Goal: Task Accomplishment & Management: Manage account settings

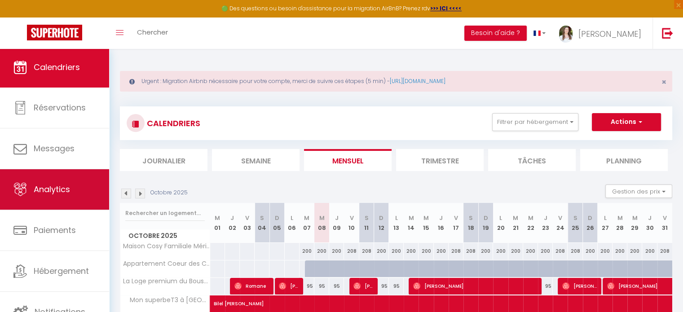
scroll to position [2, 0]
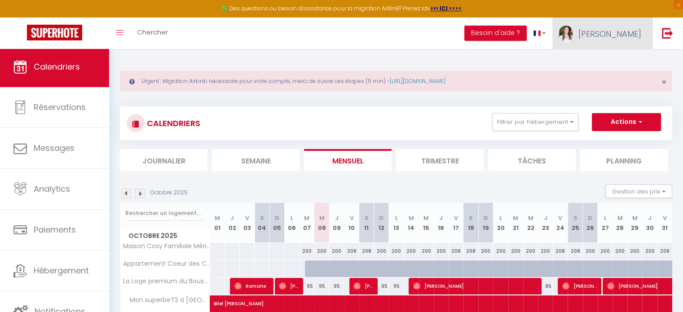
click at [638, 32] on span "[PERSON_NAME]" at bounding box center [609, 33] width 63 height 11
click at [619, 83] on link "Équipe" at bounding box center [616, 78] width 66 height 15
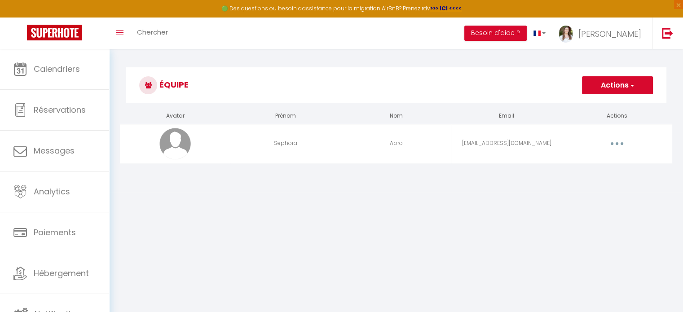
click at [623, 85] on button "Actions" at bounding box center [617, 85] width 71 height 18
click at [603, 102] on link "Ajouter un nouvel utilisateur" at bounding box center [599, 105] width 106 height 12
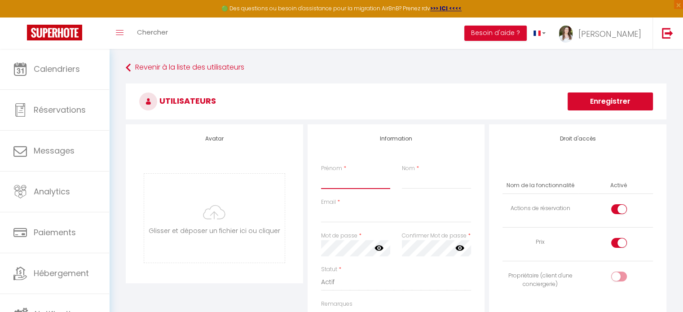
click at [375, 183] on input "Prénom" at bounding box center [355, 181] width 69 height 16
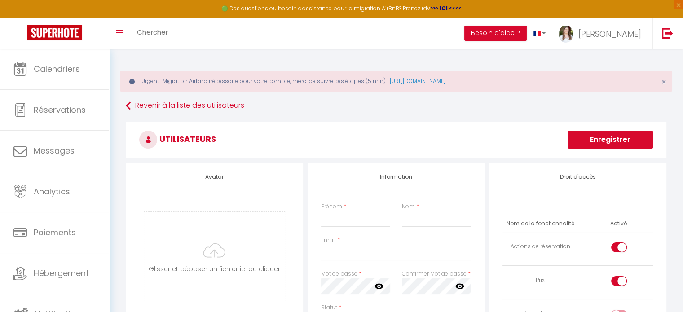
click at [352, 215] on input "Prénom" at bounding box center [355, 219] width 69 height 16
type input "[PERSON_NAME]"
click at [435, 228] on div "Prénom * [PERSON_NAME] *" at bounding box center [396, 219] width 162 height 34
click at [442, 223] on input "Nom" at bounding box center [436, 219] width 69 height 16
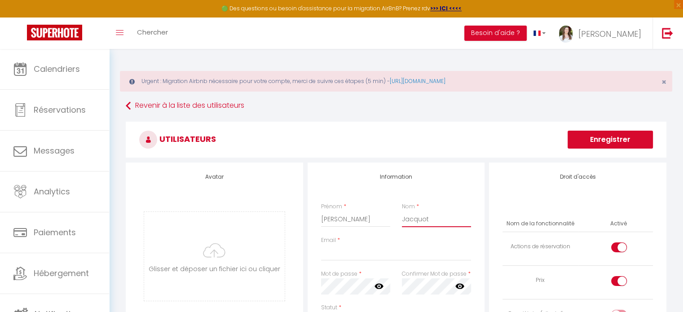
type input "Jacquot"
click at [351, 250] on input "Email" at bounding box center [396, 253] width 150 height 16
paste input "[EMAIL_ADDRESS][DOMAIN_NAME]"
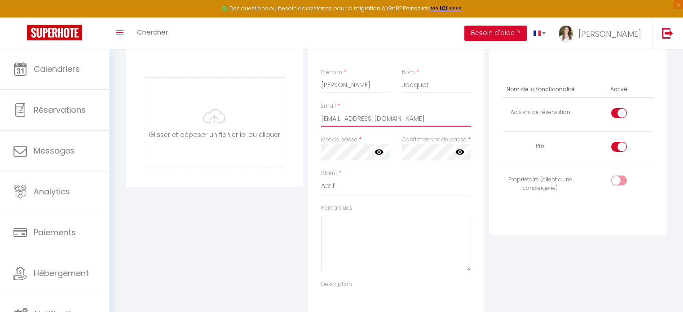
scroll to position [135, 0]
type input "[EMAIL_ADDRESS][DOMAIN_NAME]"
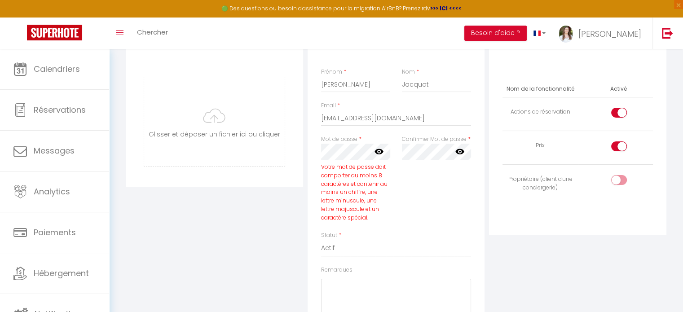
click at [379, 147] on icon at bounding box center [378, 151] width 9 height 9
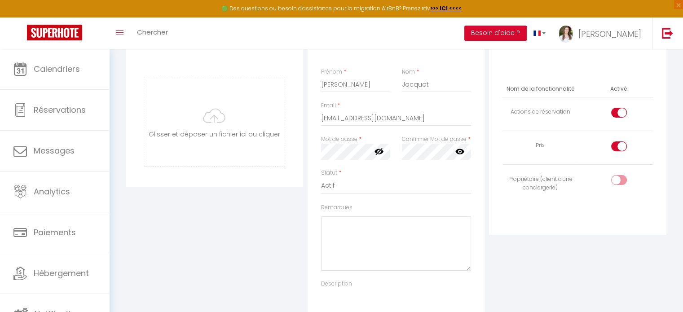
click at [302, 197] on div "Avatar [PERSON_NAME] et déposer un fichier ici ou cliquer Ooops, something wron…" at bounding box center [214, 183] width 182 height 310
click at [406, 224] on textarea "Remarques" at bounding box center [396, 243] width 150 height 54
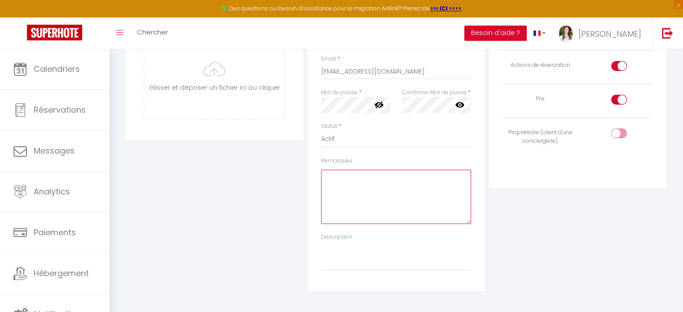
scroll to position [224, 0]
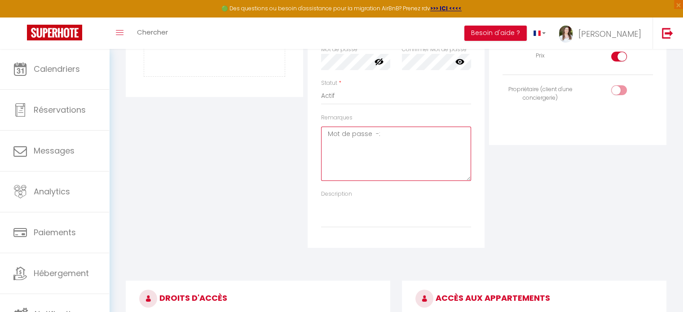
paste textarea "Hellojacquot33!"
click at [376, 132] on textarea "Mot de passe -: Hellojacquot33!" at bounding box center [396, 154] width 150 height 54
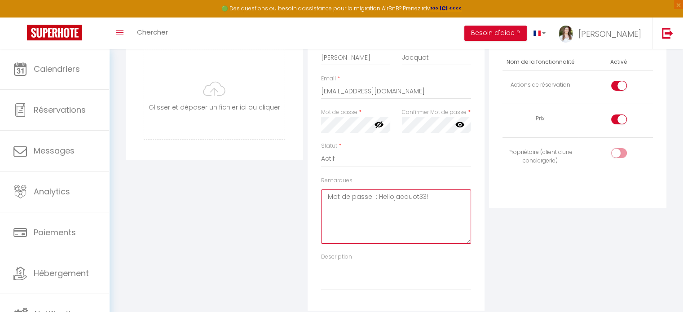
scroll to position [90, 0]
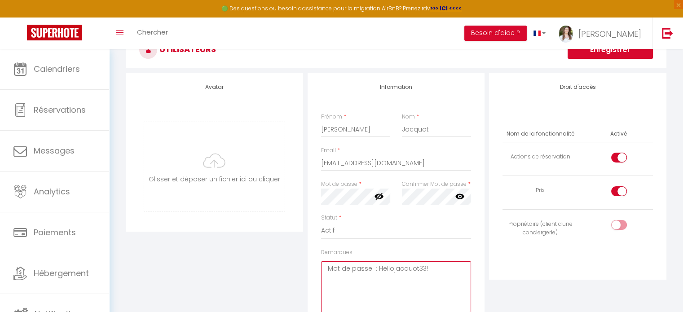
type textarea "Mot de passe : Hellojacquot33!"
click at [617, 154] on div at bounding box center [619, 158] width 16 height 10
click at [619, 154] on input "checkbox" at bounding box center [627, 159] width 16 height 13
checkbox input "false"
click at [624, 193] on input "checkbox" at bounding box center [627, 192] width 16 height 13
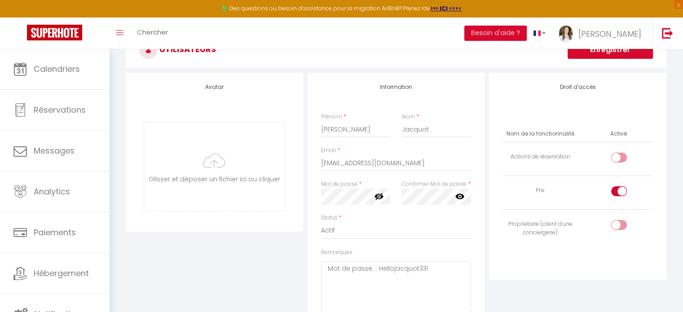
checkbox input "false"
click at [625, 225] on input "checkbox" at bounding box center [627, 226] width 16 height 13
checkbox input "true"
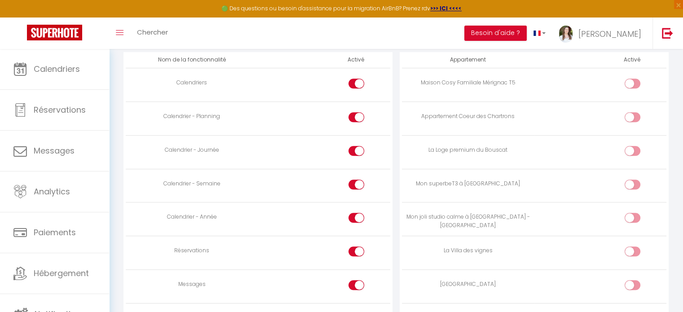
scroll to position [584, 0]
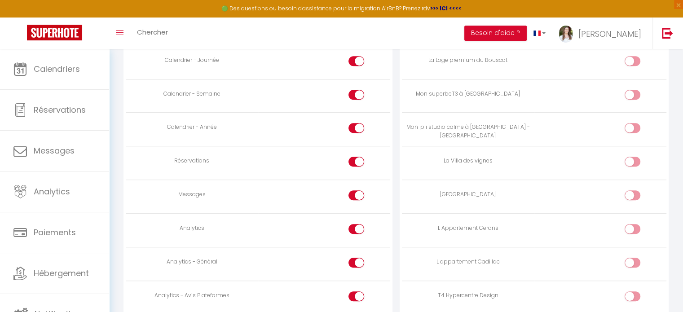
click at [637, 159] on input "checkbox" at bounding box center [640, 163] width 16 height 13
checkbox input "true"
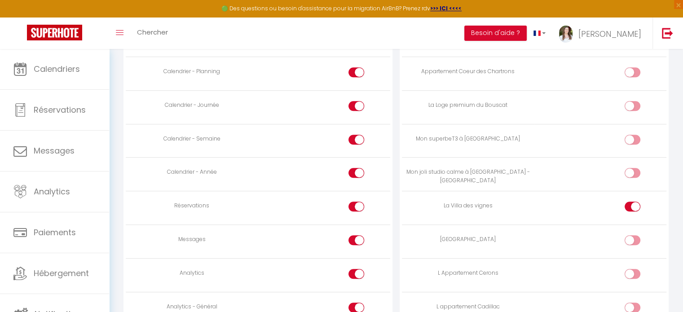
scroll to position [494, 0]
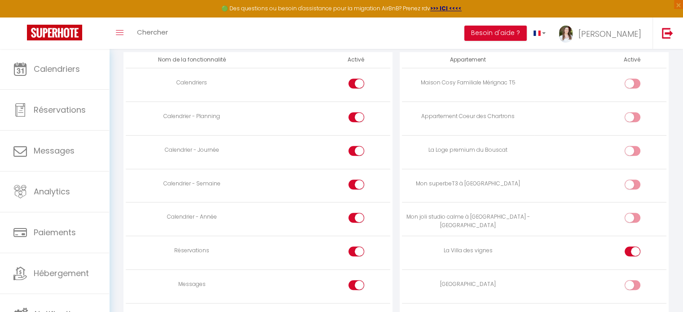
click at [353, 146] on div at bounding box center [356, 151] width 16 height 10
click at [356, 146] on input "checkbox" at bounding box center [364, 152] width 16 height 13
checkbox input "false"
click at [353, 181] on div at bounding box center [356, 185] width 16 height 10
click at [356, 181] on input "checkbox" at bounding box center [364, 186] width 16 height 13
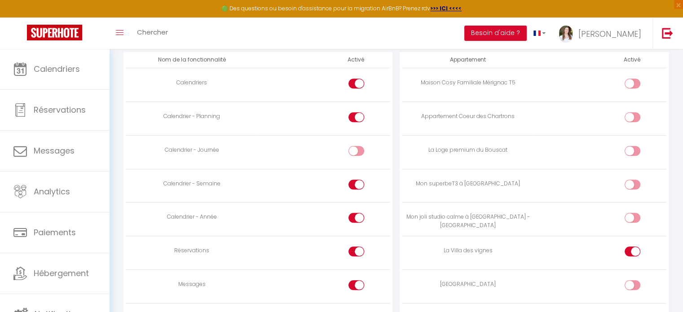
checkbox input "false"
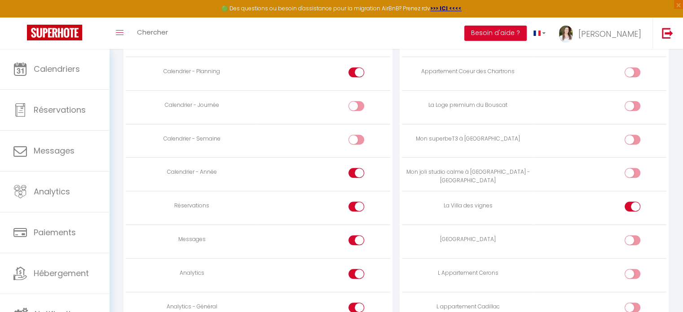
scroll to position [584, 0]
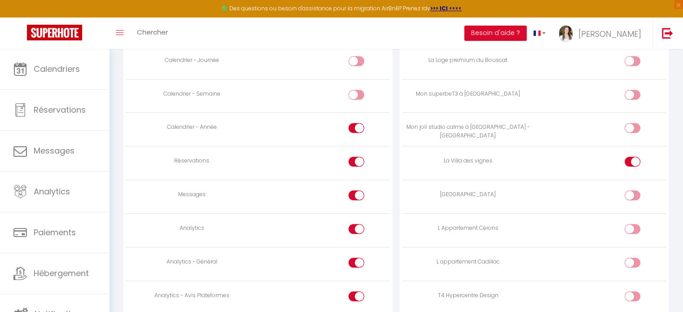
click at [357, 194] on input "checkbox" at bounding box center [364, 196] width 16 height 13
checkbox input "false"
click at [352, 227] on div at bounding box center [356, 229] width 16 height 10
click at [356, 227] on input "checkbox" at bounding box center [364, 230] width 16 height 13
checkbox input "false"
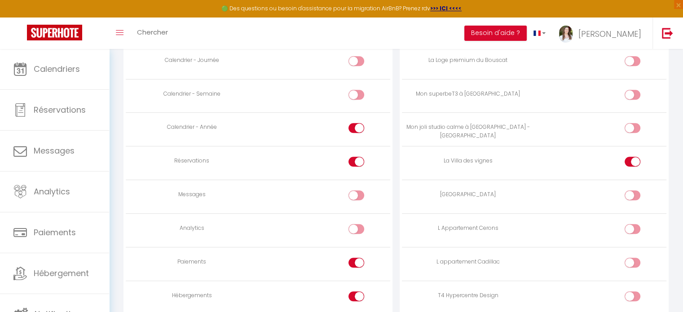
click at [352, 258] on div at bounding box center [356, 263] width 16 height 10
click at [356, 258] on input "checkbox" at bounding box center [364, 264] width 16 height 13
checkbox input "false"
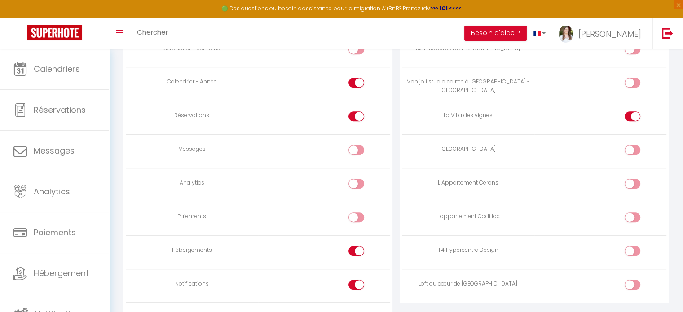
scroll to position [673, 0]
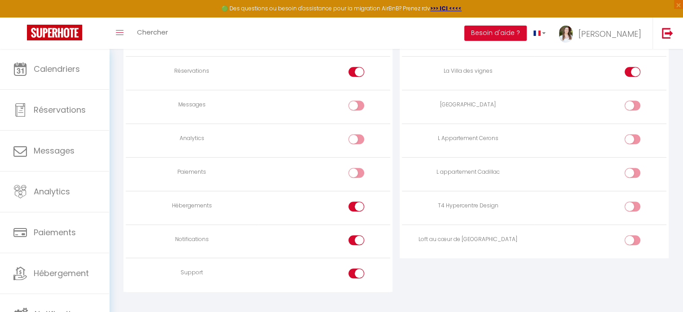
click at [356, 195] on td at bounding box center [324, 208] width 132 height 34
click at [356, 196] on td at bounding box center [324, 208] width 132 height 34
click at [355, 202] on div at bounding box center [356, 207] width 16 height 10
click at [356, 202] on input "checkbox" at bounding box center [364, 208] width 16 height 13
checkbox input "false"
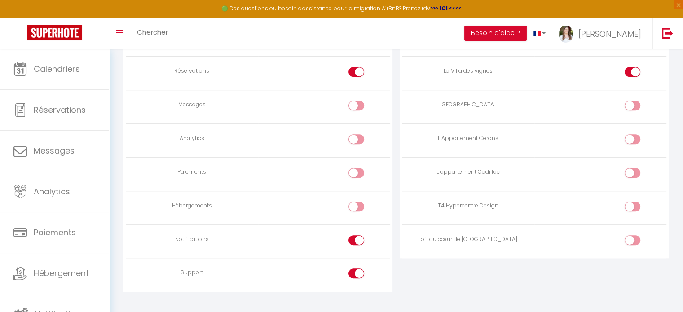
click at [353, 235] on div at bounding box center [356, 240] width 16 height 10
click at [356, 235] on input "checkbox" at bounding box center [364, 241] width 16 height 13
checkbox input "false"
click at [354, 272] on div at bounding box center [356, 273] width 16 height 10
click at [356, 272] on input "checkbox" at bounding box center [364, 274] width 16 height 13
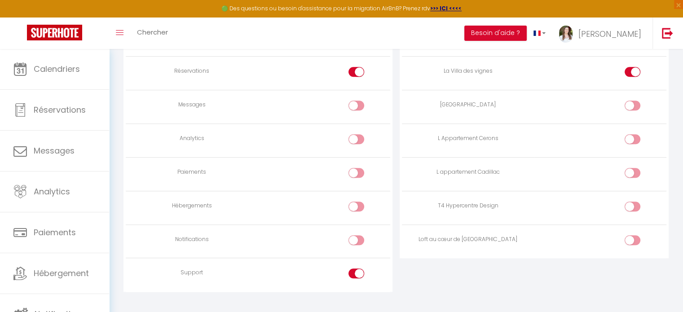
checkbox input "false"
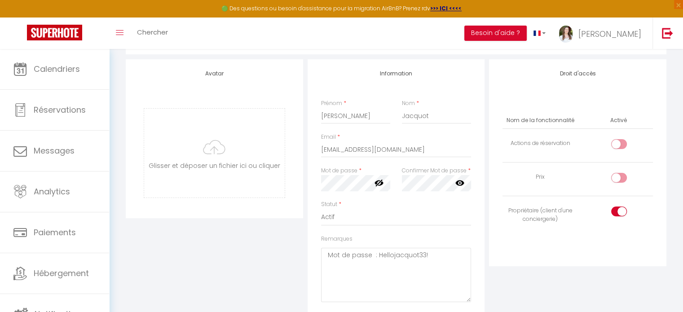
scroll to position [45, 0]
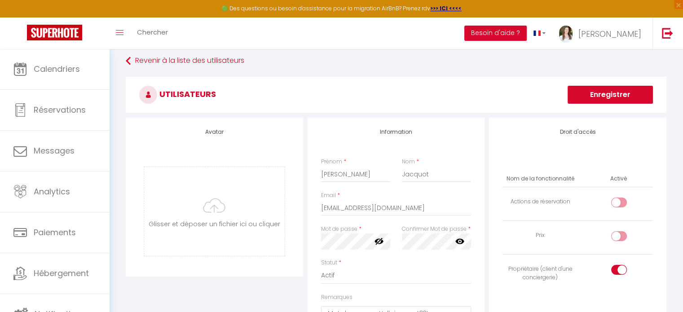
click at [618, 95] on button "Enregistrer" at bounding box center [609, 95] width 85 height 18
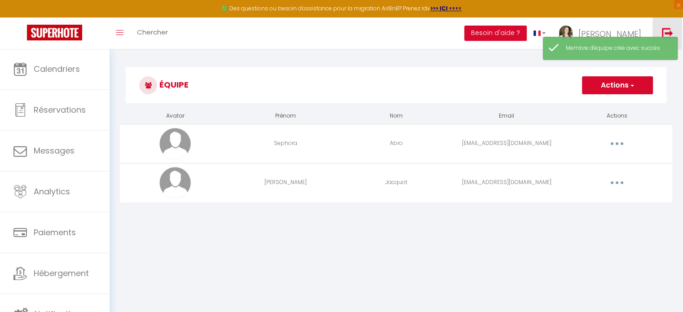
click at [672, 31] on img at bounding box center [667, 32] width 11 height 11
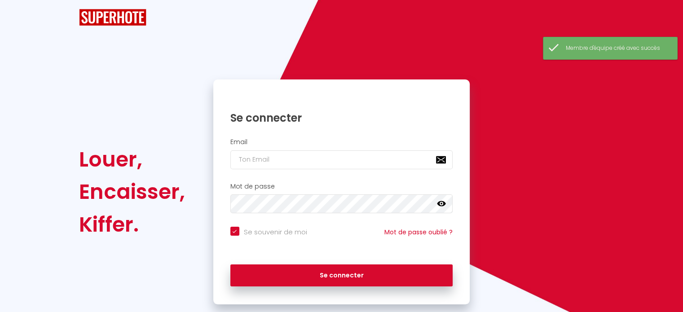
checkbox input "true"
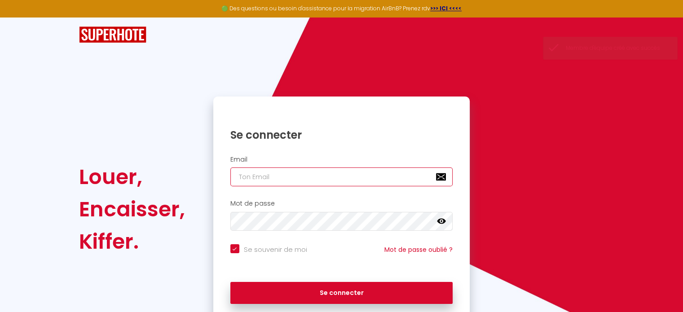
click at [300, 178] on input "email" at bounding box center [341, 176] width 223 height 19
type input "[EMAIL_ADDRESS][DOMAIN_NAME]"
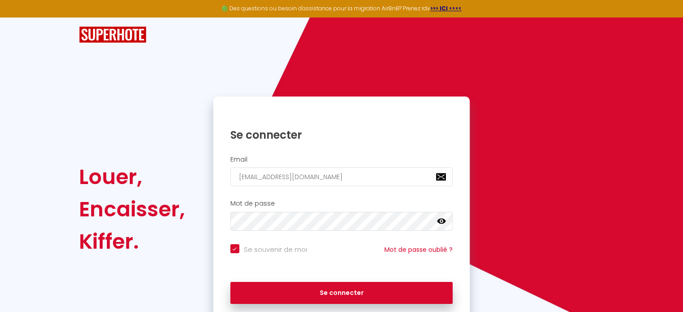
click at [230, 282] on button "Se connecter" at bounding box center [341, 293] width 223 height 22
checkbox input "true"
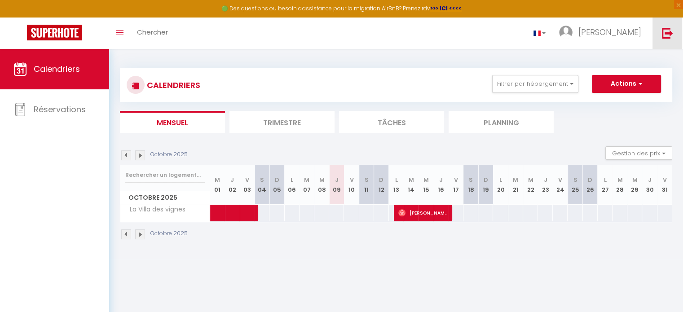
click at [665, 35] on img at bounding box center [667, 32] width 11 height 11
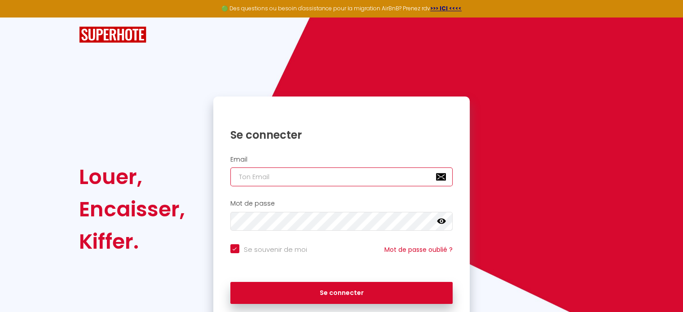
click at [309, 168] on input "email" at bounding box center [341, 176] width 223 height 19
type input "[EMAIL_ADDRESS][DOMAIN_NAME]"
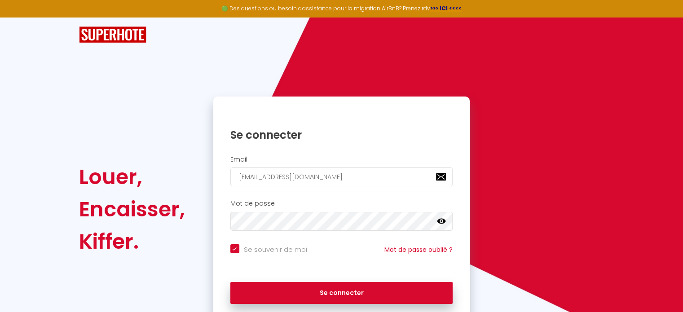
click at [230, 282] on button "Se connecter" at bounding box center [341, 293] width 223 height 22
checkbox input "true"
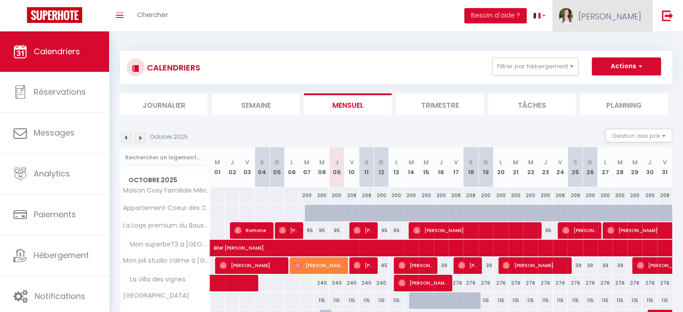
click at [625, 19] on span "[PERSON_NAME]" at bounding box center [609, 16] width 63 height 11
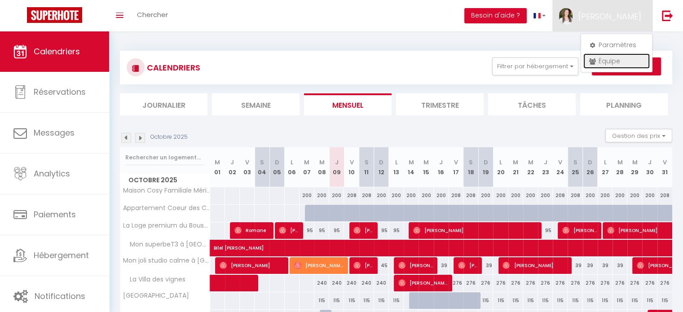
click at [614, 58] on link "Équipe" at bounding box center [616, 60] width 66 height 15
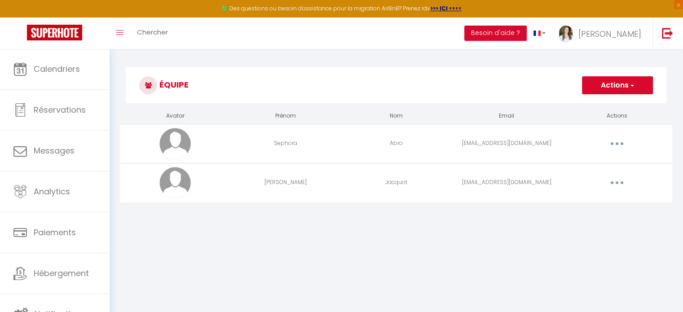
click at [622, 180] on button "button" at bounding box center [616, 183] width 25 height 14
click at [618, 202] on link "Editer" at bounding box center [593, 203] width 66 height 15
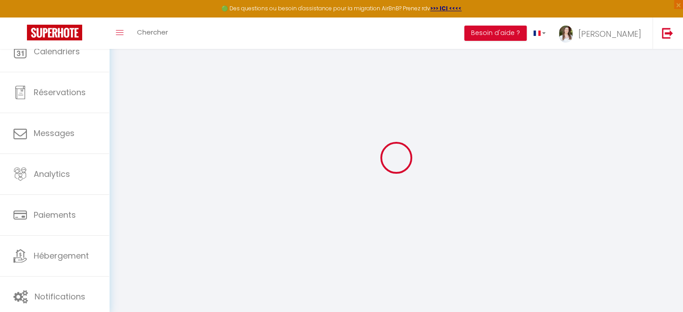
type input "[PERSON_NAME]"
type input "Jacquot"
type input "[EMAIL_ADDRESS][DOMAIN_NAME]"
type textarea "Mot de passe : Hellojacquot33!"
type textarea "[URL][DOMAIN_NAME]"
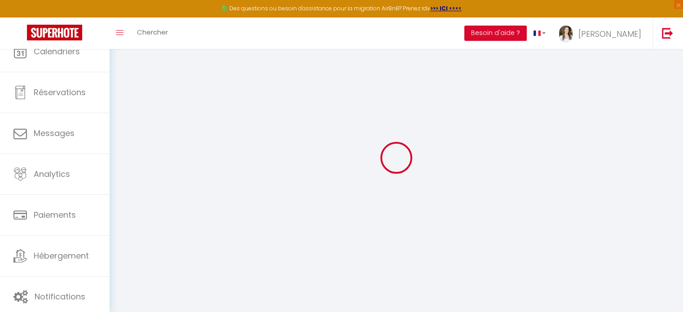
checkbox input "false"
checkbox input "true"
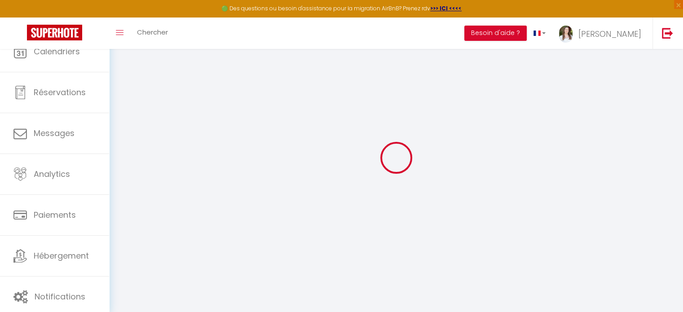
checkbox input "false"
checkbox input "true"
checkbox input "false"
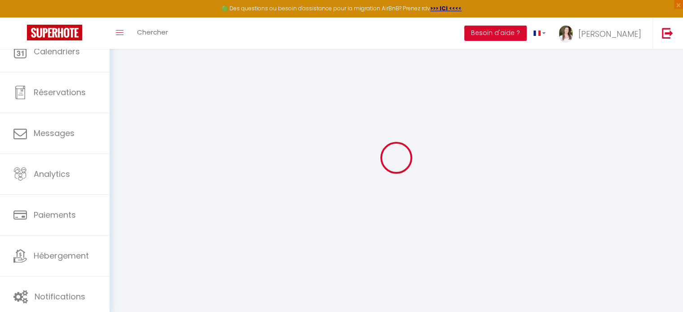
checkbox input "false"
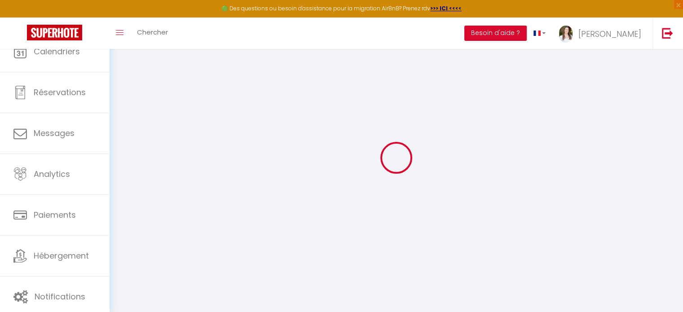
select select
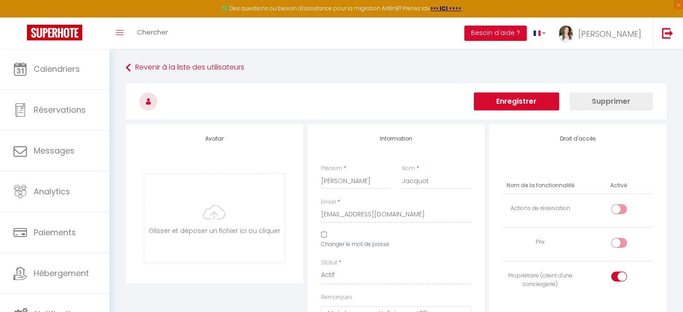
click at [623, 244] on input "checkbox" at bounding box center [627, 244] width 16 height 13
checkbox input "true"
click at [532, 100] on button "Enregistrer" at bounding box center [516, 101] width 85 height 18
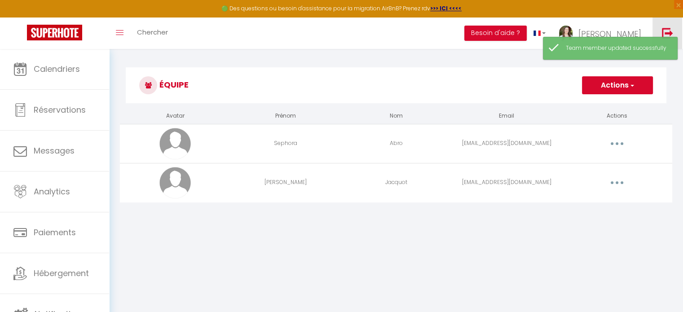
click at [664, 33] on img at bounding box center [667, 32] width 11 height 11
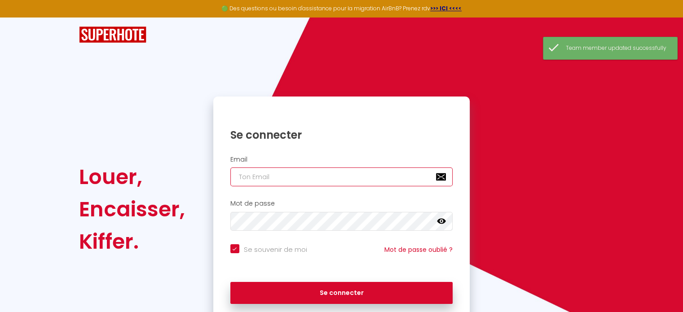
click at [305, 175] on input "email" at bounding box center [341, 176] width 223 height 19
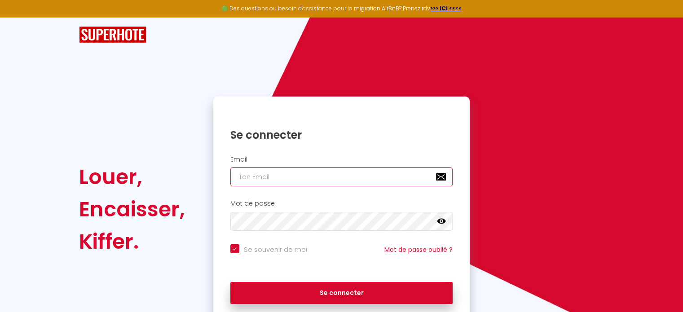
type input "[EMAIL_ADDRESS][DOMAIN_NAME]"
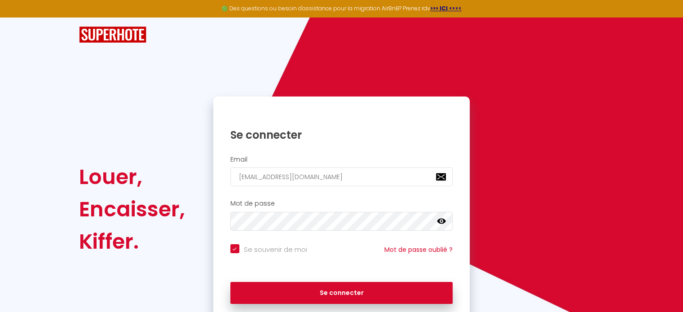
click at [230, 282] on button "Se connecter" at bounding box center [341, 293] width 223 height 22
checkbox input "true"
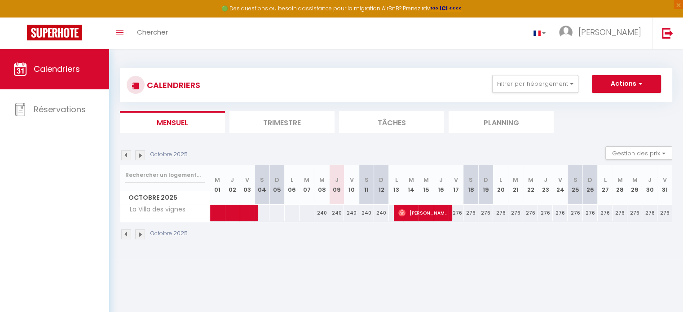
click at [140, 155] on img at bounding box center [140, 155] width 10 height 10
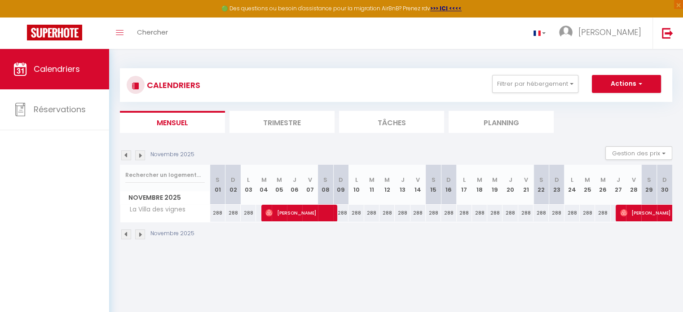
click at [126, 156] on img at bounding box center [126, 155] width 10 height 10
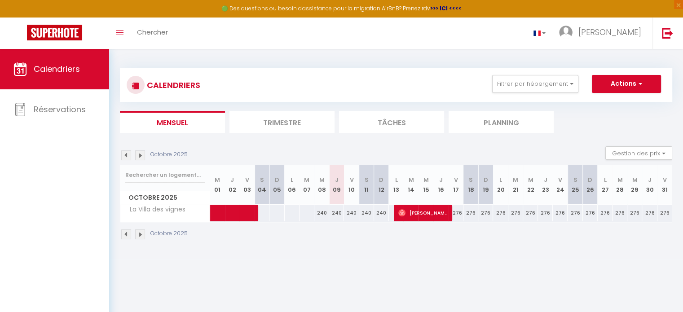
click at [142, 156] on img at bounding box center [140, 155] width 10 height 10
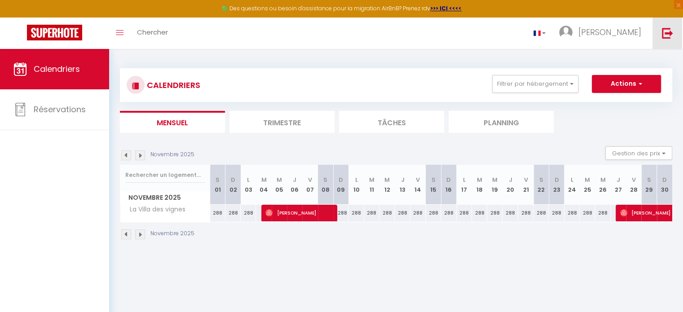
click at [663, 40] on link at bounding box center [667, 33] width 30 height 31
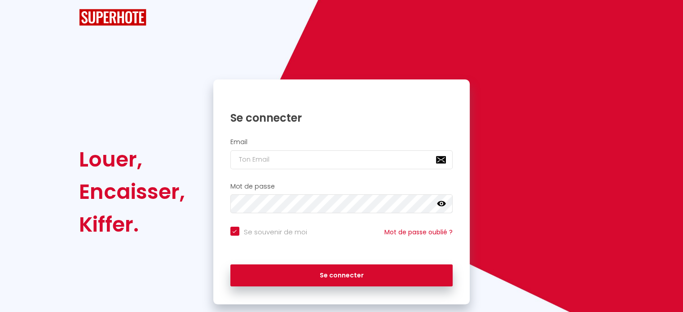
checkbox input "true"
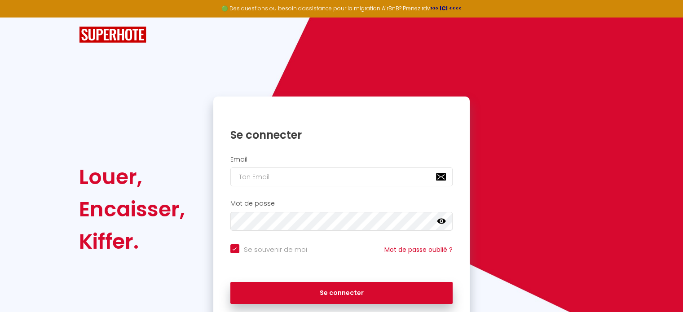
click at [293, 165] on div "Email" at bounding box center [341, 171] width 245 height 31
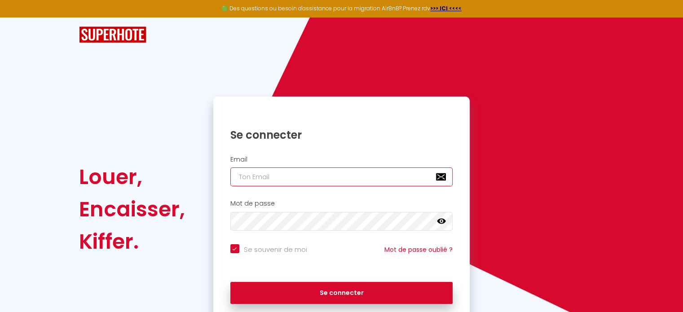
click at [286, 181] on input "email" at bounding box center [341, 176] width 223 height 19
type input "[EMAIL_ADDRESS][DOMAIN_NAME]"
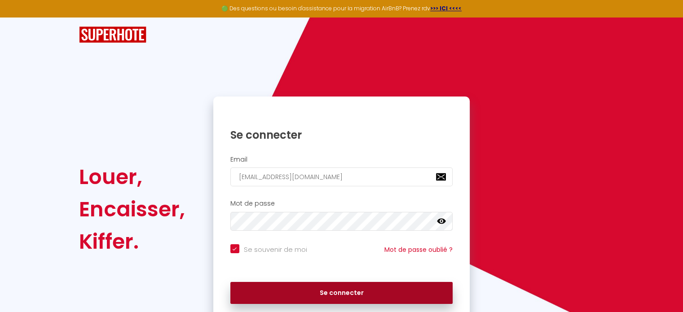
click at [341, 284] on button "Se connecter" at bounding box center [341, 293] width 223 height 22
checkbox input "true"
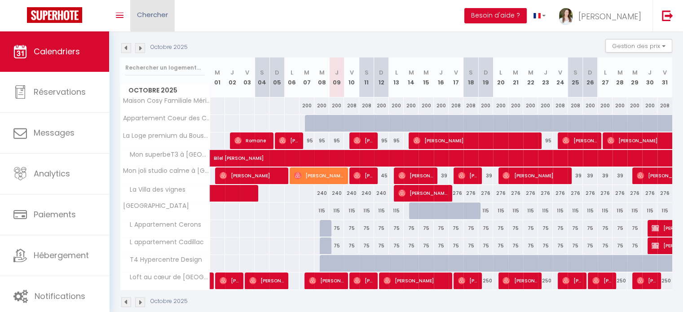
scroll to position [127, 0]
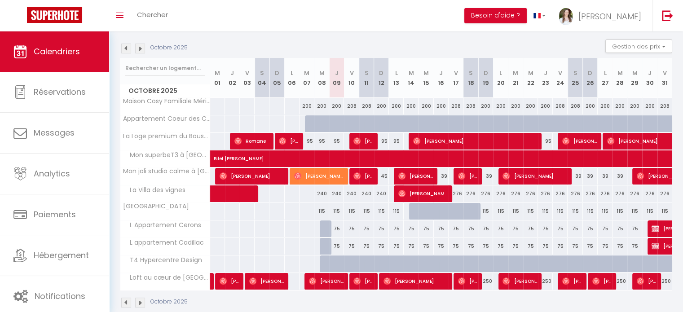
click at [480, 23] on div "Toggle menubar Chercher BUTTON Besoin d'aide ? Marion Paramètres Équipe" at bounding box center [370, 15] width 611 height 31
click at [549, 136] on div "95" at bounding box center [545, 141] width 15 height 17
type input "95"
select select "1"
type input "Jeu 23 Octobre 2025"
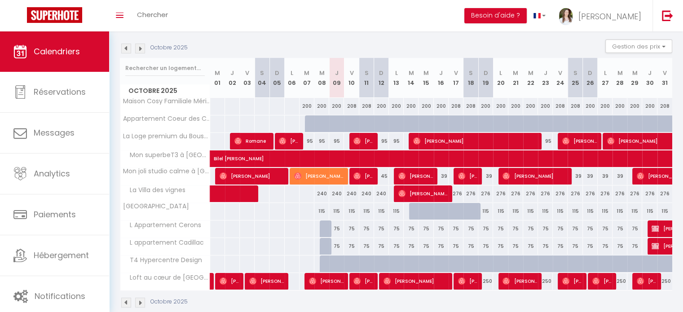
type input "Ven 24 Octobre 2025"
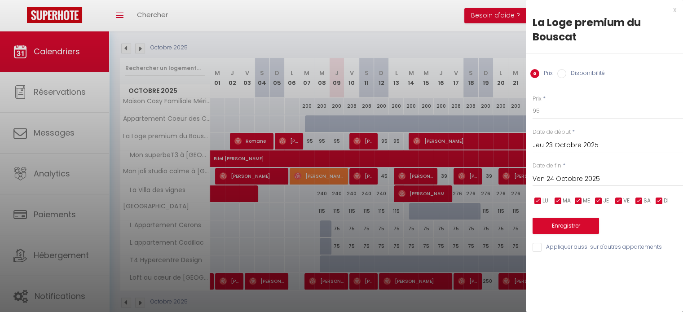
click at [576, 74] on label "Disponibilité" at bounding box center [585, 74] width 39 height 10
click at [566, 74] on input "Disponibilité" at bounding box center [561, 73] width 9 height 9
radio input "true"
radio input "false"
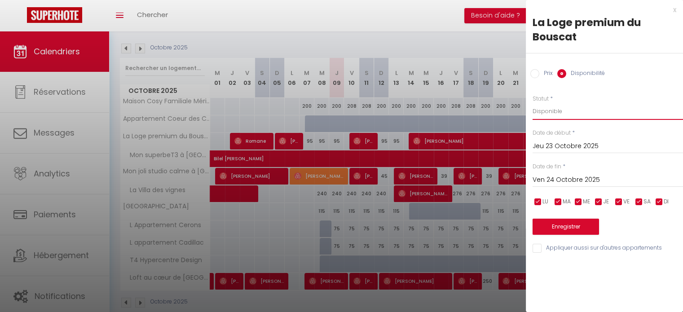
drag, startPoint x: 565, startPoint y: 110, endPoint x: 564, endPoint y: 118, distance: 7.7
click at [565, 110] on select "Disponible Indisponible" at bounding box center [607, 111] width 150 height 17
select select "0"
click at [532, 103] on select "Disponible Indisponible" at bounding box center [607, 111] width 150 height 17
click at [585, 224] on button "Enregistrer" at bounding box center [565, 227] width 66 height 16
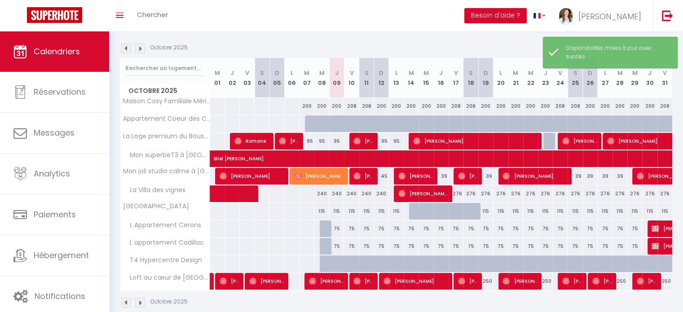
click at [486, 45] on div "Octobre 2025 Gestion des prix Nb Nuits minimum Règles Disponibilité" at bounding box center [396, 49] width 552 height 18
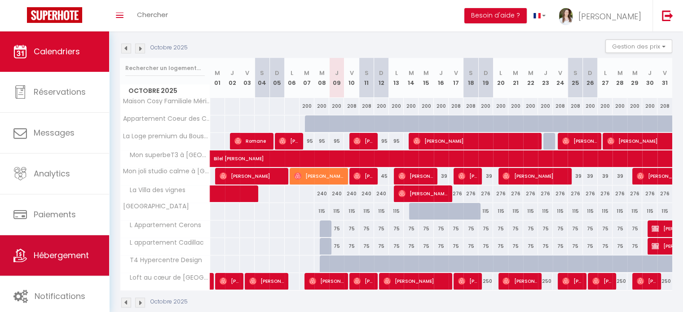
scroll to position [3, 0]
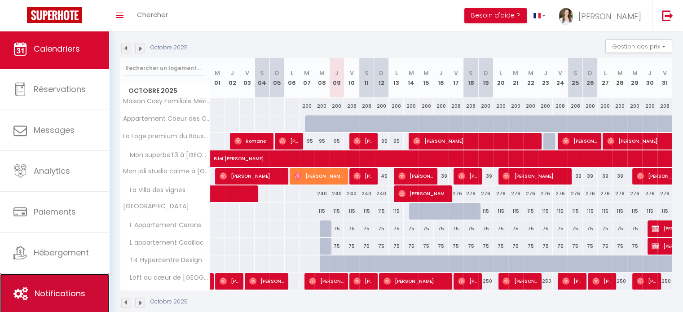
click at [54, 285] on link "Notifications" at bounding box center [54, 293] width 109 height 40
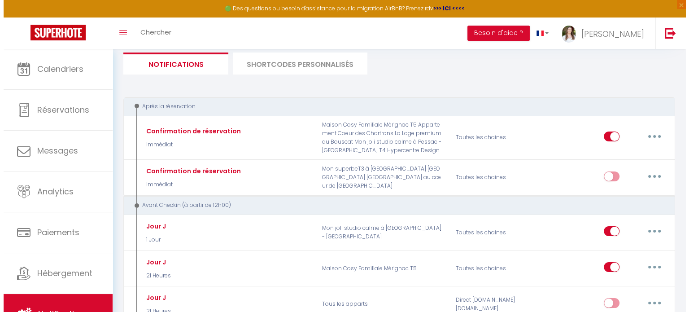
scroll to position [180, 0]
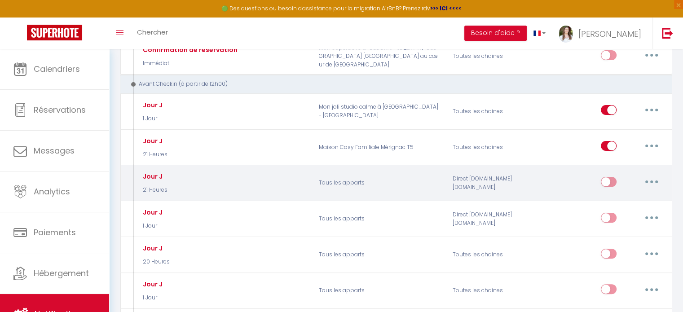
click at [649, 177] on button "button" at bounding box center [651, 182] width 25 height 14
click at [630, 198] on link "Editer" at bounding box center [628, 201] width 66 height 15
type input "Jour J"
select select "21 Heures"
select select "if_booking_is_paid"
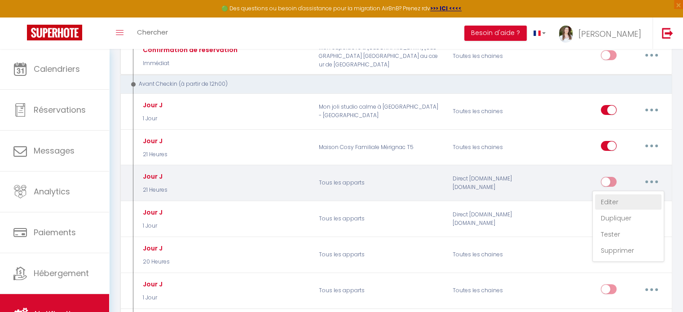
checkbox input "true"
checkbox input "false"
radio input "true"
type input "C'est le jour J ! [RENTAL:NAME]​"
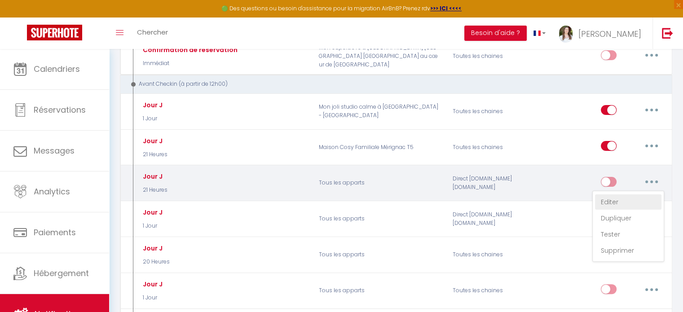
checkbox input "false"
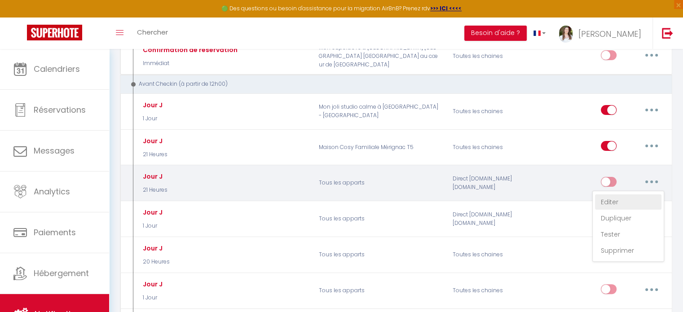
checkbox input "false"
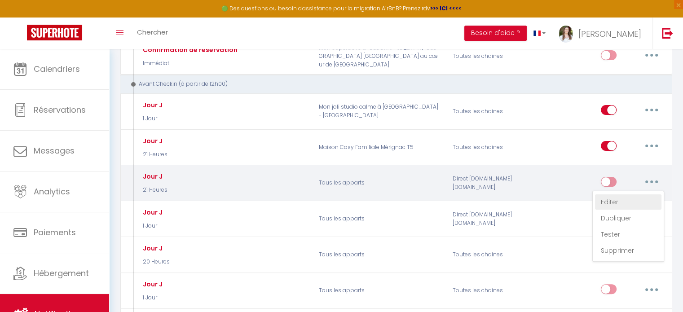
checkbox input "false"
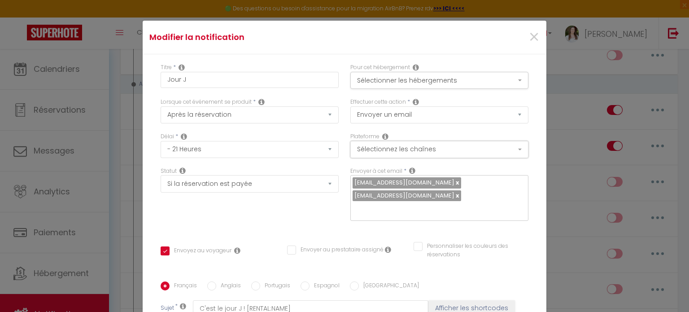
click at [391, 150] on button "Sélectionnez les chaînes" at bounding box center [440, 149] width 178 height 17
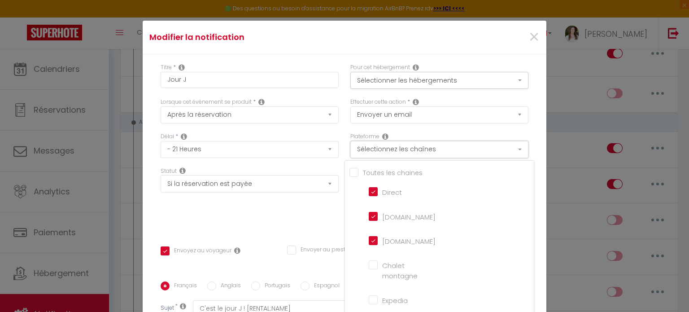
scroll to position [217, 0]
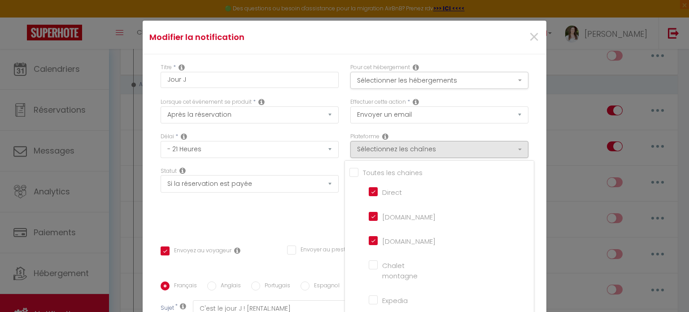
click at [375, 169] on input "Tous les apparts" at bounding box center [442, 171] width 184 height 9
checkbox input "true"
checkbox montagne "true"
checkbox input "true"
checkbox France "true"
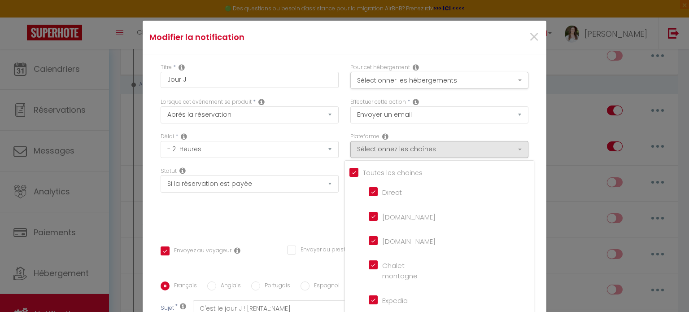
checkbox input "true"
checkbox iCal "true"
checkbox input "true"
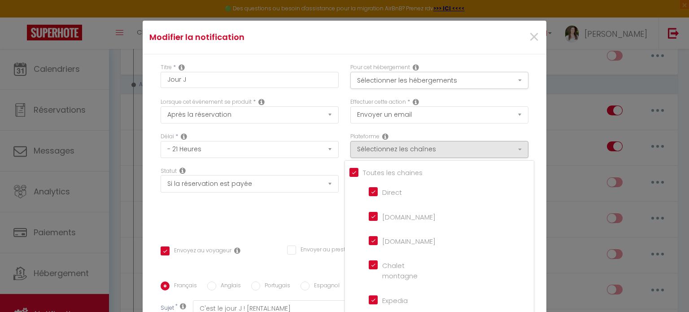
checkbox input "true"
checkbox tourisme "true"
checkbox input "true"
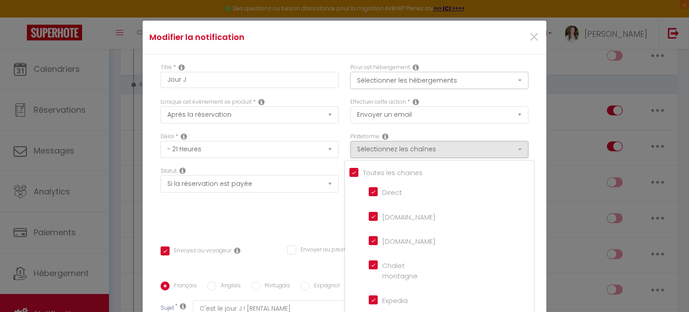
checkbox input "false"
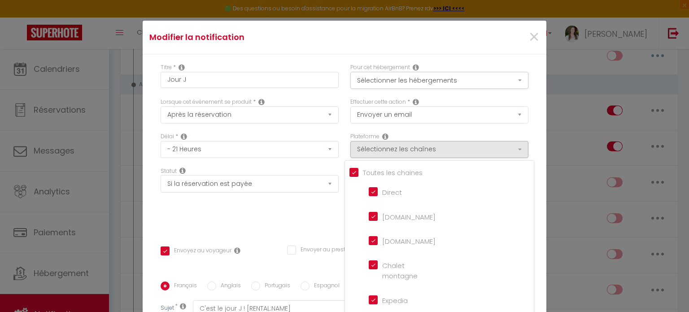
checkbox input "false"
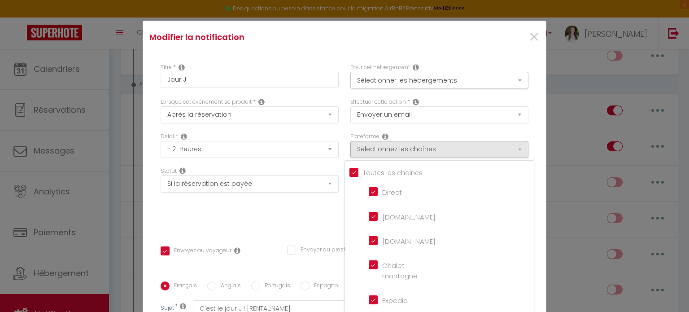
checkbox input "false"
click at [420, 80] on button "Sélectionner les hébergements" at bounding box center [440, 80] width 178 height 17
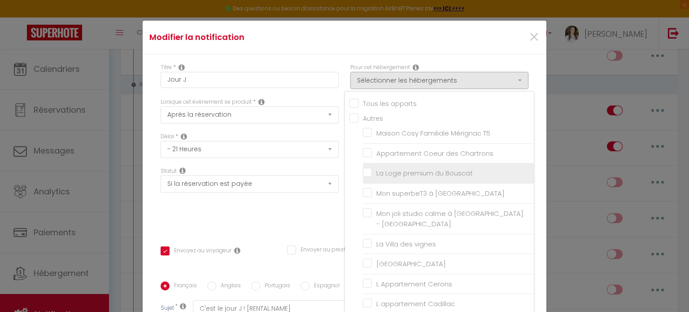
click at [403, 172] on input "La Loge premium du Bouscat" at bounding box center [448, 173] width 171 height 9
checkbox input "true"
checkbox input "false"
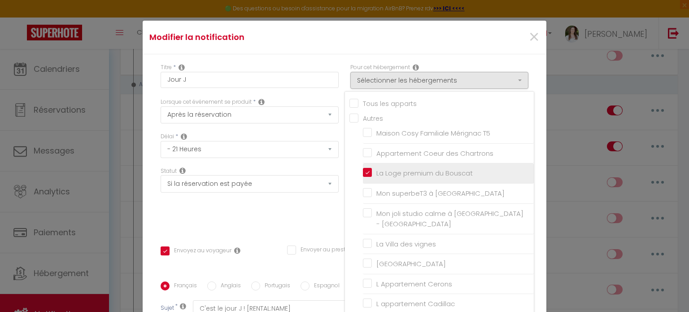
checkbox input "false"
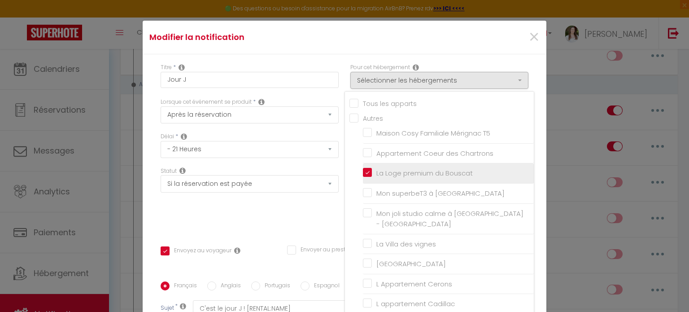
checkbox input "false"
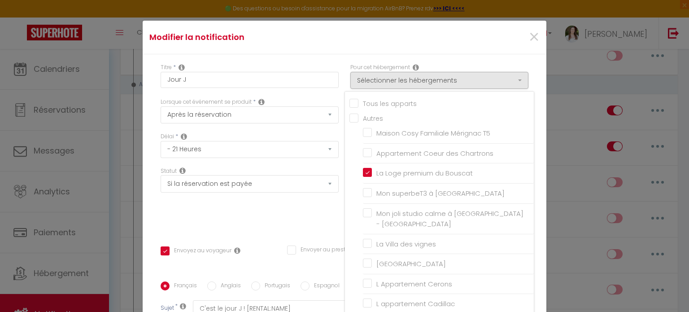
click at [327, 52] on div "Modifier la notification ×" at bounding box center [345, 38] width 404 height 34
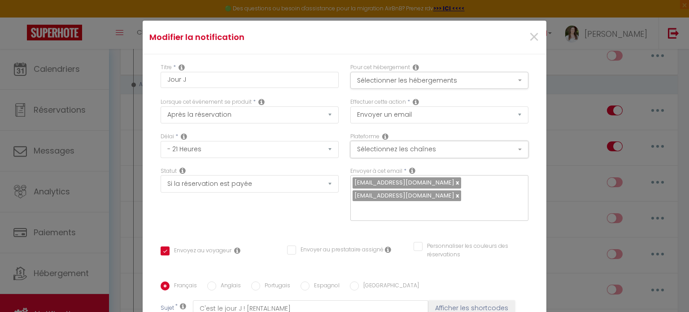
click at [435, 151] on button "Sélectionnez les chaînes" at bounding box center [440, 149] width 178 height 17
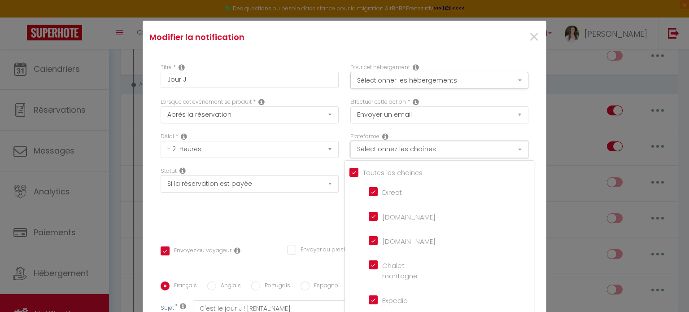
click at [435, 151] on button "Sélectionnez les chaînes" at bounding box center [440, 149] width 178 height 17
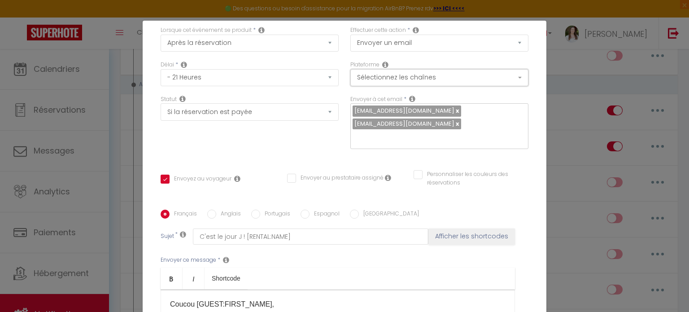
scroll to position [0, 0]
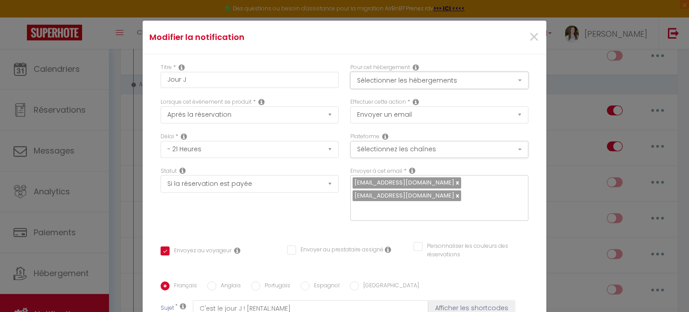
click at [411, 83] on button "Sélectionner les hébergements" at bounding box center [440, 80] width 178 height 17
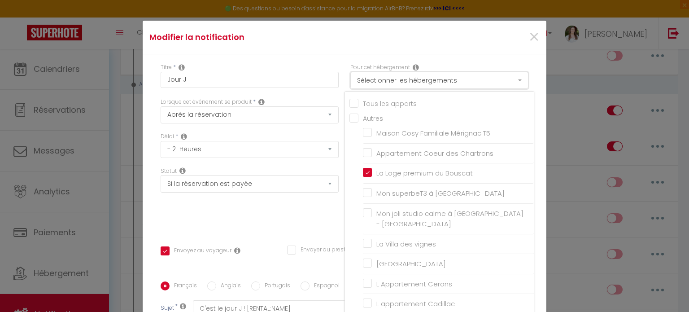
click at [411, 83] on button "Sélectionner les hébergements" at bounding box center [440, 80] width 178 height 17
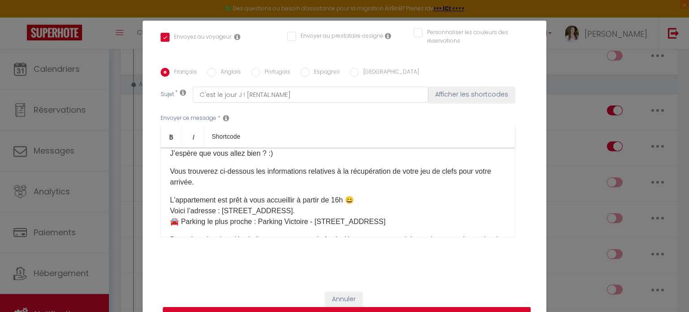
scroll to position [45, 0]
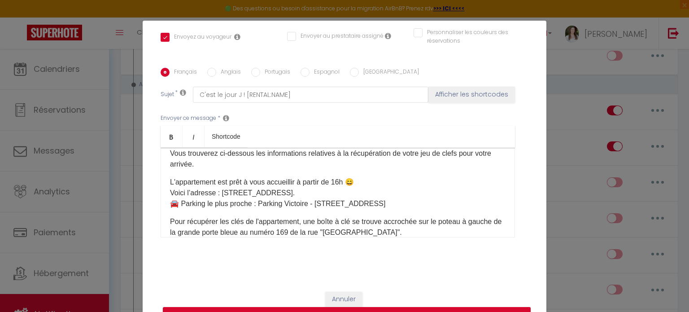
drag, startPoint x: 221, startPoint y: 195, endPoint x: 329, endPoint y: 189, distance: 107.9
click at [329, 189] on p "L'appartement est prêt à vous accueillir à partir de 16h 😄 Voici l’adresse : [S…" at bounding box center [338, 193] width 336 height 32
click at [224, 197] on p "L'appartement est prêt à vous accueillir à partir de 16h 😄 Voici l’adresse : ​ …" at bounding box center [338, 193] width 336 height 32
drag, startPoint x: 177, startPoint y: 202, endPoint x: 440, endPoint y: 201, distance: 262.6
click at [440, 201] on p "L'appartement est prêt à vous accueillir à partir de 16h 😄 Voici l’adresse : [S…" at bounding box center [338, 193] width 336 height 32
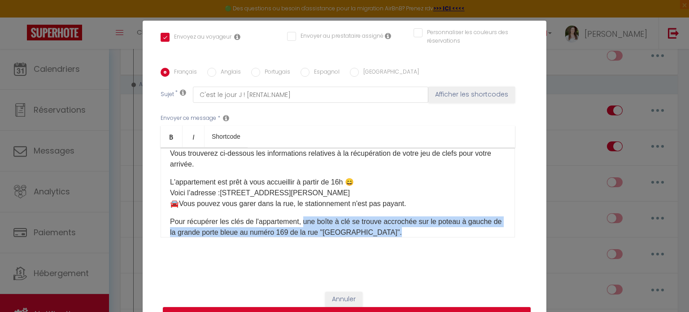
drag, startPoint x: 302, startPoint y: 223, endPoint x: 474, endPoint y: 230, distance: 172.5
click at [474, 230] on p "Pour récupérer les clés de l'appartement, une boîte à clé se trouve accrochée s…" at bounding box center [338, 232] width 336 height 32
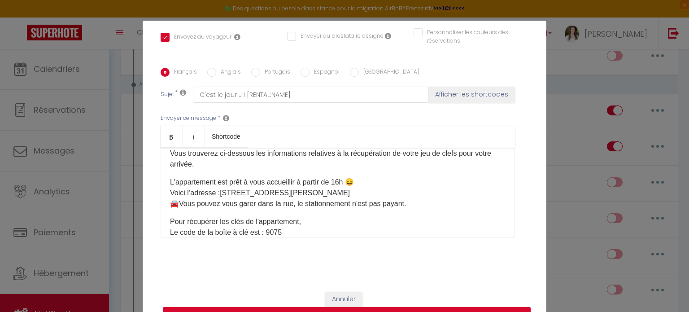
scroll to position [52, 0]
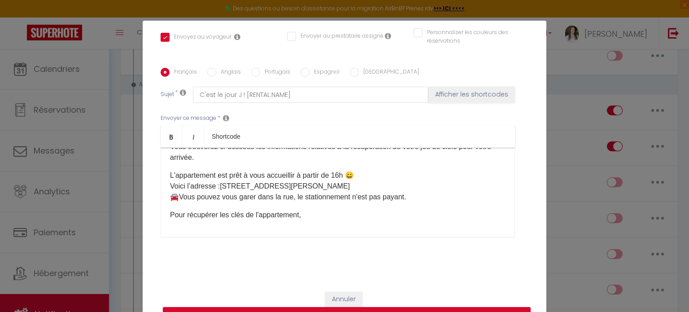
click at [170, 215] on p "Pour récupérer les clés de l'appartement," at bounding box center [338, 215] width 336 height 11
click at [373, 215] on p "Voici la procédure pour récupérer les clés de l'appartement," at bounding box center [338, 215] width 336 height 11
drag, startPoint x: 219, startPoint y: 186, endPoint x: 382, endPoint y: 184, distance: 163.9
click at [382, 184] on p "L'appartement est prêt à vous accueillir à partir de 16h 😄 Voici l’adresse : [S…" at bounding box center [338, 186] width 336 height 32
copy p "[STREET_ADDRESS][PERSON_NAME]"
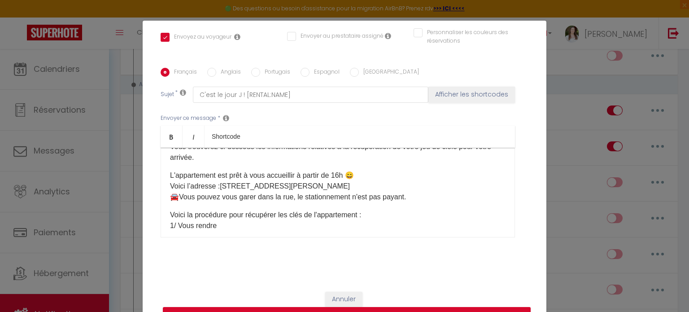
click at [276, 195] on p "L'appartement est prêt à vous accueillir à partir de 16h 😄 Voici l’adresse : [S…" at bounding box center [338, 186] width 336 height 32
click at [233, 228] on p "Voici la procédure pour récupérer les clés de l'appartement : 1/ Vous rendre" at bounding box center [338, 221] width 336 height 22
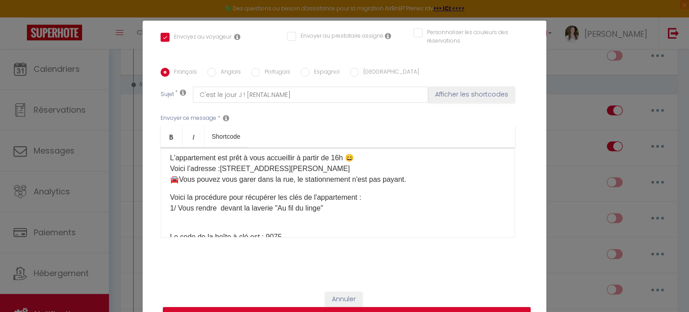
scroll to position [97, 0]
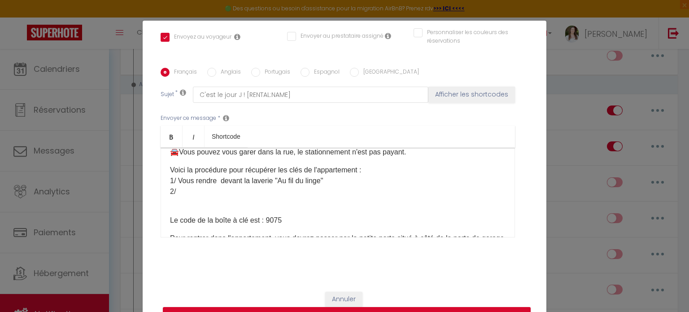
click at [486, 176] on p "Voici la procédure pour récupérer les clés de l'appartement : 1/ Vous rendre de…" at bounding box center [338, 181] width 336 height 32
click at [268, 191] on p "Voici la procédure pour récupérer les clés de l'appartement : 1/ Vous rendre de…" at bounding box center [338, 181] width 336 height 32
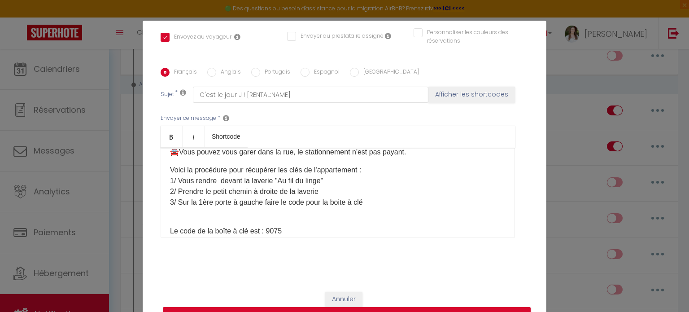
click at [305, 203] on p "Voici la procédure pour récupérer les clés de l'appartement : 1/ Vous rendre de…" at bounding box center [338, 186] width 336 height 43
click at [474, 204] on p "Voici la procédure pour récupérer les clés de l'appartement : 1/ Vous rendre de…" at bounding box center [338, 186] width 336 height 43
click at [306, 204] on p "Voici la procédure pour récupérer les clés de l'appartement : 1/ Vous rendre de…" at bounding box center [338, 186] width 336 height 43
click at [400, 204] on p "Voici la procédure pour récupérer les clés de l'appartement : 1/ Vous rendre de…" at bounding box center [338, 186] width 336 height 43
click at [474, 193] on p "Voici la procédure pour récupérer les clés de l'appartement : 1/ Vous rendre de…" at bounding box center [338, 192] width 336 height 54
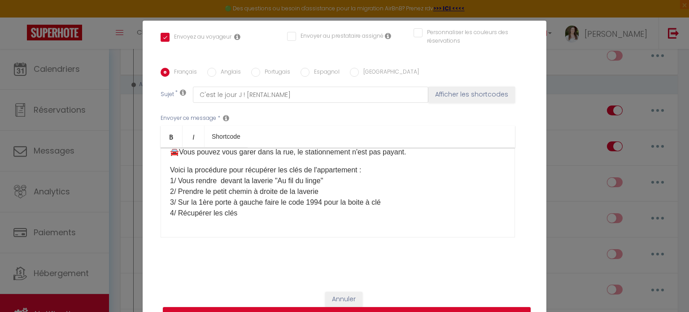
click at [255, 213] on p "Voici la procédure pour récupérer les clés de l'appartement : 1/ Vous rendre de…" at bounding box center [338, 192] width 336 height 54
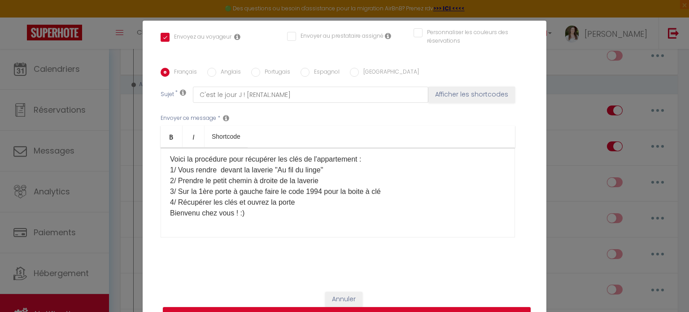
scroll to position [141, 0]
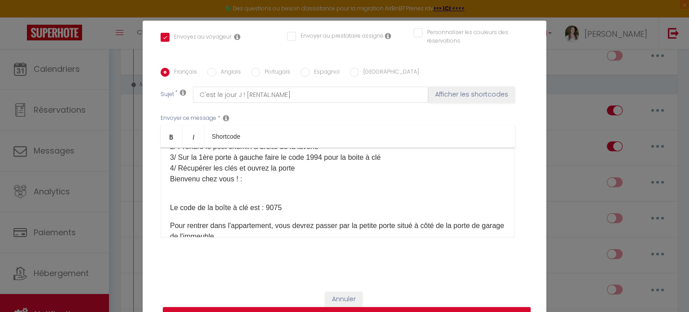
click at [511, 136] on div "Envoyer ce message * Bold Italic Shortcode Rich text editor Coucou [GUEST:FIRST…" at bounding box center [345, 176] width 368 height 146
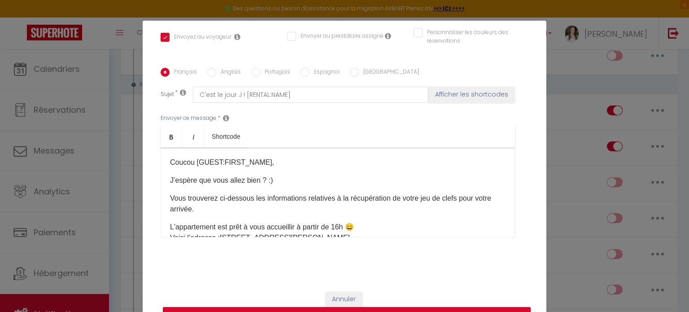
scroll to position [45, 0]
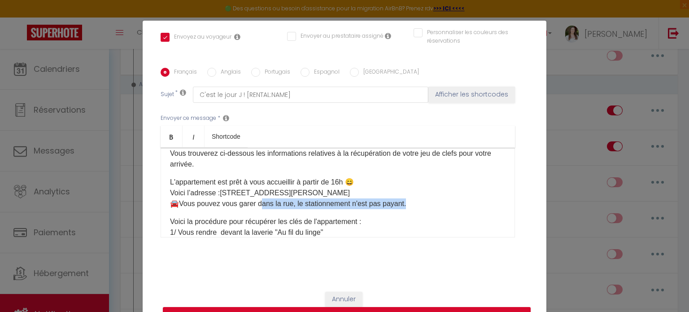
drag, startPoint x: 256, startPoint y: 202, endPoint x: 404, endPoint y: 202, distance: 148.1
click at [404, 202] on p "L'appartement est prêt à vous accueillir à partir de 16h 😄 Voici l’adresse : [S…" at bounding box center [338, 193] width 336 height 32
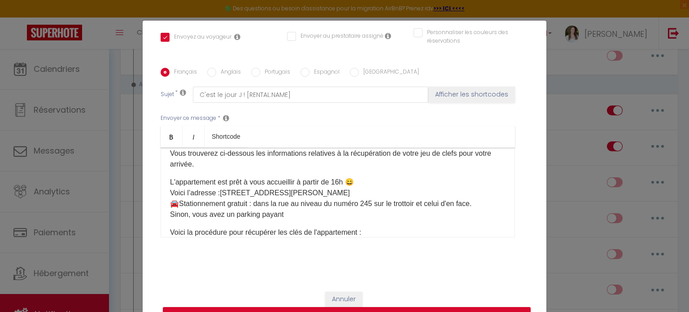
click at [517, 123] on div "Envoyer ce message * Bold Italic Shortcode Rich text editor Coucou [GUEST:FIRST…" at bounding box center [345, 176] width 368 height 146
click at [515, 71] on div "Français Anglais Portugais Espagnol [GEOGRAPHIC_DATA]" at bounding box center [345, 73] width 368 height 10
drag, startPoint x: 290, startPoint y: 205, endPoint x: 494, endPoint y: 206, distance: 203.8
click at [494, 206] on div "Coucou [GUEST:FIRST_NAME], ​J’espère que vous allez bien ? :) Vous trouverez ci…" at bounding box center [338, 193] width 355 height 90
drag, startPoint x: 292, startPoint y: 204, endPoint x: 373, endPoint y: 204, distance: 80.4
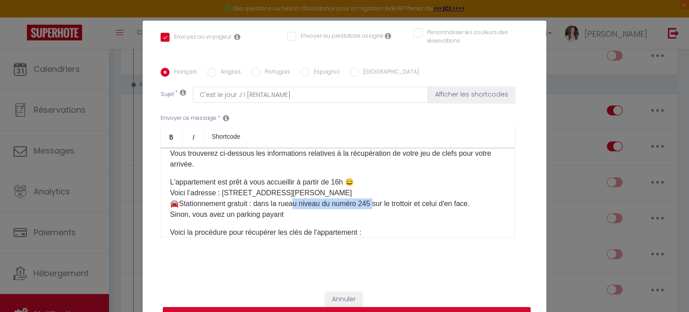
click at [373, 204] on p "L'appartement est prêt à vous accueillir à partir de 16h 😄 Voici l’adresse : [S…" at bounding box center [338, 198] width 336 height 43
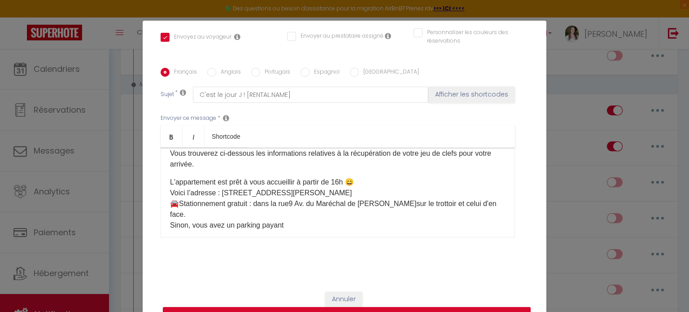
click at [291, 206] on p "L'appartement est prêt à vous accueillir à partir de 16h 😄 Voici l’adresse : [S…" at bounding box center [338, 204] width 336 height 54
click at [300, 226] on p "L'appartement est prêt à vous accueillir à partir de 16h 😄 Voici l’adresse : [S…" at bounding box center [338, 204] width 336 height 54
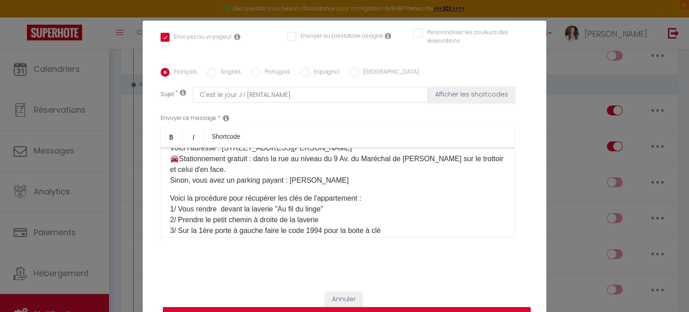
click at [362, 180] on p "L'appartement est prêt à vous accueillir à partir de 16h 😄 Voici l’adresse : [S…" at bounding box center [338, 159] width 336 height 54
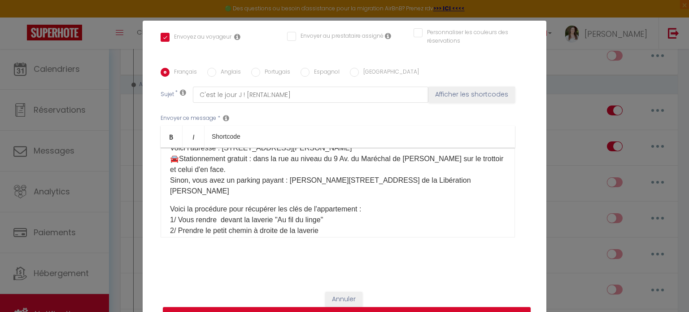
click at [321, 182] on p "L'appartement est prêt à vous accueillir à partir de 16h 😄 Voici l’adresse : [S…" at bounding box center [338, 164] width 336 height 65
click at [470, 178] on p "L'appartement est prêt à vous accueillir à partir de 16h 😄 Voici l’adresse : [S…" at bounding box center [338, 164] width 336 height 65
drag, startPoint x: 334, startPoint y: 161, endPoint x: 455, endPoint y: 161, distance: 121.2
click at [455, 161] on p "L'appartement est prêt à vous accueillir à partir de 16h 😄 Voici l’adresse : [S…" at bounding box center [338, 164] width 336 height 65
copy p "9 Av. du Maréchal de [PERSON_NAME]​ s"
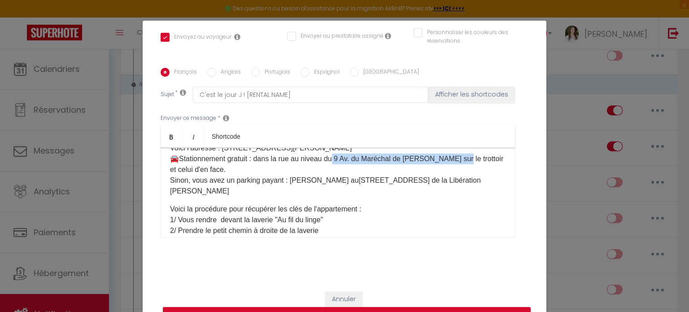
click at [452, 161] on p "L'appartement est prêt à vous accueillir à partir de 16h 😄 Voici l’adresse : [S…" at bounding box center [338, 164] width 336 height 65
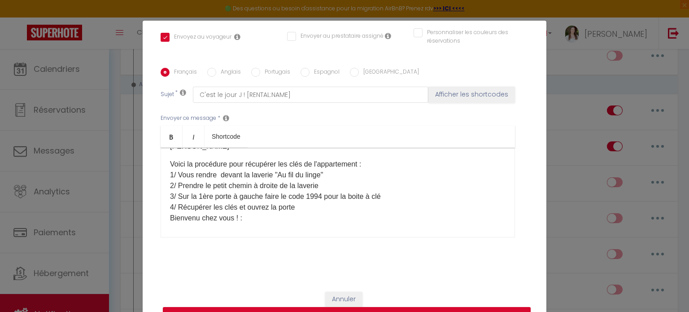
scroll to position [180, 0]
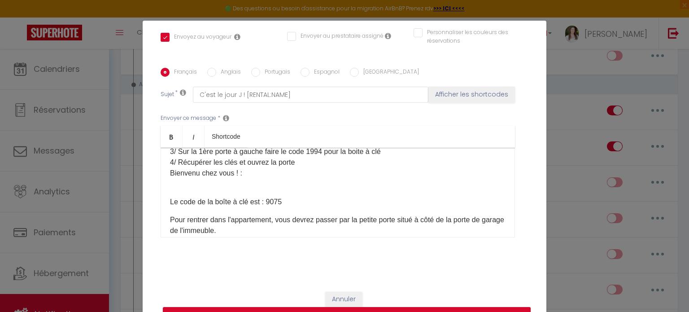
click at [250, 163] on p "Voici la procédure pour récupérer les clés de l'appartement : 1/ Vous rendre de…" at bounding box center [338, 146] width 336 height 65
click at [245, 163] on p "Voici la procédure pour récupérer les clés de l'appartement : 1/ Vous rendre de…" at bounding box center [338, 146] width 336 height 65
drag, startPoint x: 184, startPoint y: 176, endPoint x: 314, endPoint y: 228, distance: 140.0
click at [314, 228] on div "Coucou [GUEST:FIRST_NAME], ​J’espère que vous allez bien ? :) Vous trouverez ci…" at bounding box center [338, 193] width 355 height 90
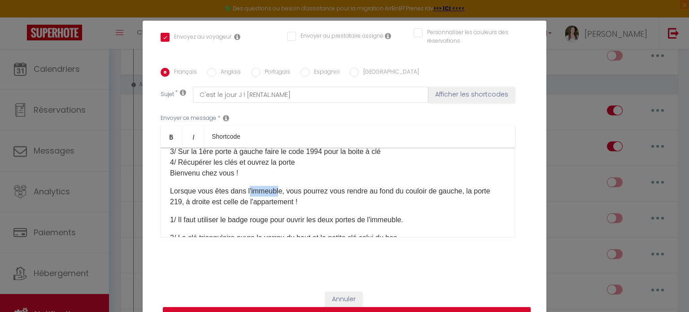
drag, startPoint x: 245, startPoint y: 181, endPoint x: 276, endPoint y: 183, distance: 31.1
click at [276, 186] on p "Lorsque vous êtes dans l'immeuble, vous pourrez vous rendre au fond du couloir …" at bounding box center [338, 197] width 336 height 22
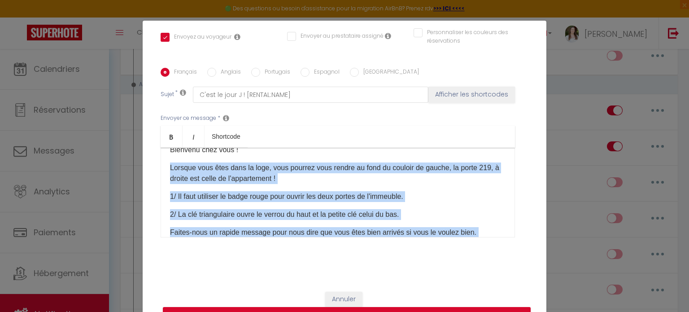
scroll to position [242, 0]
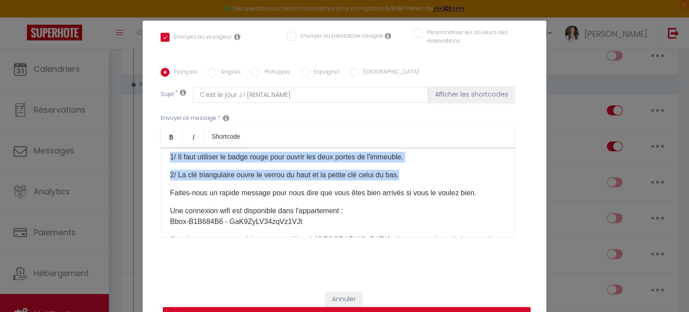
drag, startPoint x: 166, startPoint y: 171, endPoint x: 435, endPoint y: 167, distance: 268.5
click at [435, 167] on div "Coucou [GUEST:FIRST_NAME], ​J’espère que vous allez bien ? :) Vous trouverez ci…" at bounding box center [338, 193] width 355 height 90
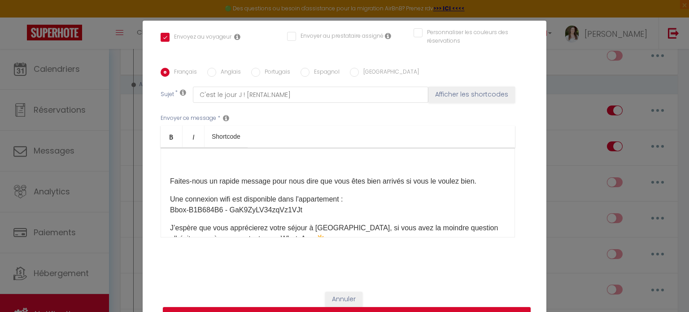
scroll to position [162, 0]
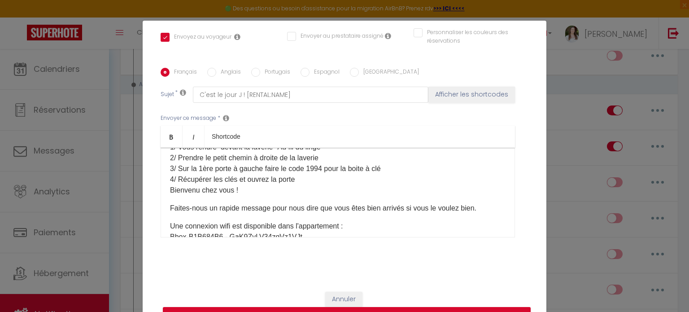
click at [172, 191] on div "Coucou [GUEST:FIRST_NAME], ​J’espère que vous allez bien ? :) Vous trouverez ci…" at bounding box center [338, 193] width 355 height 90
click at [164, 177] on div "Coucou [GUEST:FIRST_NAME], ​J’espère que vous allez bien ? :) Vous trouverez ci…" at bounding box center [338, 193] width 355 height 90
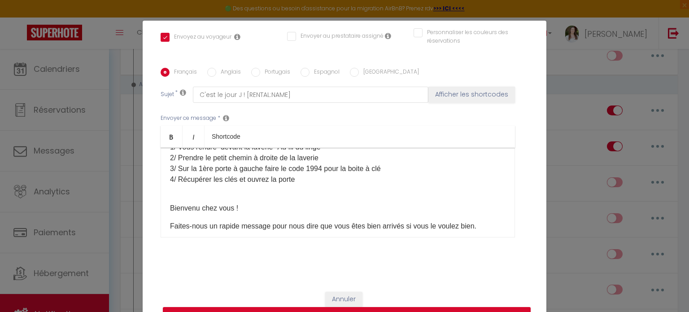
click at [170, 221] on p "Faites-nous un rapide message pour nous dire que vous êtes bien arrivés si vous…" at bounding box center [338, 226] width 336 height 11
click at [170, 203] on p "Bienvenu chez vous !" at bounding box center [338, 208] width 336 height 11
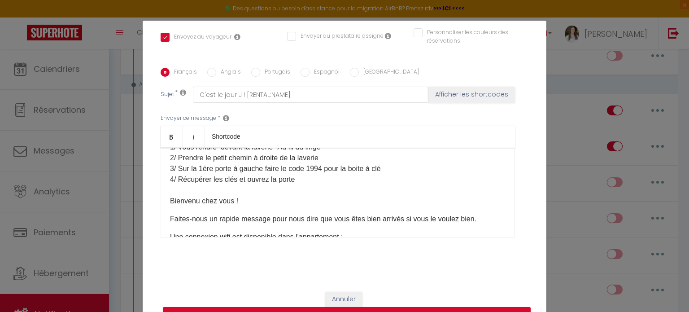
click at [167, 202] on div "Coucou [GUEST:FIRST_NAME], ​J’espère que vous allez bien ? :) Vous trouverez ci…" at bounding box center [338, 193] width 355 height 90
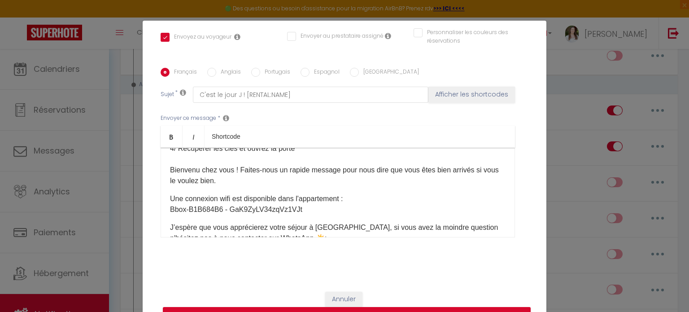
scroll to position [207, 0]
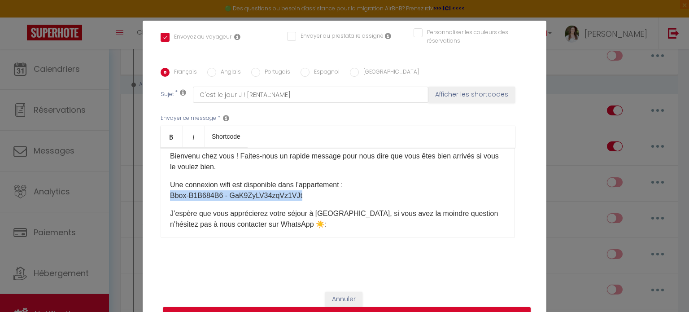
drag, startPoint x: 305, startPoint y: 187, endPoint x: 110, endPoint y: 185, distance: 194.8
click at [110, 185] on div "Modifier la notification × Titre * Jour J Pour cet hébergement Sélectionner les…" at bounding box center [344, 156] width 689 height 312
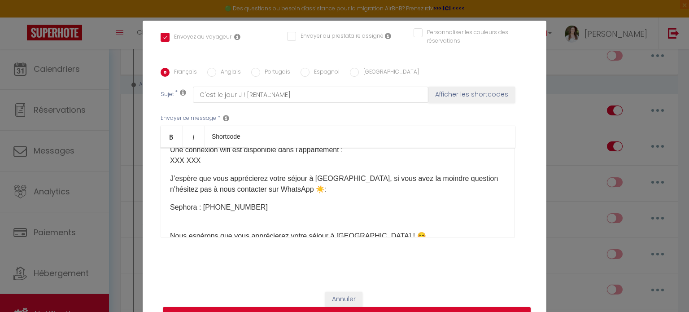
scroll to position [252, 0]
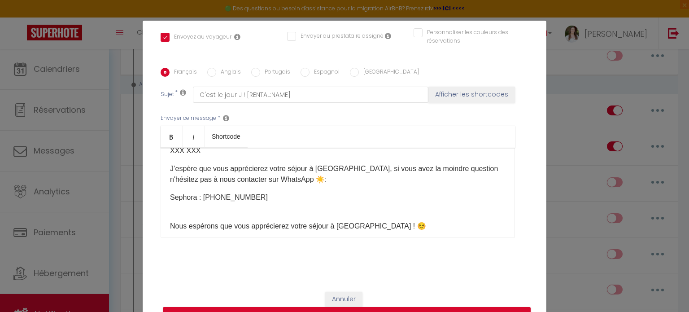
click at [266, 195] on p "Sephora : [PHONE_NUMBER]" at bounding box center [338, 203] width 336 height 22
click at [226, 195] on p "Sephora : [PHONE_NUMBER] [PERSON_NAME] : +33 ​" at bounding box center [338, 203] width 336 height 22
click at [214, 194] on p "Sephora : [PHONE_NUMBER] [PERSON_NAME] : [PHONE_NUMBER] ​" at bounding box center [338, 203] width 336 height 22
click at [214, 196] on p "Sephora : [PHONE_NUMBER] [PERSON_NAME] : [PHONE_NUMBER] ​" at bounding box center [338, 203] width 336 height 22
click at [288, 199] on p "Sephora : [PHONE_NUMBER] [PERSON_NAME] : [PHONE_NUMBER] ​" at bounding box center [338, 203] width 336 height 22
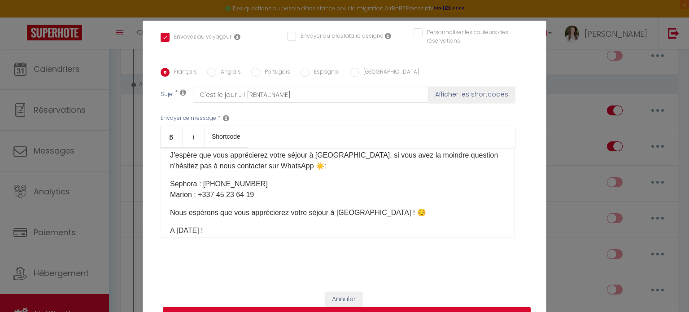
scroll to position [272, 0]
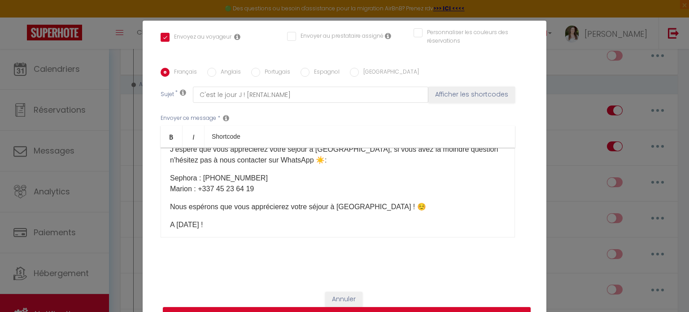
click at [234, 230] on div "Coucou [GUEST:FIRST_NAME], ​J’espère que vous allez bien ? :) Vous trouverez ci…" at bounding box center [338, 193] width 355 height 90
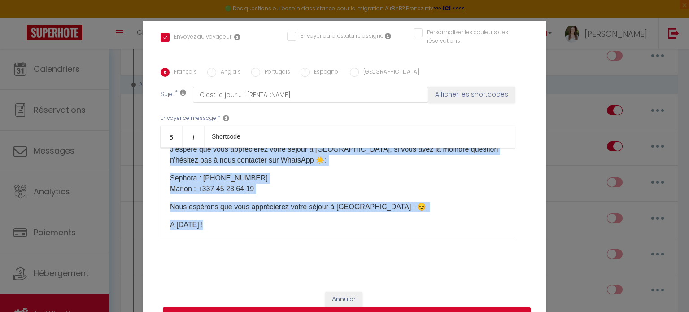
copy div "Loremi [DOLOR:SITAM_CONS], ​A’elitse doe temp incid utla ? :) Etdo magnaaliq en…"
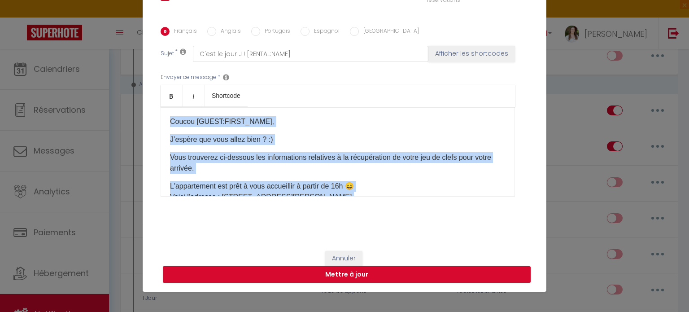
scroll to position [0, 0]
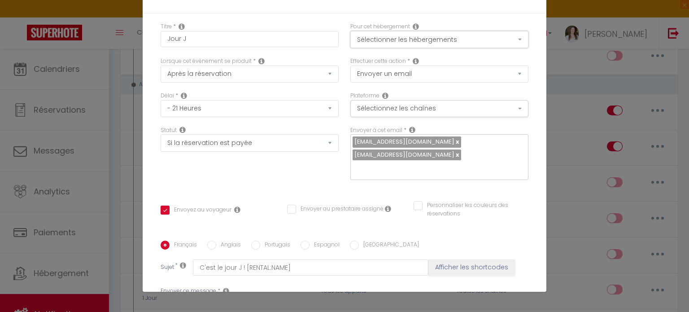
click at [431, 34] on button "Sélectionner les hébergements" at bounding box center [440, 39] width 178 height 17
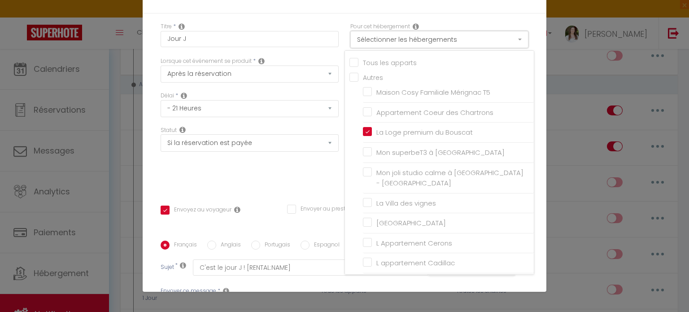
click at [431, 34] on button "Sélectionner les hébergements" at bounding box center [440, 39] width 178 height 17
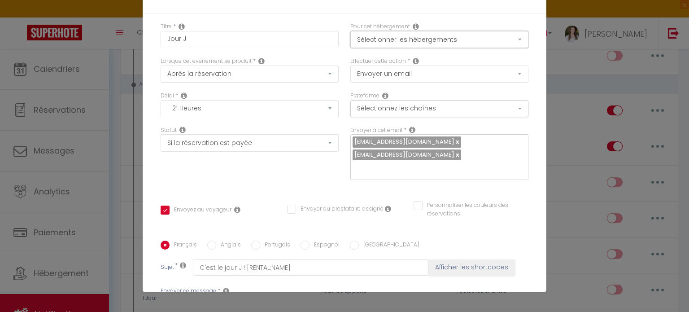
scroll to position [214, 0]
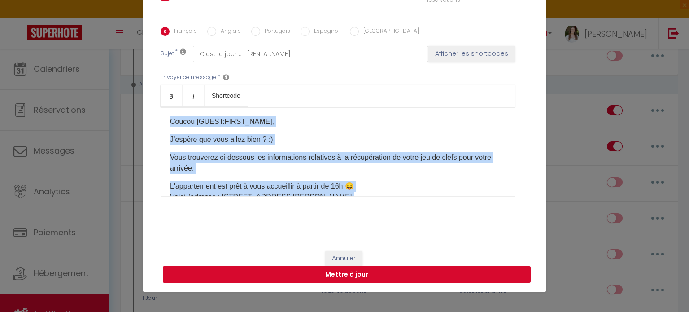
click at [351, 274] on button "Mettre à jour" at bounding box center [347, 274] width 368 height 17
checkbox input "true"
checkbox input "false"
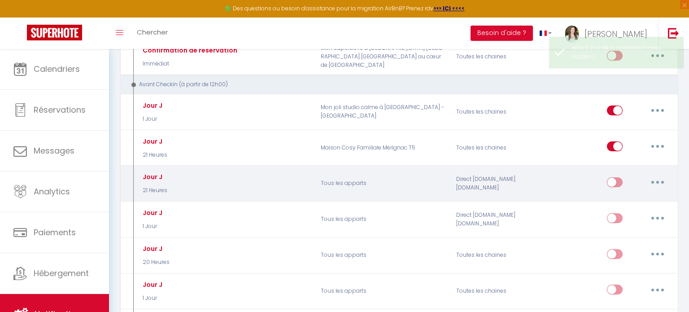
scroll to position [0, 0]
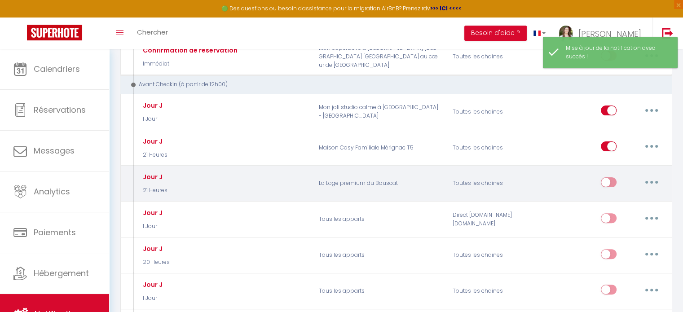
click at [656, 178] on button "button" at bounding box center [651, 182] width 25 height 14
click at [629, 203] on link "Editer" at bounding box center [628, 202] width 66 height 15
type input "Jour J"
select select "21 Heures"
select select "if_booking_is_paid"
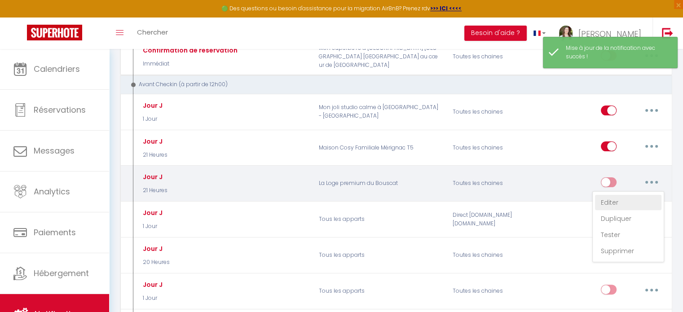
checkbox input "true"
checkbox input "false"
radio input "true"
type input "C'est le jour J ! [RENTAL:NAME]​"
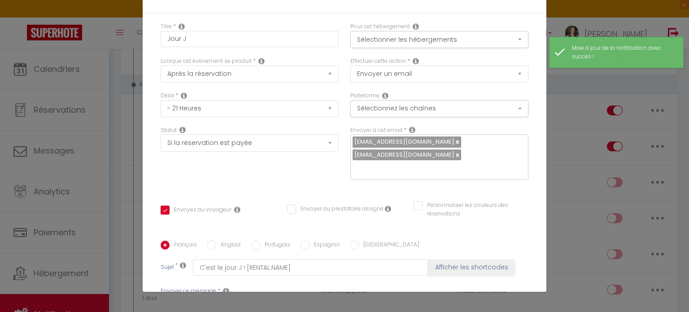
click at [219, 241] on label "Anglais" at bounding box center [228, 246] width 25 height 10
click at [216, 241] on input "Anglais" at bounding box center [211, 245] width 9 height 9
radio input "true"
checkbox input "true"
checkbox input "false"
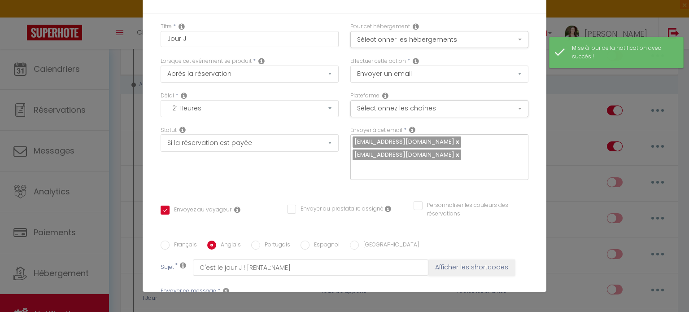
checkbox input "false"
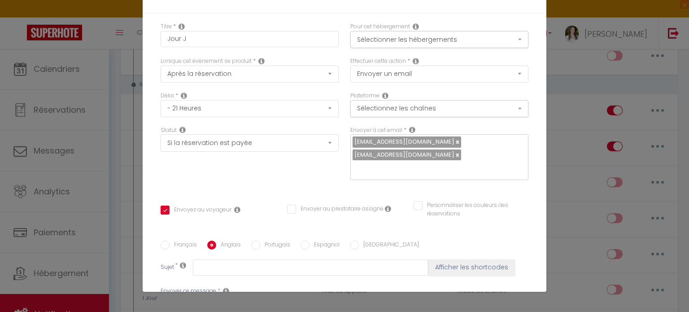
click at [162, 299] on link "Bold" at bounding box center [172, 310] width 22 height 22
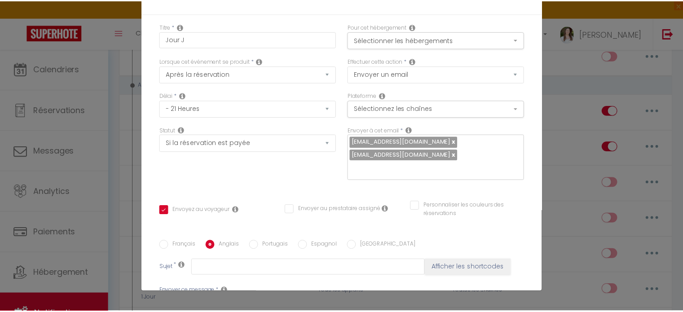
scroll to position [45, 0]
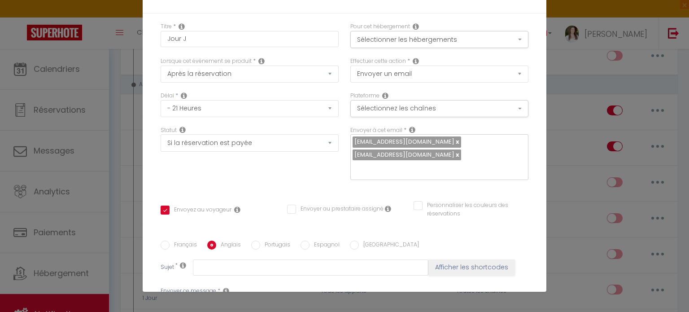
drag, startPoint x: 401, startPoint y: 154, endPoint x: 229, endPoint y: 147, distance: 172.1
copy p "[STREET_ADDRESS][PERSON_NAME]"
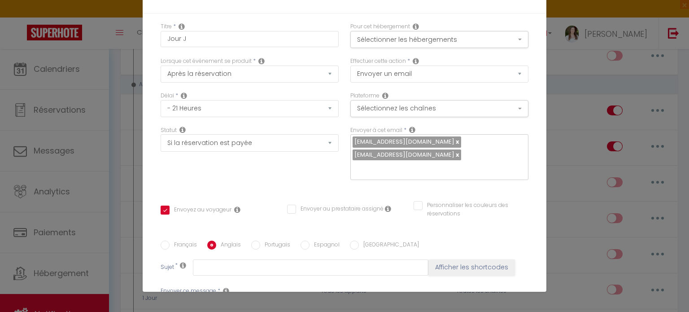
drag, startPoint x: 444, startPoint y: 152, endPoint x: 382, endPoint y: 147, distance: 62.6
copy p "33110 Le Bouscat"
checkbox input "true"
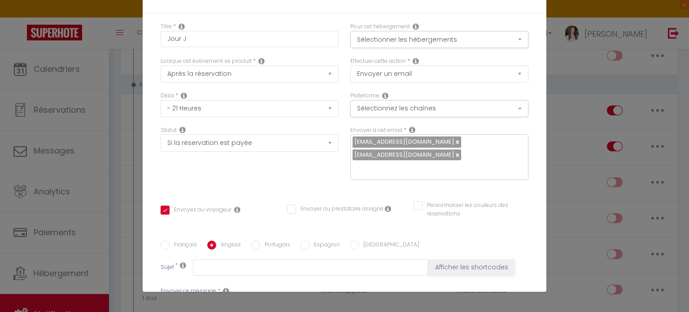
checkbox input "false"
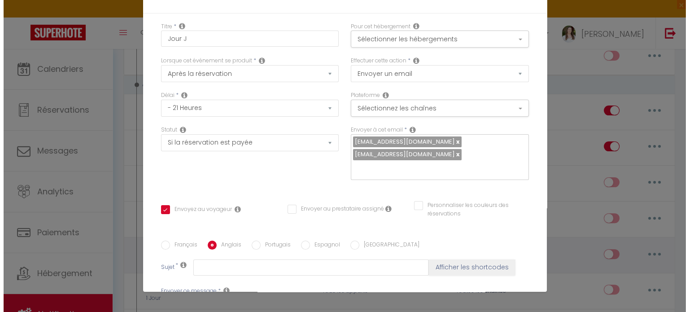
scroll to position [0, 0]
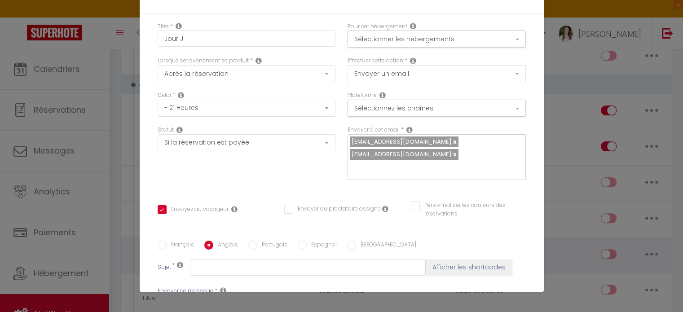
select select "1"
select select
checkbox input "false"
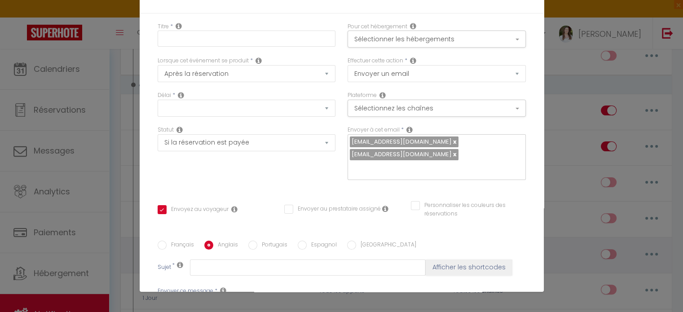
checkbox input "false"
radio input "false"
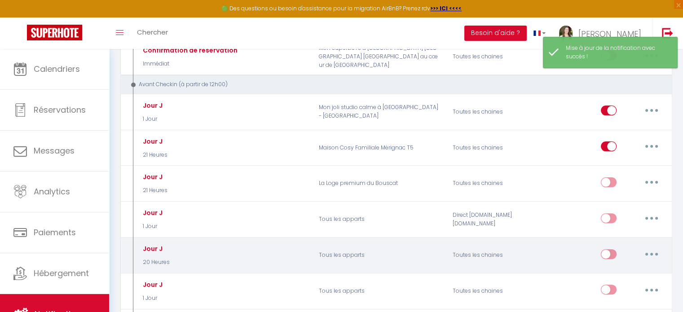
select select
checkbox input "false"
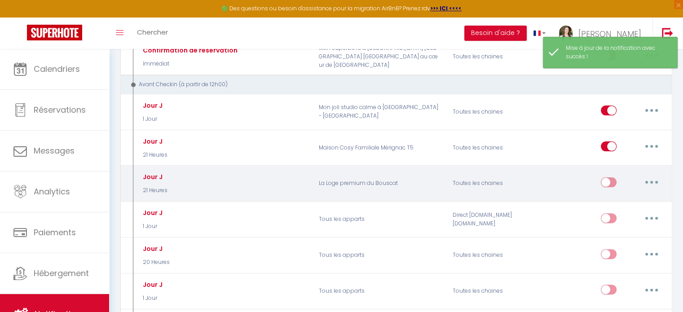
click at [650, 181] on icon "button" at bounding box center [651, 182] width 3 height 3
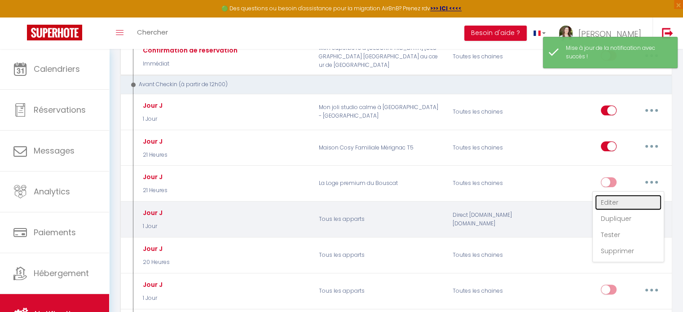
click at [637, 199] on link "Editer" at bounding box center [628, 202] width 66 height 15
type input "Jour J"
select select "21 Heures"
select select "if_booking_is_paid"
checkbox input "true"
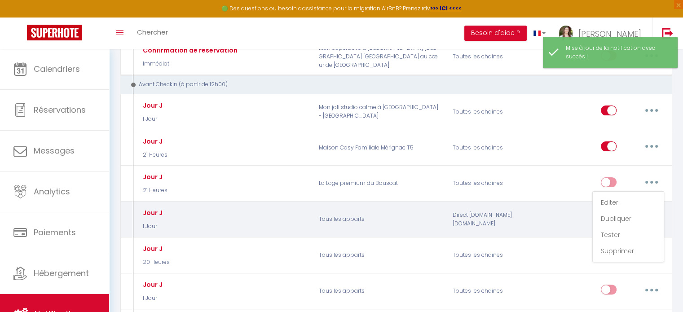
checkbox input "false"
radio input "true"
type input "C'est le jour J ! [RENTAL:NAME]​"
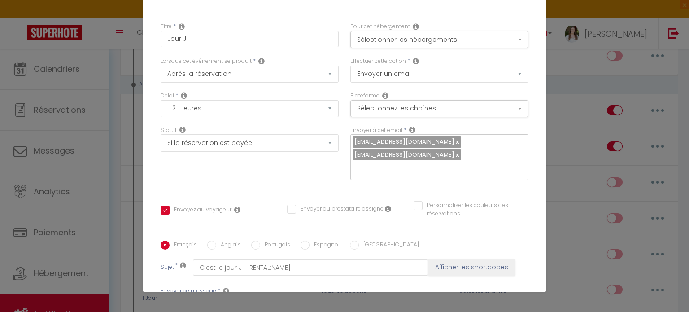
scroll to position [135, 0]
checkbox input "true"
checkbox input "false"
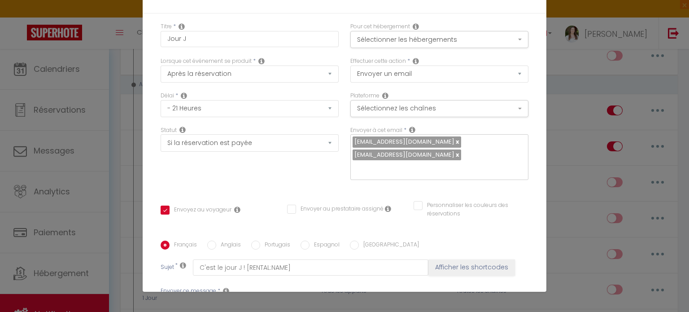
select select "1"
select select
checkbox input "false"
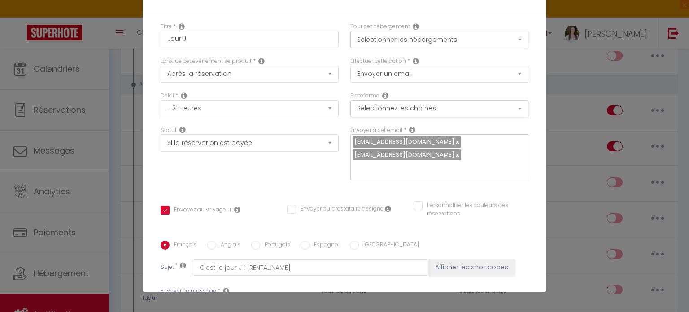
checkbox input "false"
radio input "false"
select select
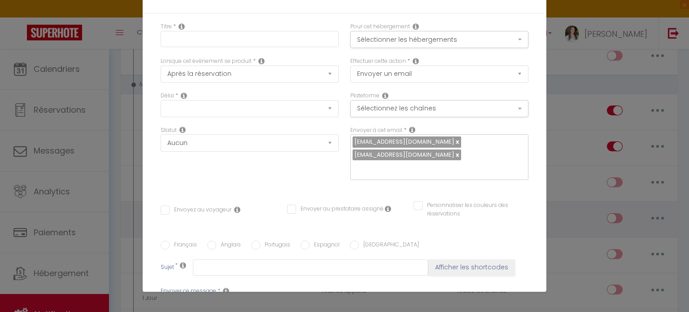
checkbox input "false"
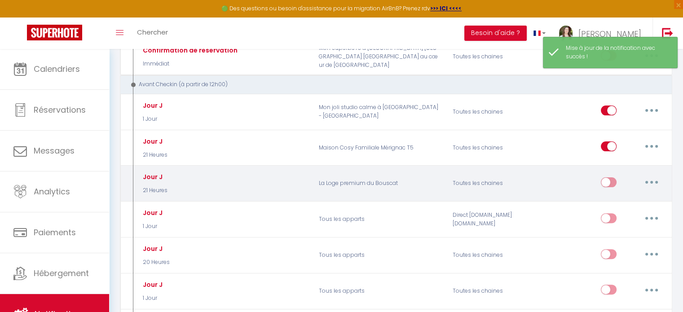
click at [663, 179] on button "button" at bounding box center [651, 182] width 25 height 14
click at [645, 204] on link "Editer" at bounding box center [628, 202] width 66 height 15
type input "Jour J"
select select "21 Heures"
select select "if_booking_is_paid"
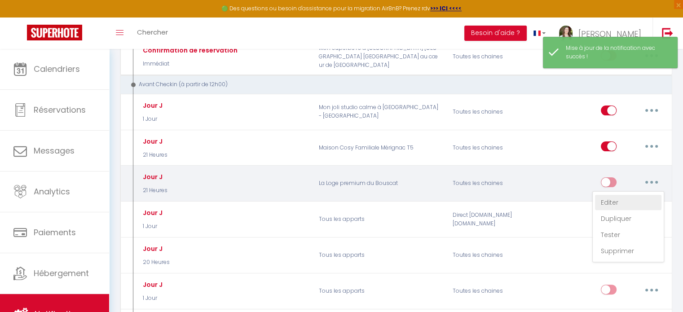
checkbox input "true"
checkbox input "false"
radio input "true"
type input "C'est le jour J ! [RENTAL:NAME]​"
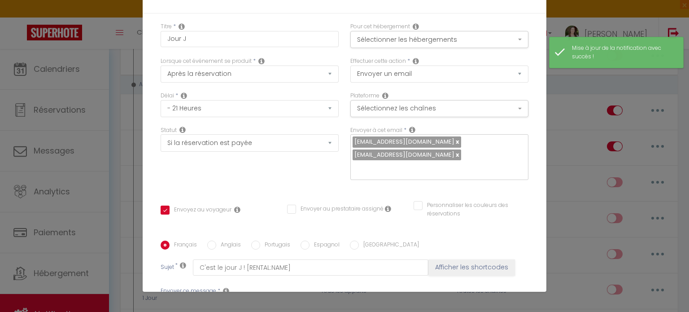
click at [221, 241] on label "Anglais" at bounding box center [228, 246] width 25 height 10
click at [216, 241] on input "Anglais" at bounding box center [211, 245] width 9 height 9
radio input "true"
checkbox input "true"
checkbox input "false"
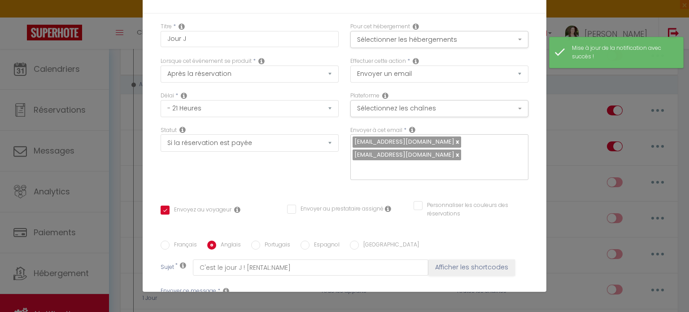
checkbox input "false"
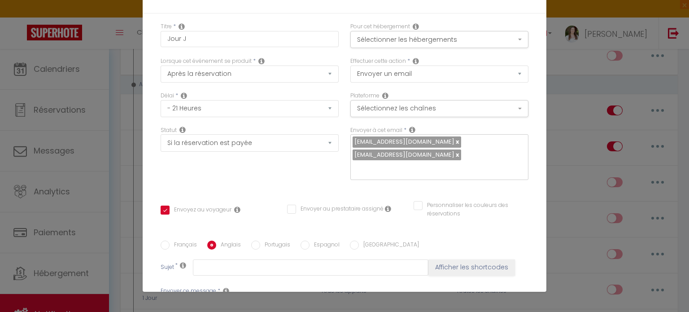
scroll to position [304, 0]
checkbox input "true"
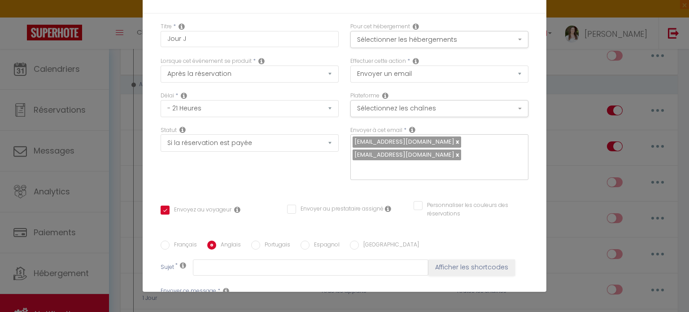
checkbox input "false"
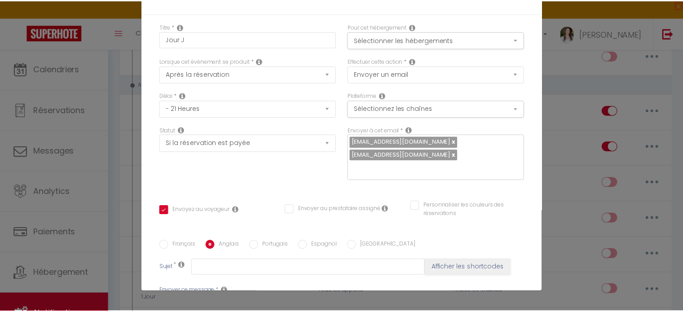
scroll to position [204, 0]
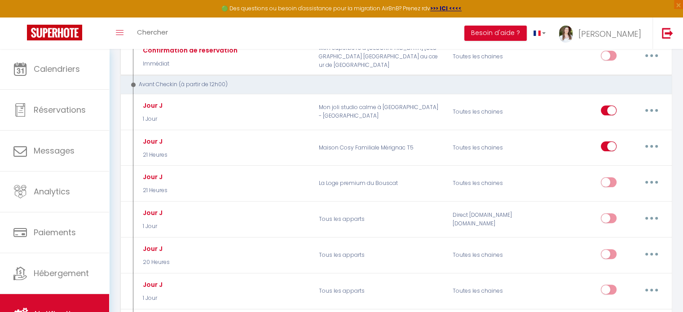
click at [561, 82] on div "Avant Checkin (à partir de 12h00)" at bounding box center [390, 84] width 525 height 9
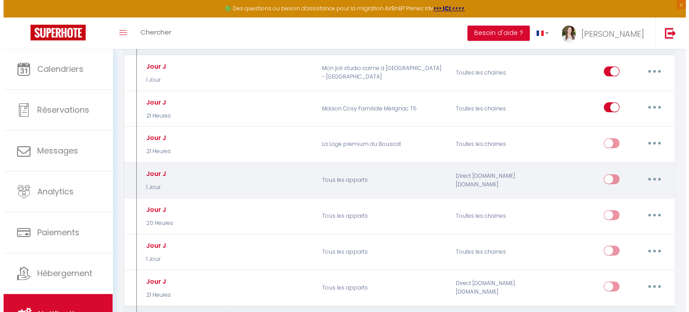
scroll to position [217, 0]
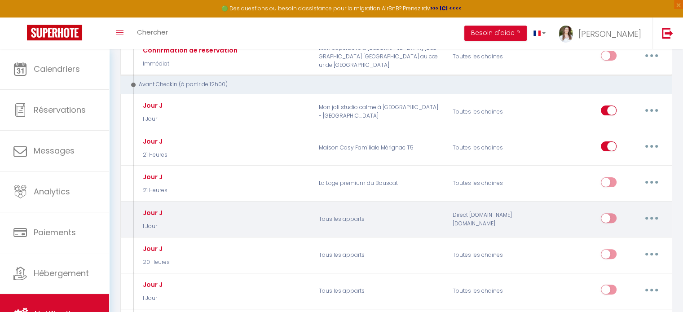
click at [653, 215] on button "button" at bounding box center [651, 218] width 25 height 14
click at [641, 227] on div "Editer Dupliquer Tester Supprimer" at bounding box center [628, 262] width 72 height 71
click at [648, 219] on button "button" at bounding box center [651, 218] width 25 height 14
click at [640, 231] on link "Editer" at bounding box center [628, 238] width 66 height 15
type input "Jour J"
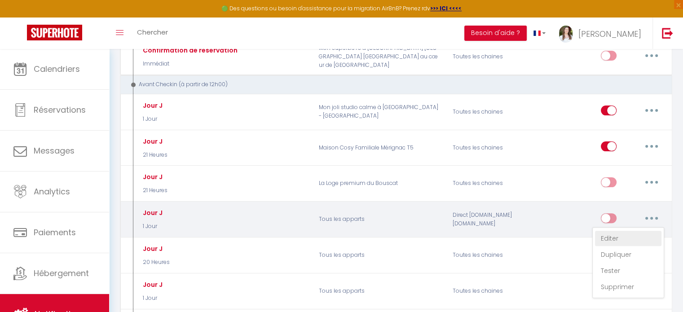
select select "1 Jour"
select select "if_booking_is_paid"
checkbox input "true"
checkbox input "false"
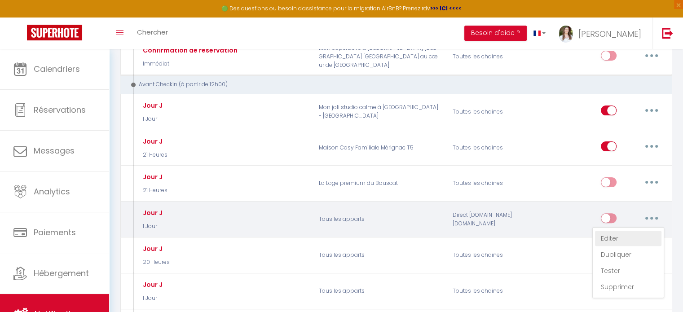
radio input "true"
type input "C'est le jour J ! [RENTAL:NAME]​"
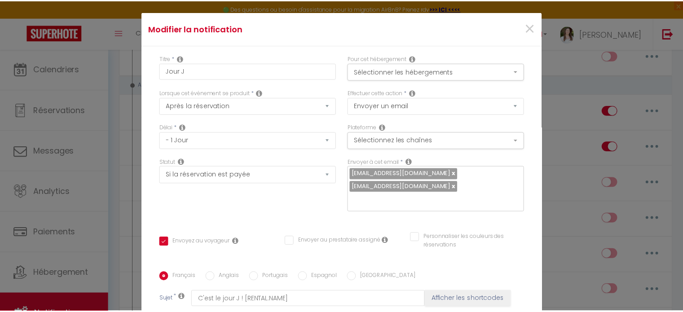
scroll to position [0, 0]
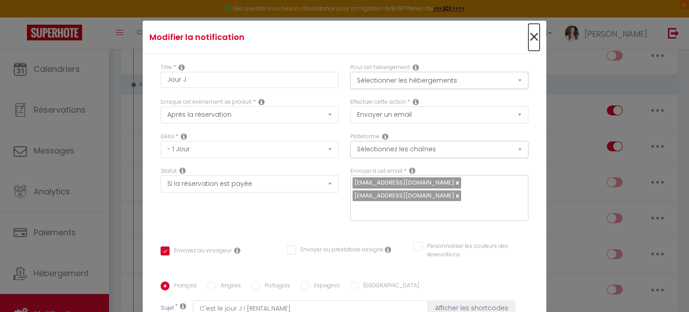
click at [529, 44] on span "×" at bounding box center [534, 37] width 11 height 27
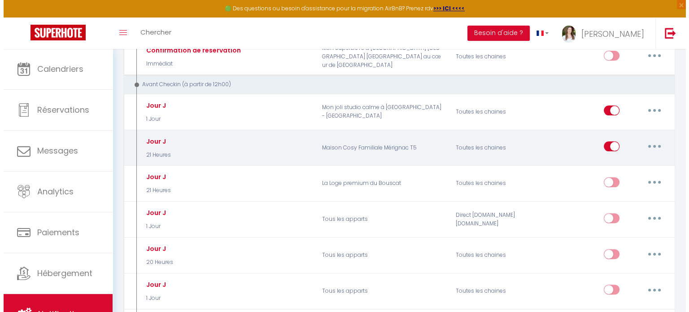
scroll to position [38, 0]
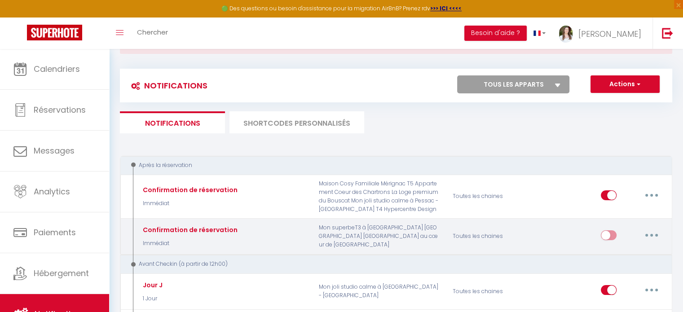
click at [645, 231] on button "button" at bounding box center [651, 235] width 25 height 14
click at [634, 250] on link "Editer" at bounding box center [628, 255] width 66 height 15
type input "Confirmation de réservation"
select select "1"
select select "Immédiat"
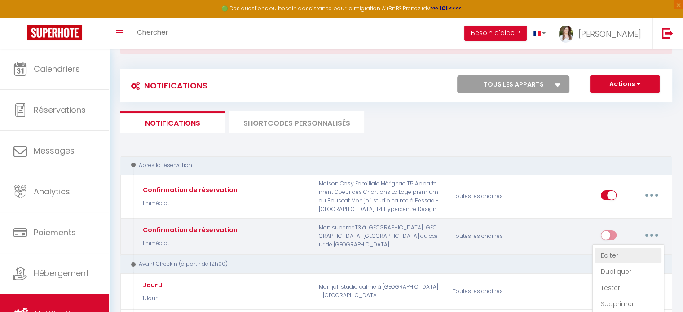
checkbox input "true"
checkbox input "false"
type input "Confirmaton de votre réservation - [BOOKING:ID] - [GUEST:FIRST_NAME] [GUEST:LAS…"
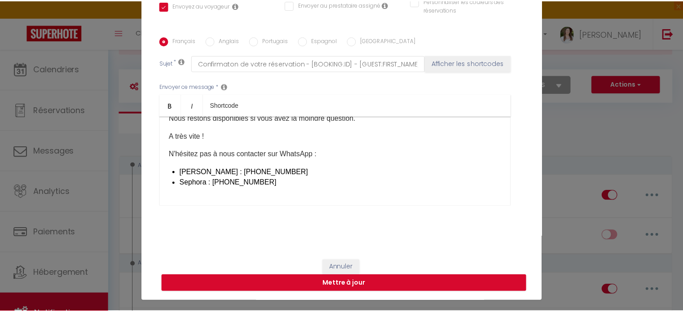
scroll to position [41, 0]
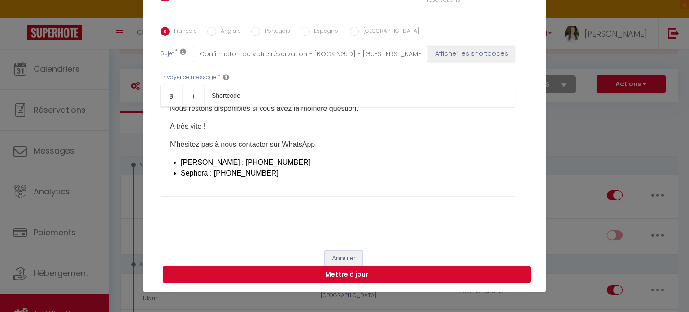
click at [348, 255] on button "Annuler" at bounding box center [343, 258] width 37 height 15
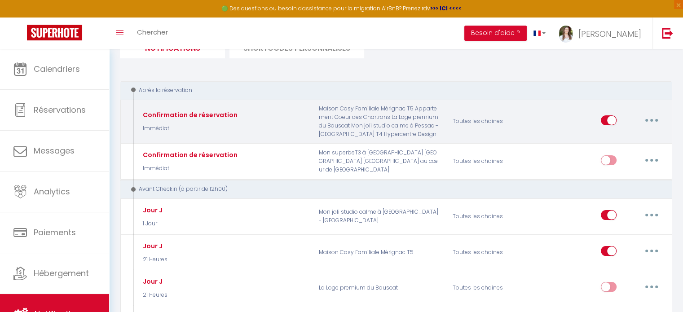
scroll to position [217, 0]
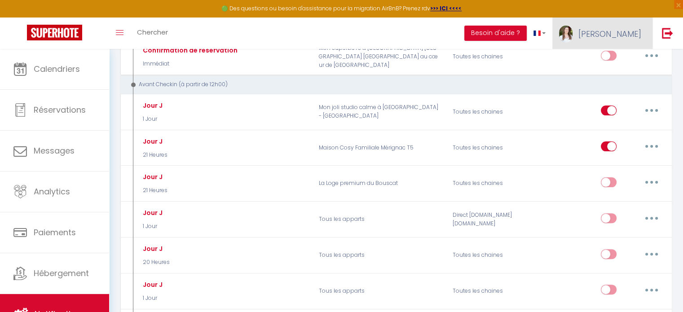
click at [631, 39] on span "[PERSON_NAME]" at bounding box center [609, 33] width 63 height 11
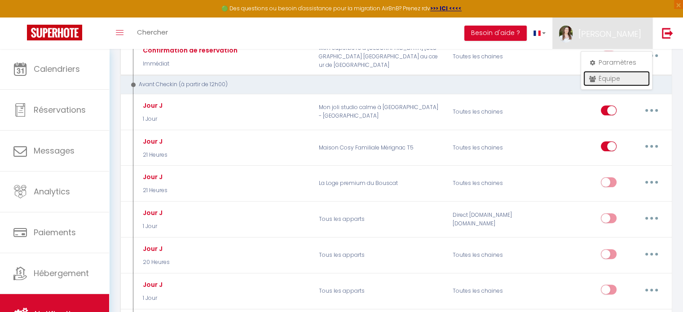
click at [617, 84] on link "Équipe" at bounding box center [616, 78] width 66 height 15
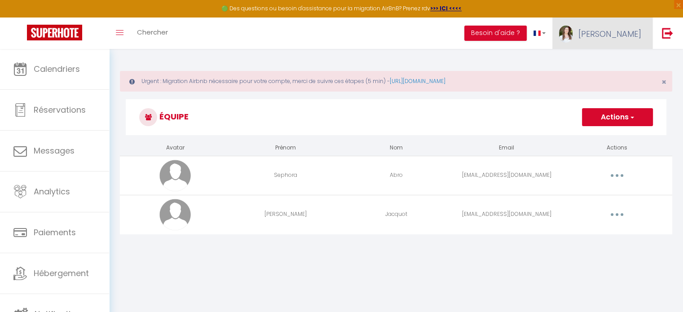
click at [611, 39] on link "[PERSON_NAME]" at bounding box center [602, 33] width 100 height 31
drag, startPoint x: 461, startPoint y: 234, endPoint x: 478, endPoint y: 233, distance: 17.1
click at [461, 234] on div "Avatar Prénom Nom Email Actions Sephora Abro [EMAIL_ADDRESS][DOMAIN_NAME] Edite…" at bounding box center [396, 190] width 552 height 101
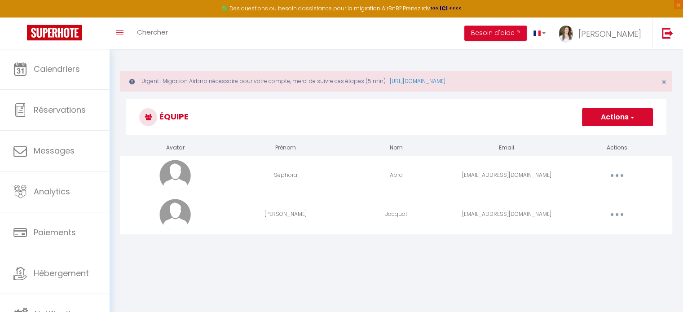
click at [614, 217] on button "button" at bounding box center [616, 214] width 25 height 14
click at [598, 230] on link "Editer" at bounding box center [593, 235] width 66 height 15
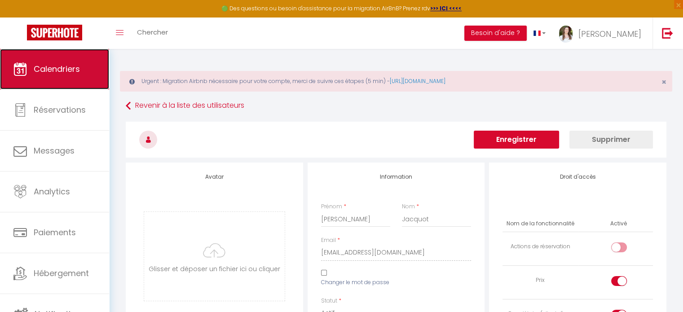
click at [79, 79] on link "Calendriers" at bounding box center [54, 69] width 109 height 40
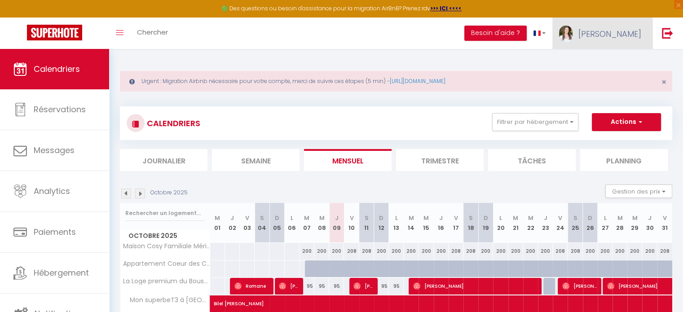
click at [637, 47] on link "[PERSON_NAME]" at bounding box center [602, 33] width 100 height 31
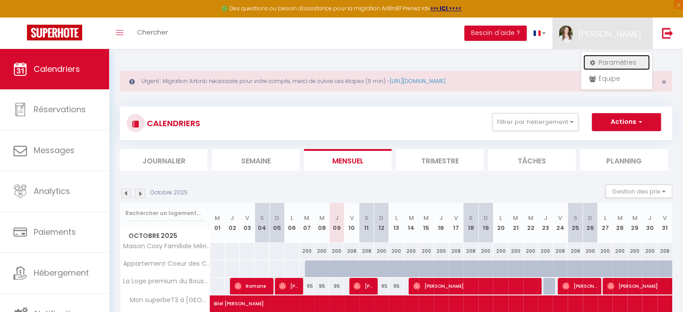
click at [618, 66] on link "Paramètres" at bounding box center [616, 62] width 66 height 15
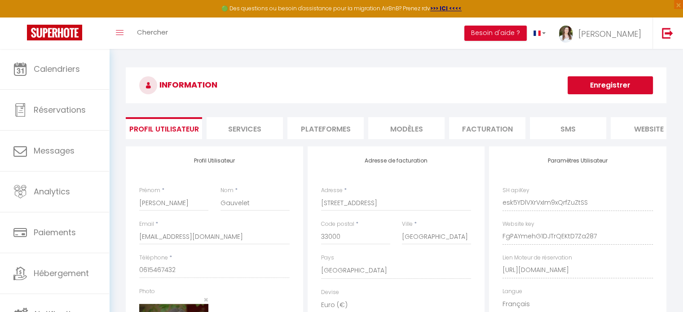
click at [305, 127] on li "Plateformes" at bounding box center [325, 128] width 76 height 22
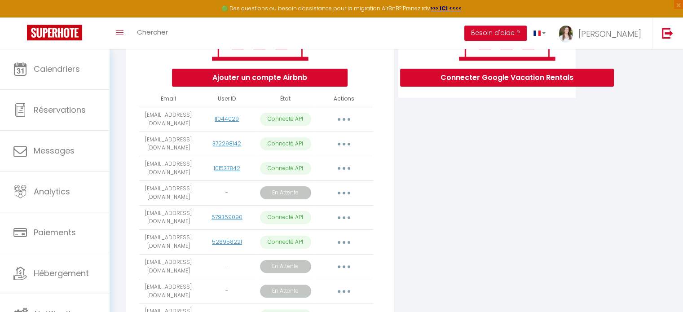
scroll to position [224, 0]
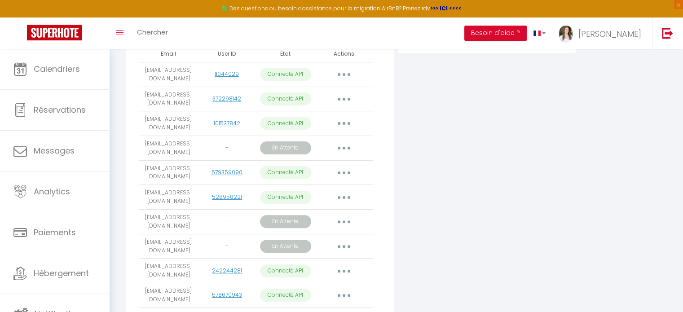
click at [350, 249] on button "button" at bounding box center [343, 246] width 25 height 14
drag, startPoint x: 142, startPoint y: 247, endPoint x: 169, endPoint y: 251, distance: 27.3
click at [169, 251] on td "[EMAIL_ADDRESS][DOMAIN_NAME]" at bounding box center [168, 246] width 58 height 25
click at [348, 254] on button "button" at bounding box center [343, 246] width 25 height 14
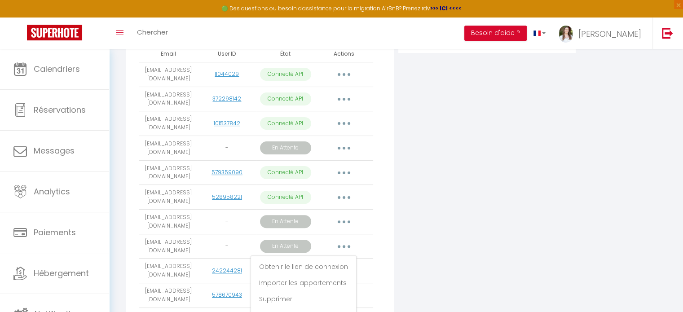
click at [412, 231] on div "Connecter Google Vacation Rentals" at bounding box center [487, 200] width 182 height 556
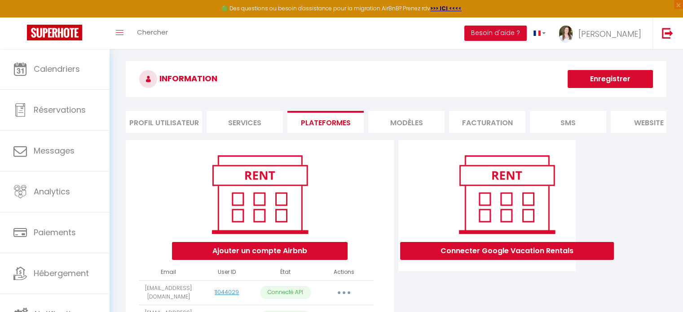
scroll to position [4, 0]
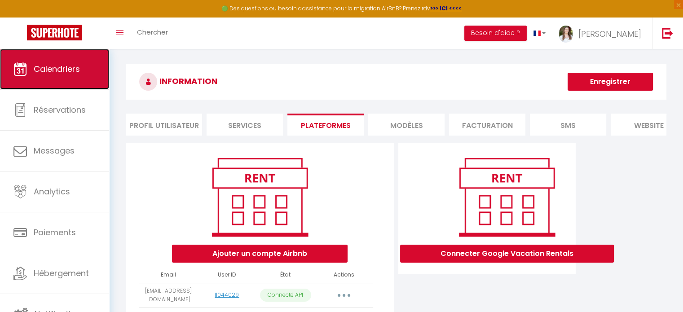
click at [79, 75] on span "Calendriers" at bounding box center [57, 68] width 46 height 11
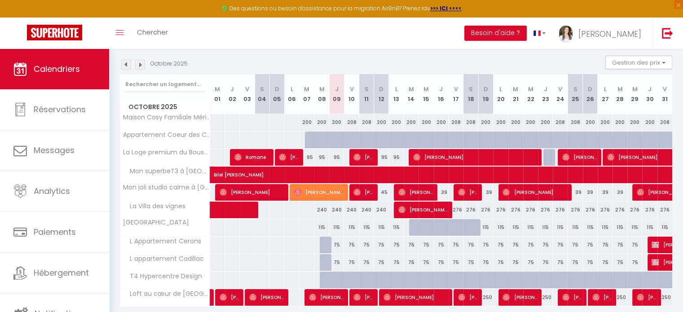
scroll to position [120, 0]
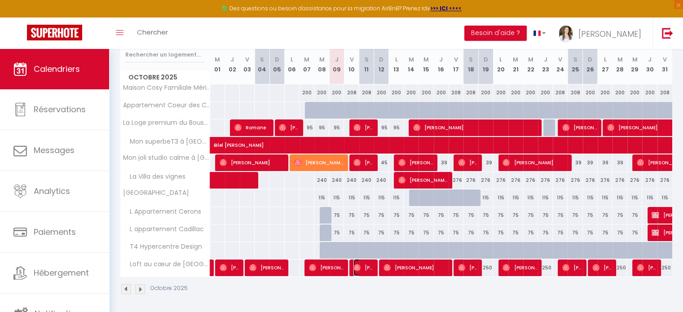
click at [364, 265] on span "[PERSON_NAME]" at bounding box center [363, 267] width 20 height 17
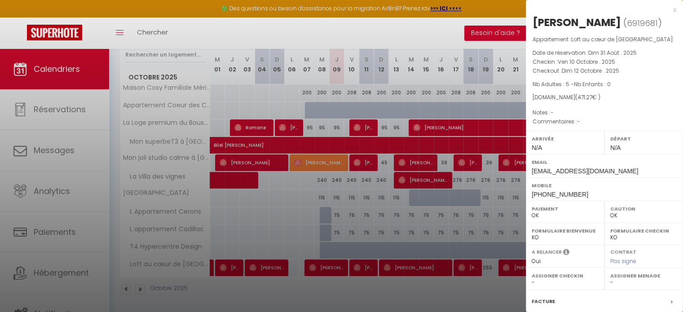
click at [364, 265] on div at bounding box center [341, 156] width 683 height 312
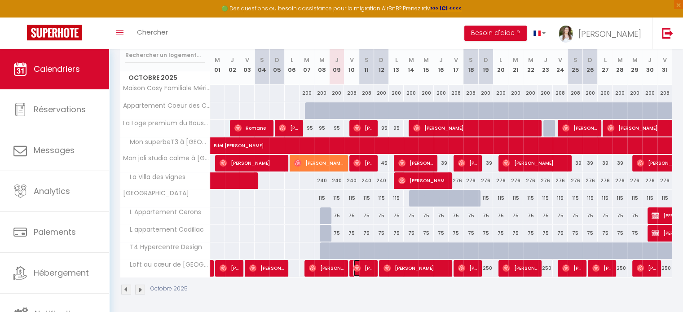
click at [359, 264] on img at bounding box center [356, 267] width 7 height 7
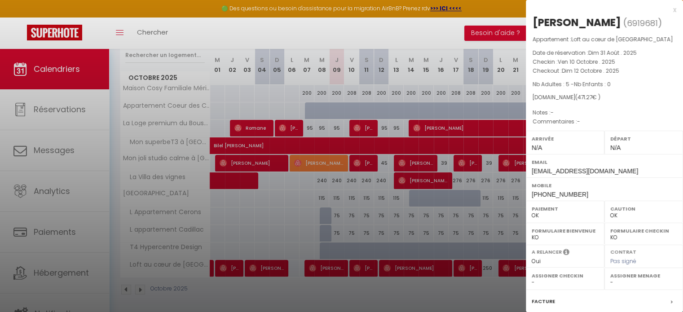
click at [664, 10] on div "x" at bounding box center [601, 9] width 150 height 11
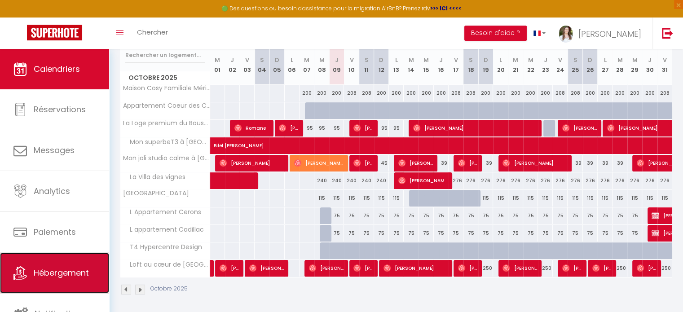
click at [70, 270] on span "Hébergement" at bounding box center [61, 272] width 55 height 11
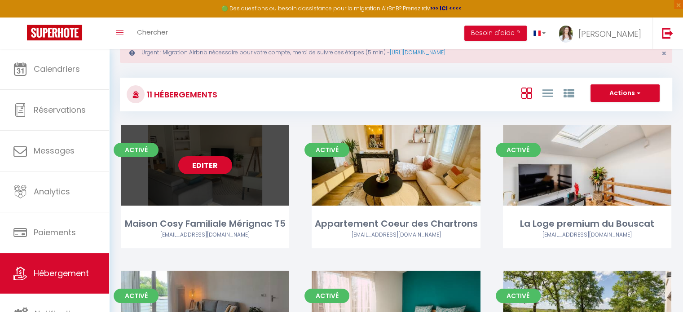
scroll to position [45, 0]
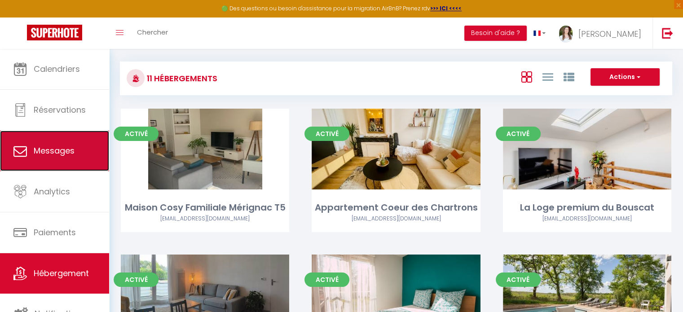
click at [59, 152] on span "Messages" at bounding box center [54, 150] width 41 height 11
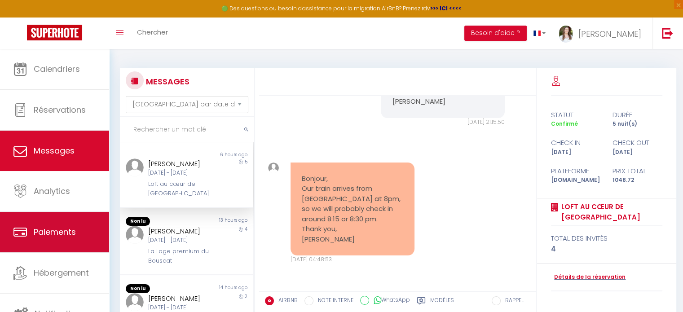
scroll to position [2, 0]
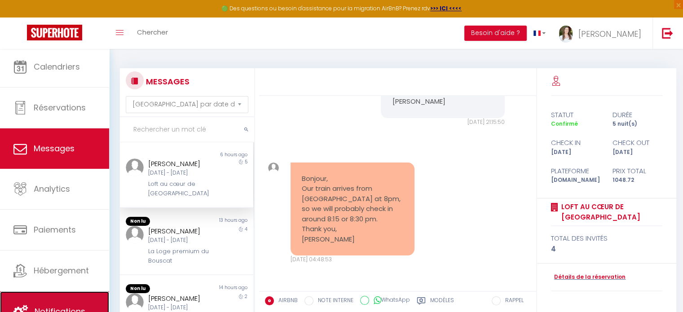
click at [73, 301] on link "Notifications" at bounding box center [54, 311] width 109 height 40
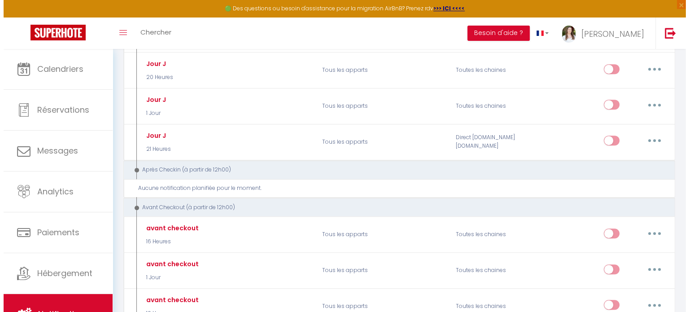
scroll to position [449, 0]
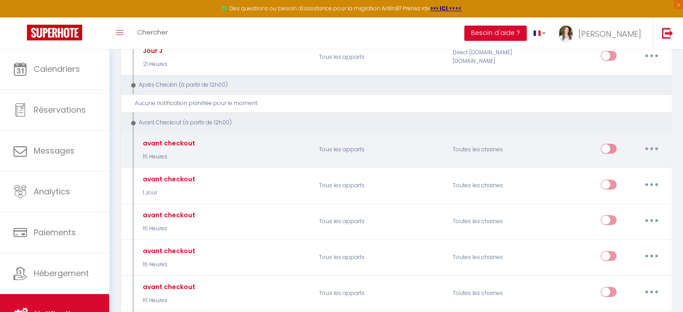
click at [653, 141] on button "button" at bounding box center [651, 148] width 25 height 14
click at [638, 161] on link "Editer" at bounding box center [628, 168] width 66 height 15
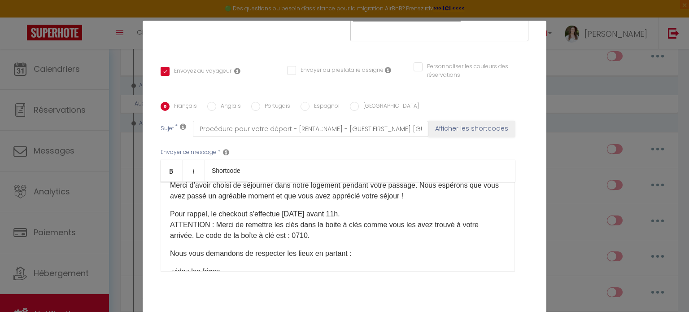
scroll to position [45, 0]
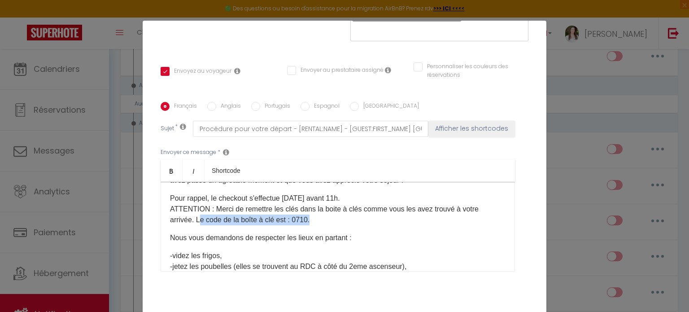
drag, startPoint x: 329, startPoint y: 220, endPoint x: 198, endPoint y: 219, distance: 131.5
click at [198, 219] on p "Pour rappel, le checkout s'effectue [DATE] avant 11h. ATTENTION : Merci de reme…" at bounding box center [338, 209] width 336 height 32
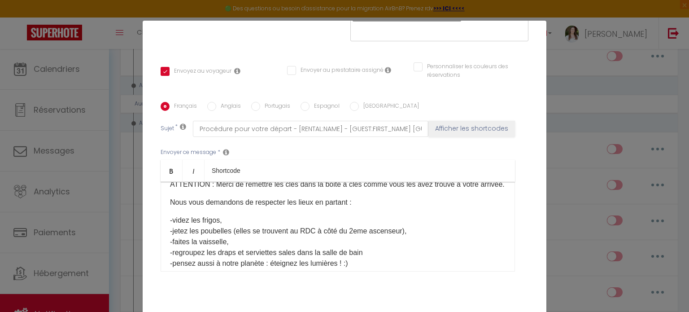
scroll to position [90, 0]
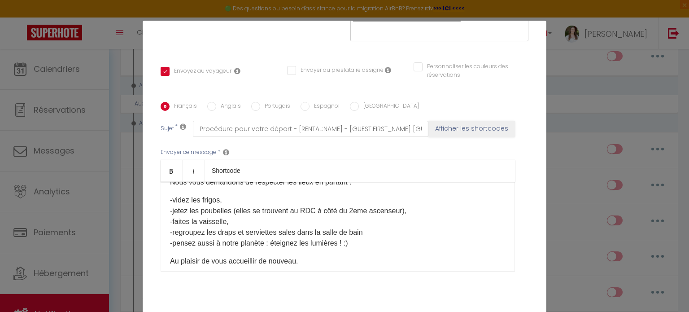
drag, startPoint x: 294, startPoint y: 242, endPoint x: 364, endPoint y: 242, distance: 70.0
click at [364, 242] on p "-videz les frigos, -jetez les poubelles (elles se trouvent au RDC à côté du 2em…" at bounding box center [338, 222] width 336 height 54
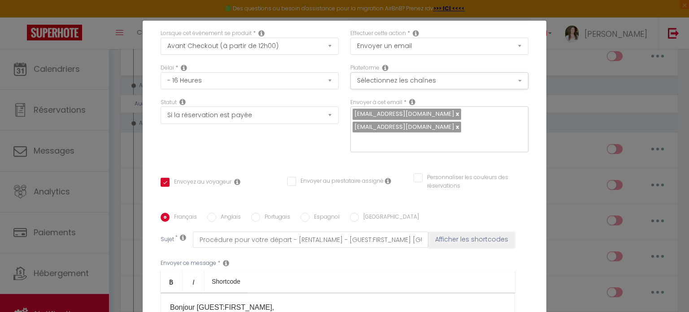
scroll to position [0, 0]
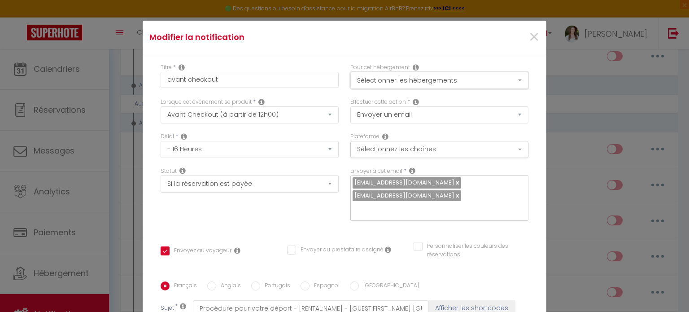
click at [416, 79] on button "Sélectionner les hébergements" at bounding box center [440, 80] width 178 height 17
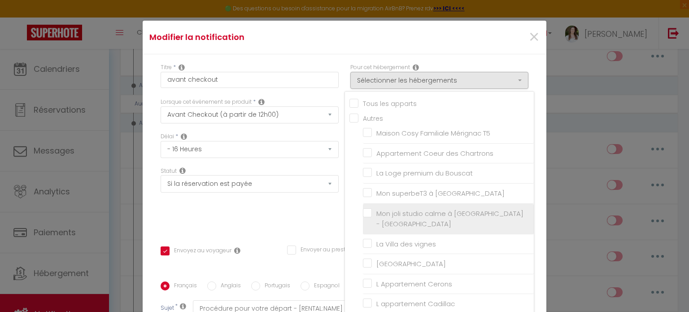
click at [399, 214] on input "Mon joli studio calme à [GEOGRAPHIC_DATA] - [GEOGRAPHIC_DATA]" at bounding box center [448, 218] width 171 height 9
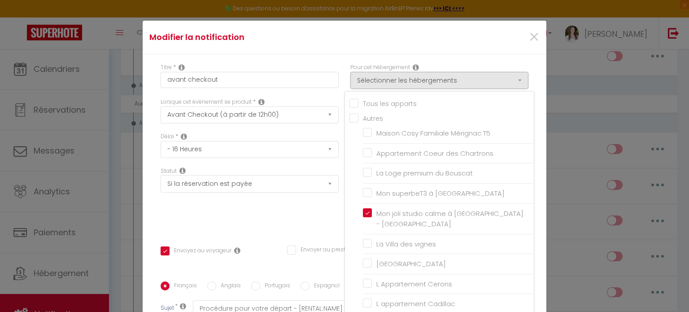
click at [289, 216] on div "Statut Aucun Si la réservation est payée Si réservation non payée Si la caution…" at bounding box center [250, 198] width 190 height 63
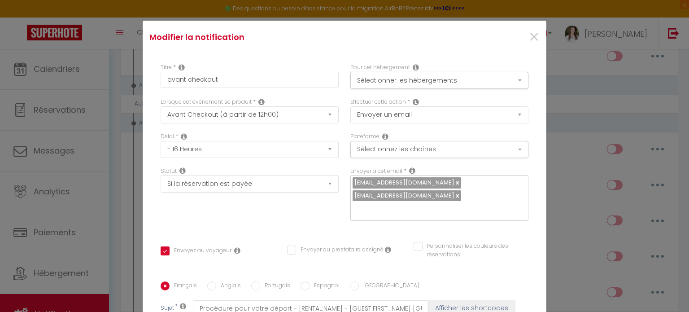
click at [503, 238] on div "Titre * avant checkout Pour cet hébergement Sélectionner les hébergements Tous …" at bounding box center [345, 275] width 404 height 442
click at [415, 77] on button "Sélectionner les hébergements" at bounding box center [440, 80] width 178 height 17
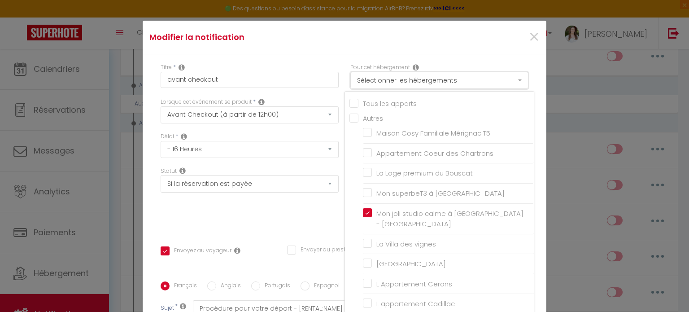
click at [415, 77] on button "Sélectionner les hébergements" at bounding box center [440, 80] width 178 height 17
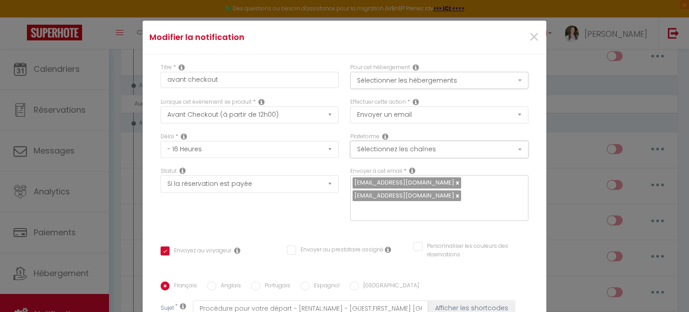
click at [389, 146] on button "Sélectionnez les chaînes" at bounding box center [440, 149] width 178 height 17
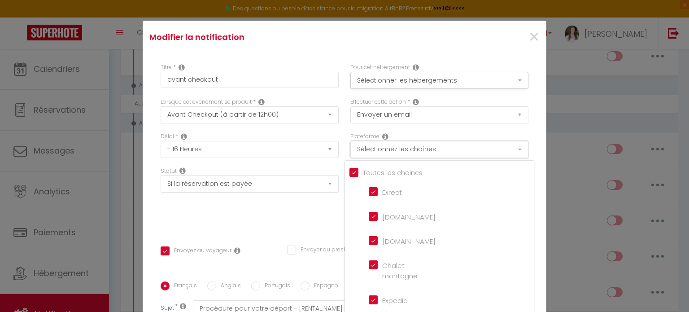
click at [389, 146] on button "Sélectionnez les chaînes" at bounding box center [440, 149] width 178 height 17
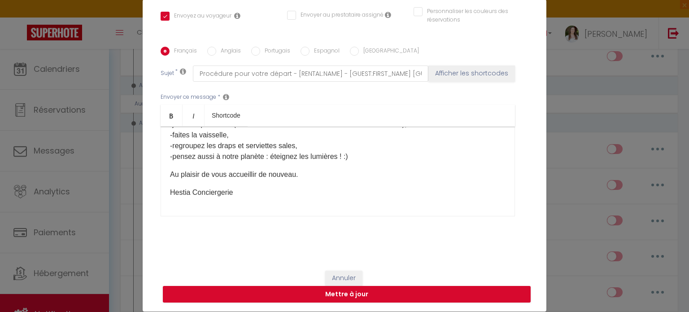
scroll to position [41, 0]
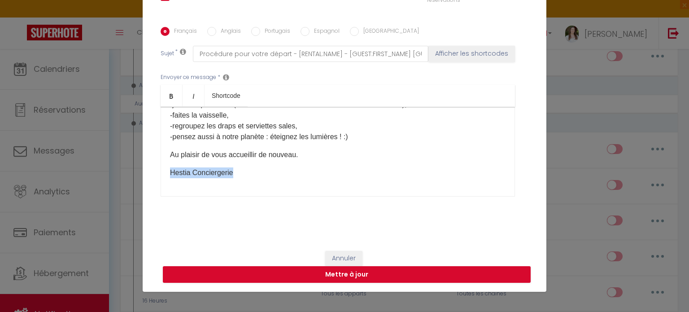
drag, startPoint x: 241, startPoint y: 171, endPoint x: 156, endPoint y: 167, distance: 84.5
click at [158, 167] on div "Français Anglais Portugais Espagnol Italien Sujet * Procédure pour votre départ…" at bounding box center [344, 117] width 373 height 181
click at [376, 269] on button "Mettre à jour" at bounding box center [347, 274] width 368 height 17
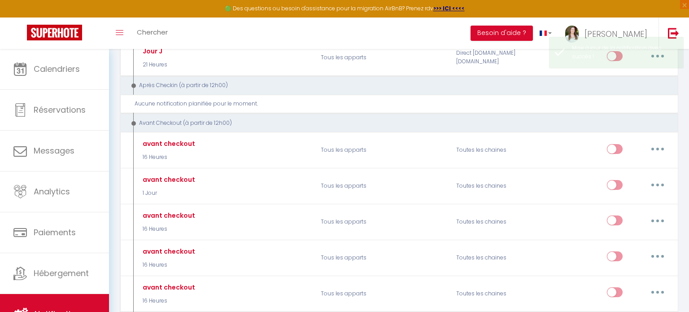
scroll to position [0, 0]
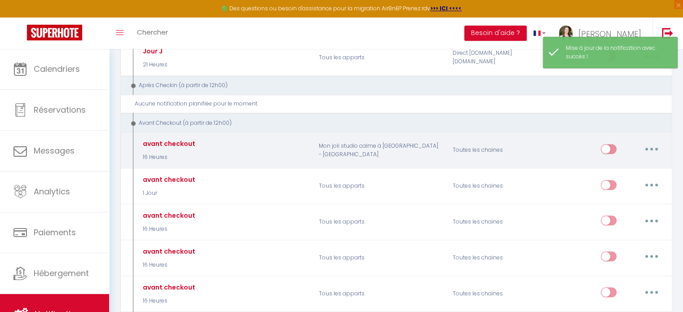
click at [645, 143] on button "button" at bounding box center [651, 149] width 25 height 14
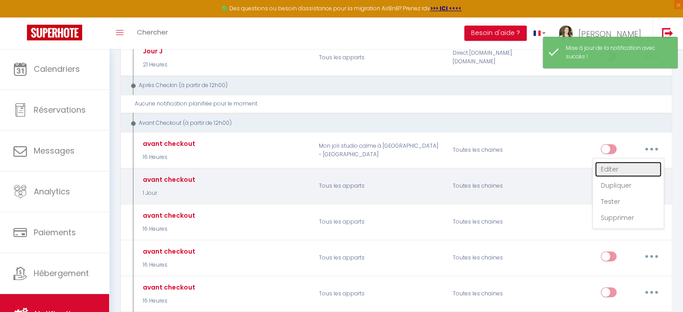
drag, startPoint x: 614, startPoint y: 165, endPoint x: 597, endPoint y: 167, distance: 16.8
click at [614, 165] on link "Editer" at bounding box center [628, 169] width 66 height 15
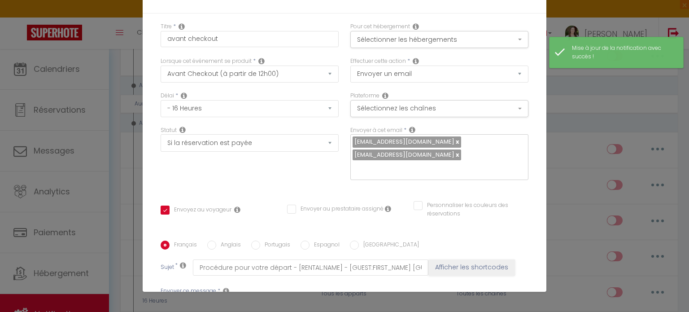
click at [207, 241] on input "Anglais" at bounding box center [211, 245] width 9 height 9
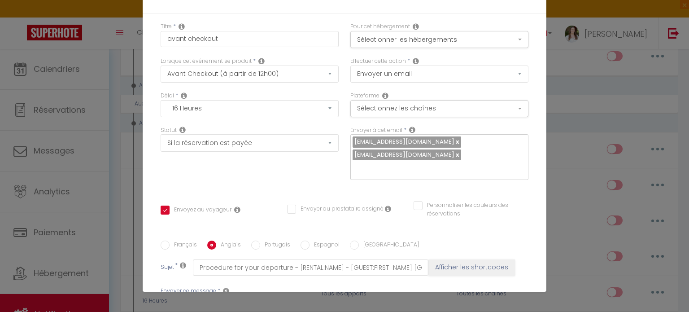
scroll to position [90, 0]
drag, startPoint x: 329, startPoint y: 160, endPoint x: 274, endPoint y: 155, distance: 55.9
drag, startPoint x: 274, startPoint y: 155, endPoint x: 269, endPoint y: 156, distance: 5.0
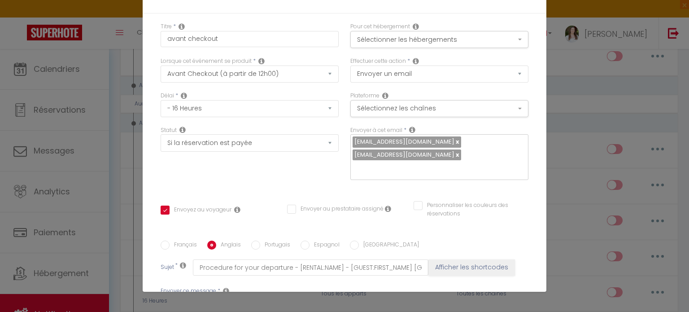
drag, startPoint x: 268, startPoint y: 159, endPoint x: 329, endPoint y: 159, distance: 61.0
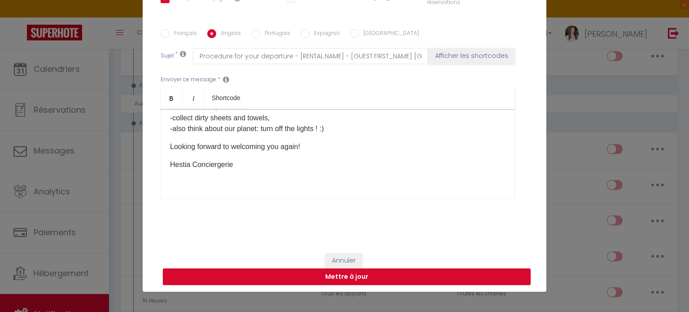
scroll to position [214, 0]
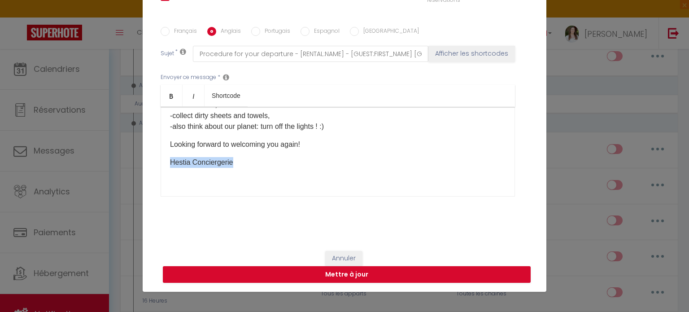
drag, startPoint x: 137, startPoint y: 162, endPoint x: 101, endPoint y: 161, distance: 35.9
click at [101, 161] on div "Modifier la notification × Titre * avant checkout Pour cet hébergement Sélectio…" at bounding box center [344, 156] width 689 height 312
click at [360, 272] on button "Mettre à jour" at bounding box center [347, 274] width 368 height 17
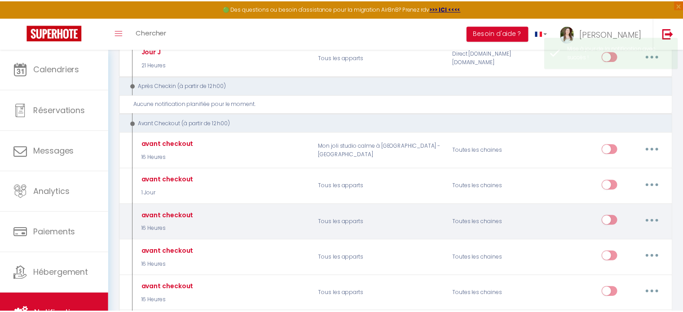
scroll to position [0, 0]
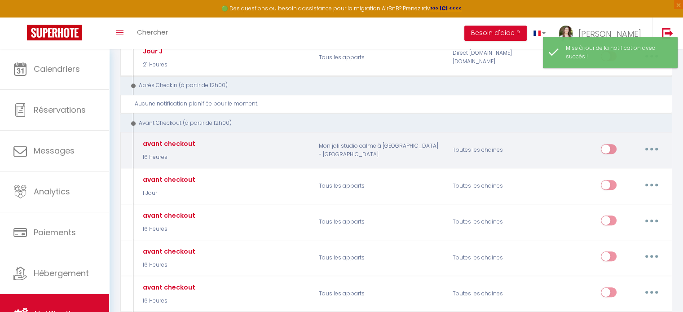
click at [614, 144] on input "checkbox" at bounding box center [609, 150] width 16 height 13
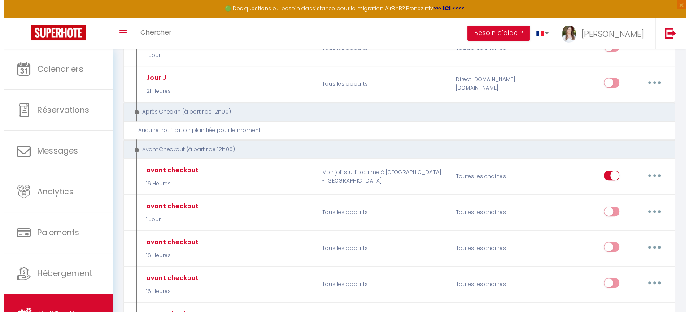
scroll to position [531, 0]
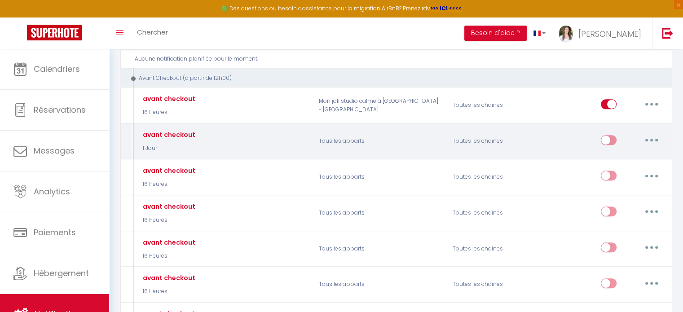
click at [650, 136] on button "button" at bounding box center [651, 140] width 25 height 14
click at [627, 154] on link "Editer" at bounding box center [628, 160] width 66 height 15
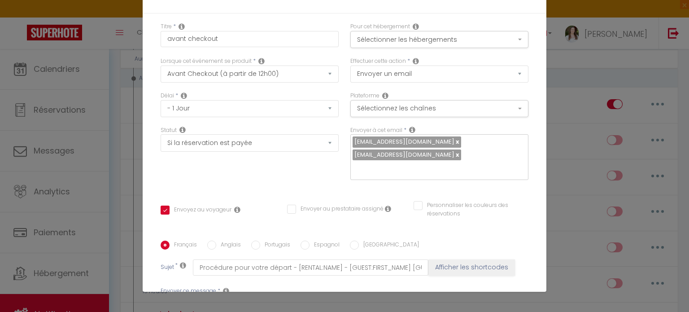
scroll to position [45, 0]
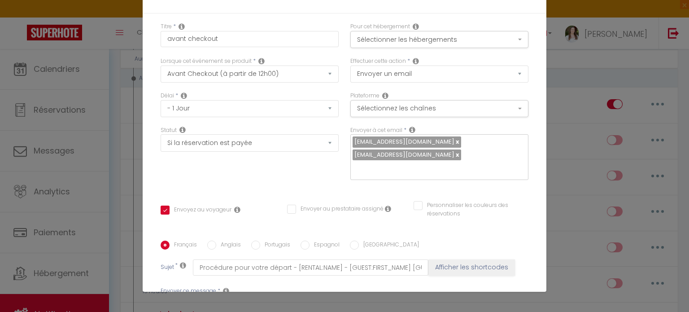
drag, startPoint x: 176, startPoint y: 180, endPoint x: 442, endPoint y: 185, distance: 266.7
click at [169, 306] on icon "Bold" at bounding box center [171, 309] width 7 height 7
click at [174, 299] on link "Bold" at bounding box center [172, 310] width 22 height 22
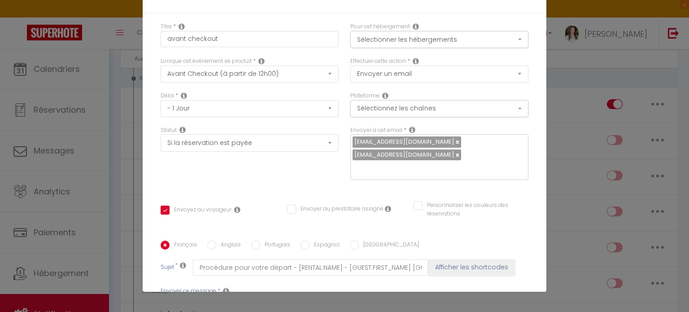
drag, startPoint x: 279, startPoint y: 179, endPoint x: 144, endPoint y: 178, distance: 135.1
click at [144, 178] on div "Titre * avant checkout Pour cet hébergement Sélectionner les hébergements Tous …" at bounding box center [345, 234] width 404 height 442
copy div "Bonjour [GUEST:FIRST_NAME], Merci d’avoir choisi notre logement pour votre séjo…"
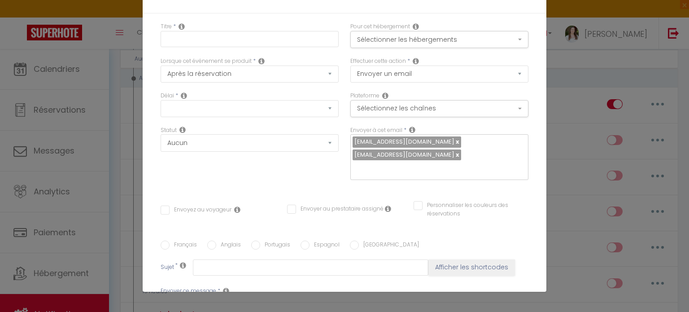
scroll to position [0, 0]
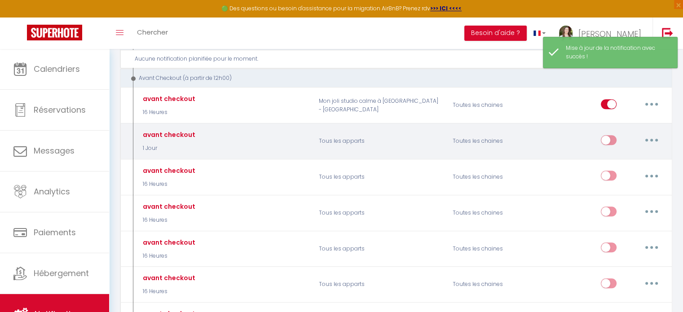
click at [650, 139] on icon "button" at bounding box center [651, 140] width 3 height 3
click at [627, 154] on link "Editer" at bounding box center [628, 160] width 66 height 15
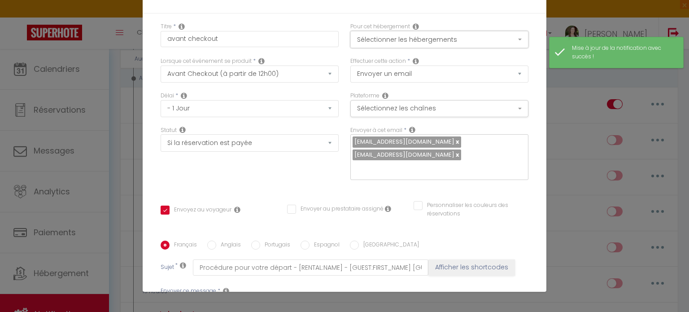
click at [424, 35] on button "Sélectionner les hébergements" at bounding box center [440, 39] width 178 height 17
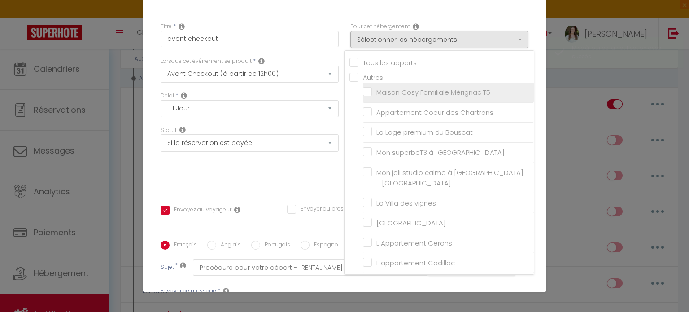
click at [415, 88] on input "Maison Cosy Familiale Mérignac T5" at bounding box center [448, 92] width 171 height 9
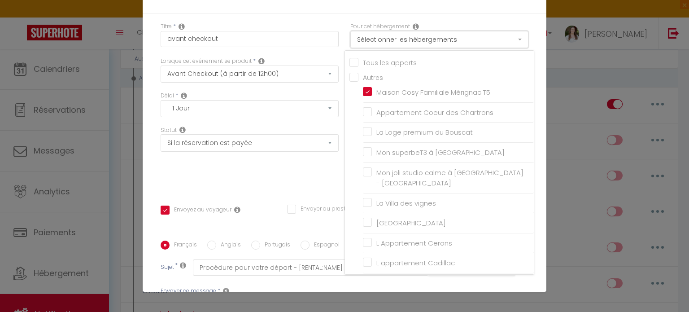
click at [427, 41] on button "Sélectionner les hébergements" at bounding box center [440, 39] width 178 height 17
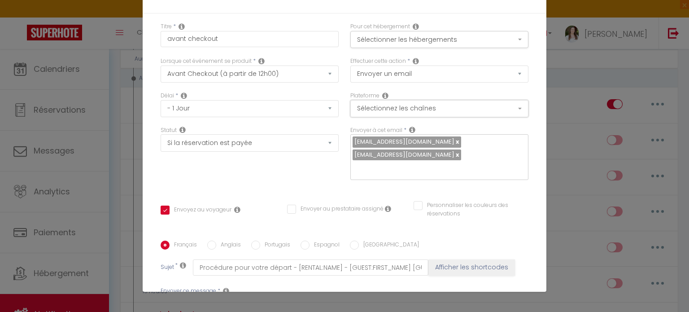
click at [397, 105] on button "Sélectionnez les chaînes" at bounding box center [440, 108] width 178 height 17
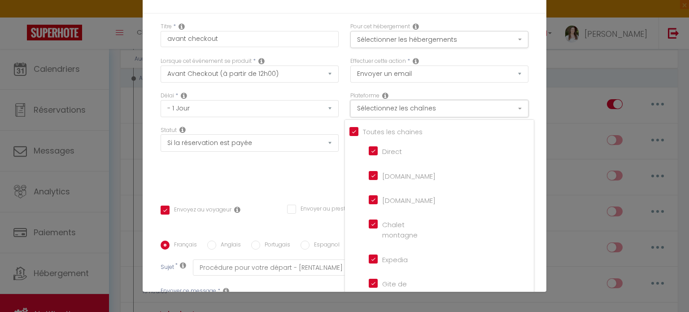
click at [397, 105] on button "Sélectionnez les chaînes" at bounding box center [440, 108] width 178 height 17
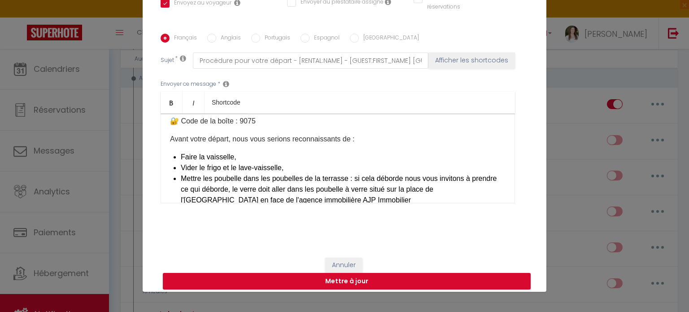
scroll to position [214, 0]
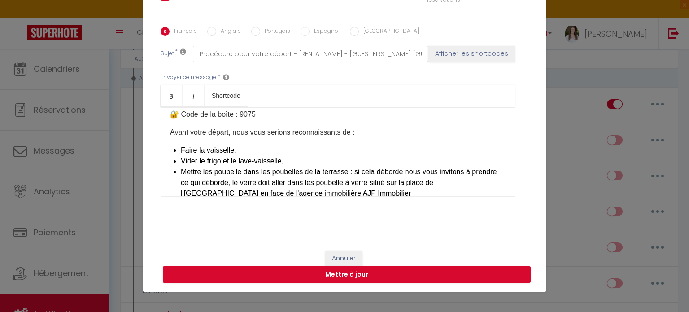
click at [228, 32] on label "Anglais" at bounding box center [228, 32] width 25 height 10
click at [216, 32] on input "Anglais" at bounding box center [211, 31] width 9 height 9
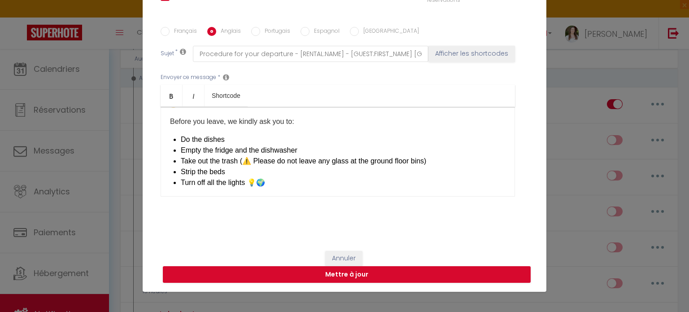
click at [225, 171] on li "Strip the beds" at bounding box center [343, 172] width 325 height 11
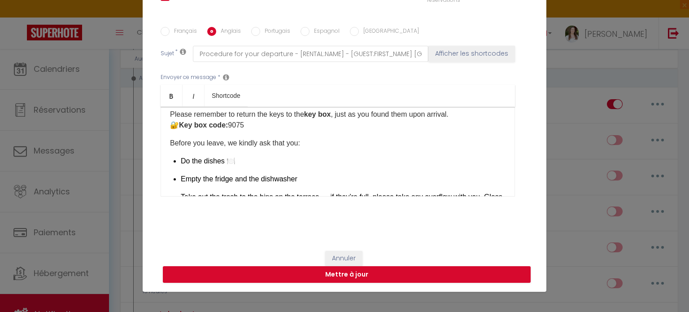
scroll to position [0, 0]
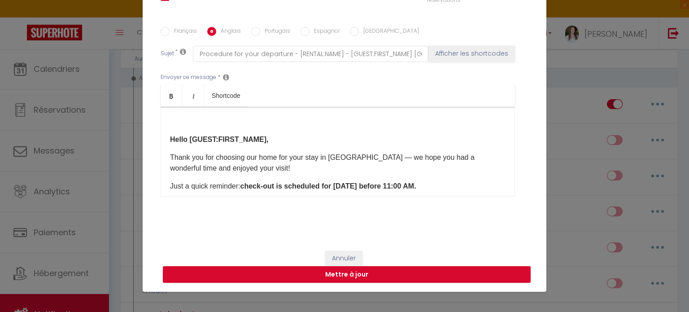
click at [163, 144] on div "Hello [GUEST:FIRST_NAME], Thank you for choosing our home for your stay in [GEO…" at bounding box center [338, 152] width 355 height 90
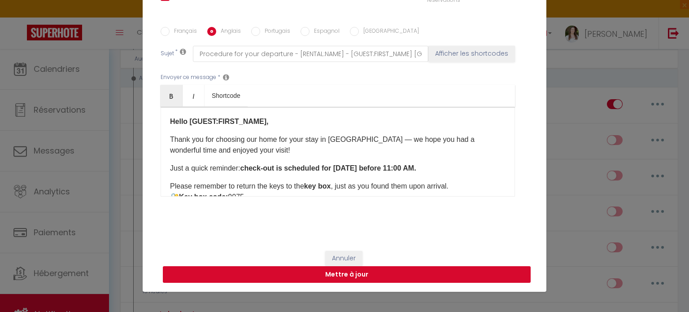
click at [389, 274] on button "Mettre à jour" at bounding box center [347, 274] width 368 height 17
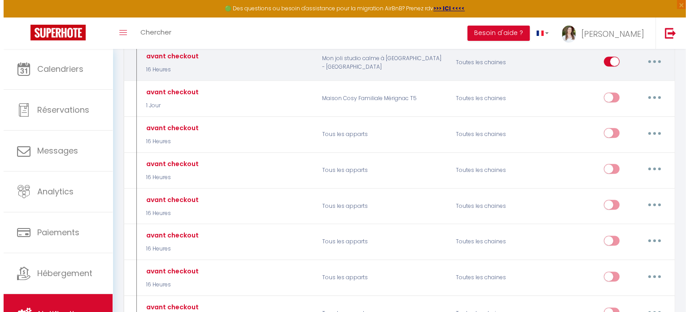
scroll to position [487, 0]
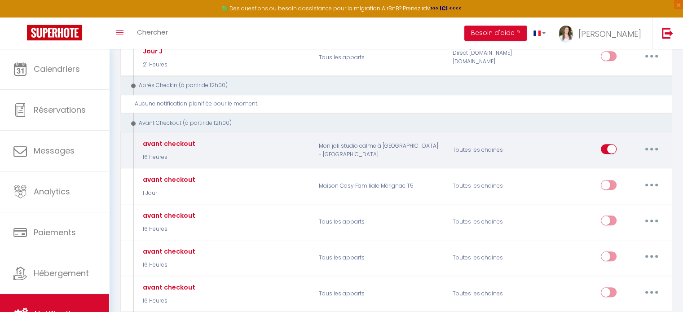
click at [645, 142] on button "button" at bounding box center [651, 149] width 25 height 14
click at [623, 162] on link "Editer" at bounding box center [628, 169] width 66 height 15
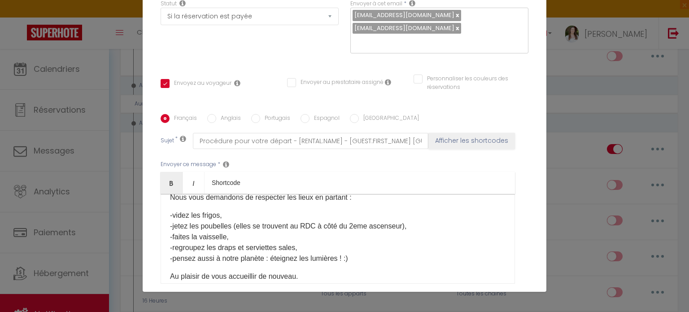
scroll to position [25, 0]
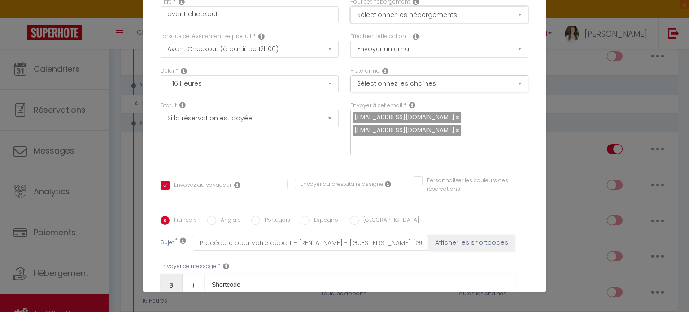
click at [418, 12] on button "Sélectionner les hébergements" at bounding box center [440, 14] width 178 height 17
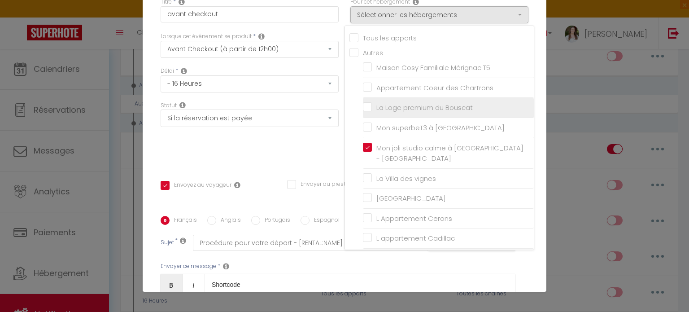
click at [400, 103] on input "La Loge premium du Bouscat" at bounding box center [448, 107] width 171 height 9
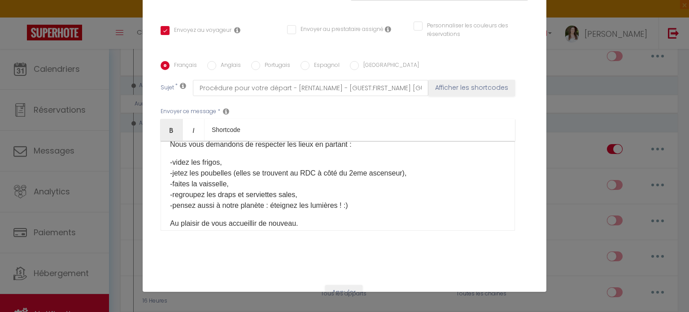
scroll to position [214, 0]
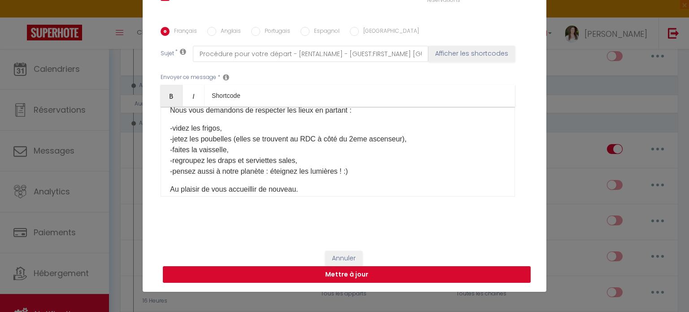
click at [360, 271] on button "Mettre à jour" at bounding box center [347, 274] width 368 height 17
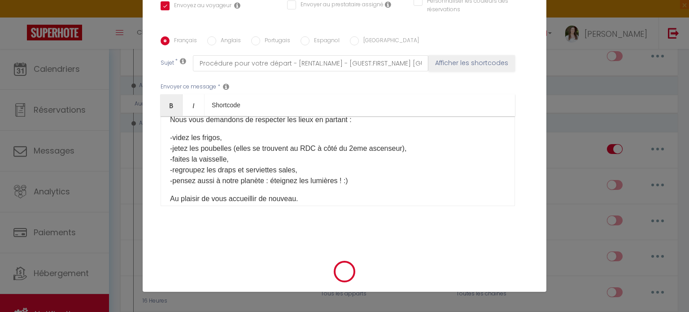
scroll to position [204, 0]
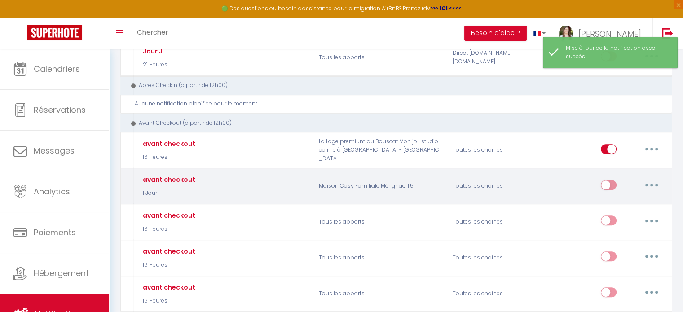
click at [607, 180] on input "checkbox" at bounding box center [609, 186] width 16 height 13
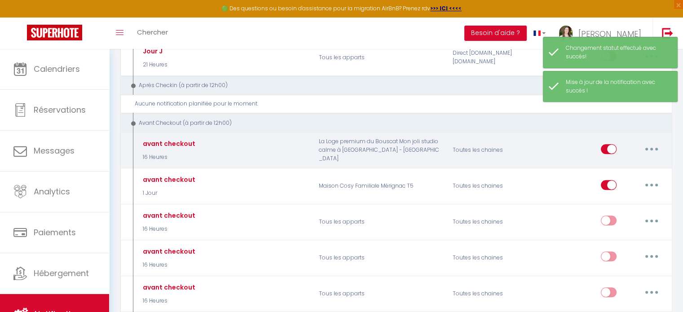
click at [650, 148] on icon "button" at bounding box center [651, 149] width 3 height 3
click at [634, 162] on link "Editer" at bounding box center [628, 169] width 66 height 15
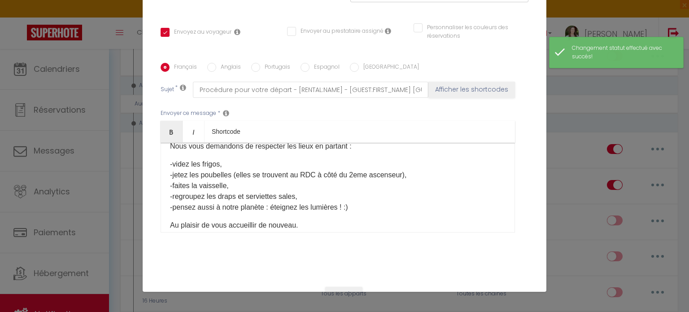
scroll to position [159, 0]
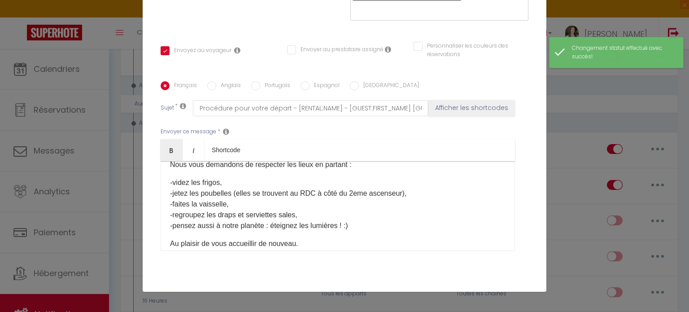
click at [207, 83] on input "Anglais" at bounding box center [211, 85] width 9 height 9
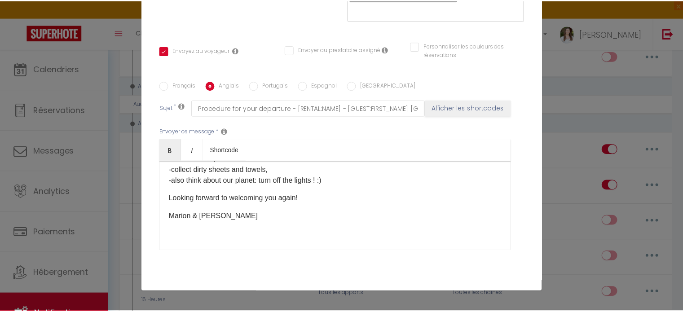
scroll to position [214, 0]
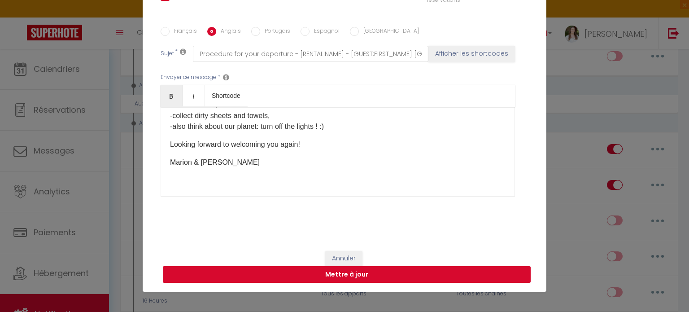
click at [401, 271] on button "Mettre à jour" at bounding box center [347, 274] width 368 height 17
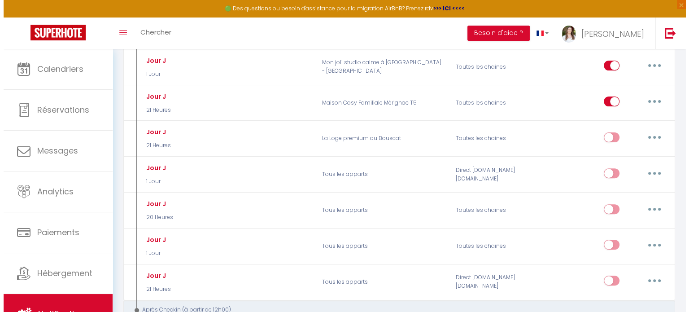
scroll to position [217, 0]
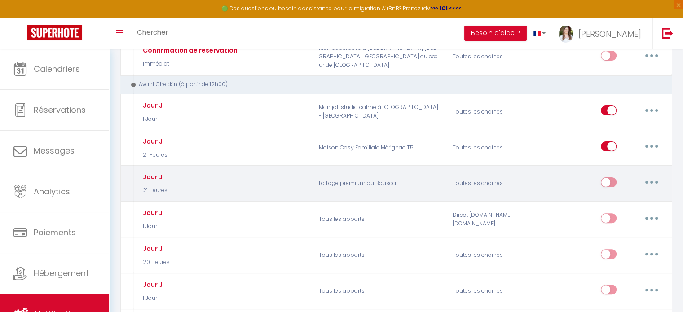
click at [608, 181] on input "checkbox" at bounding box center [609, 183] width 16 height 13
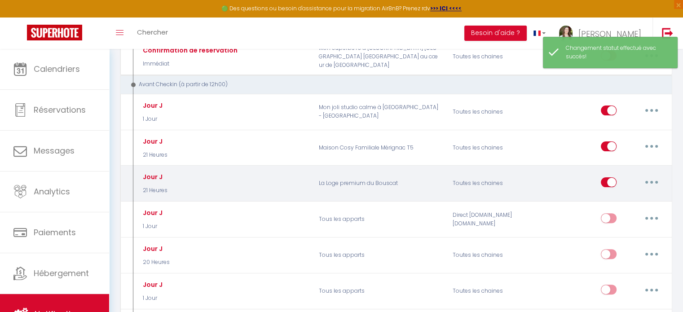
click at [647, 184] on button "button" at bounding box center [651, 182] width 25 height 14
click at [623, 196] on link "Editer" at bounding box center [628, 202] width 66 height 15
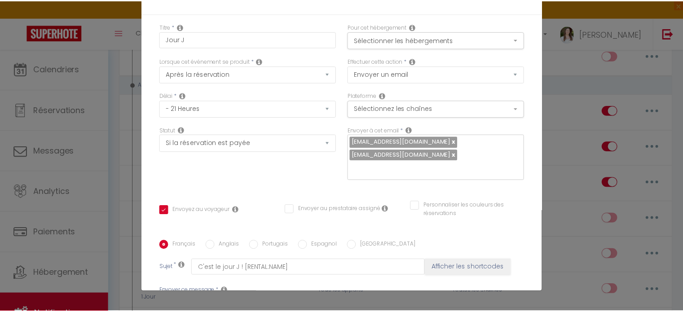
scroll to position [180, 0]
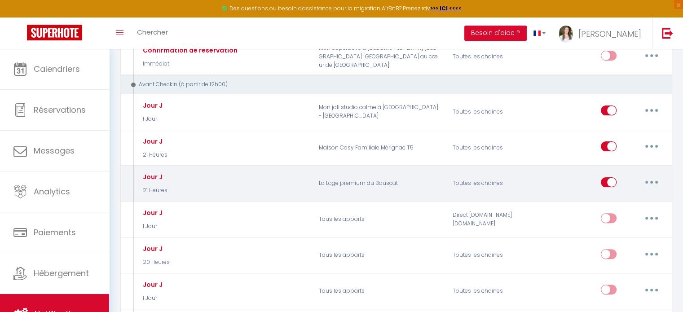
click at [604, 178] on input "checkbox" at bounding box center [609, 183] width 16 height 13
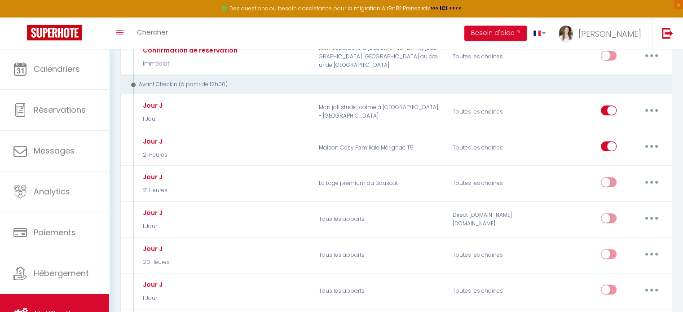
click at [499, 80] on div "Avant Checkin (à partir de 12h00)" at bounding box center [390, 84] width 525 height 9
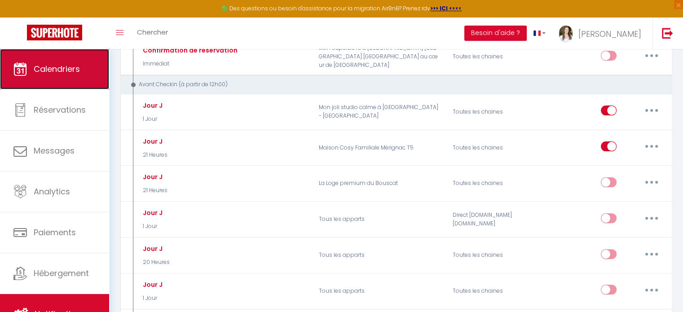
click at [78, 74] on span "Calendriers" at bounding box center [57, 68] width 46 height 11
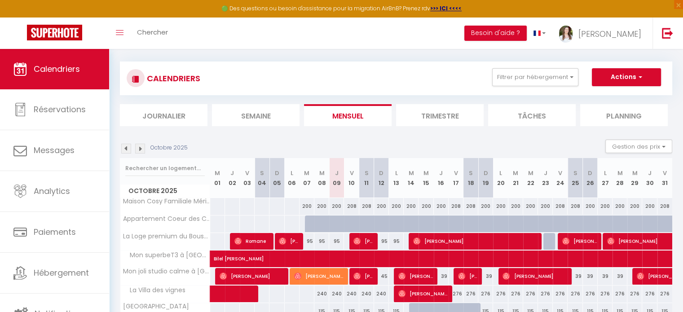
scroll to position [83, 0]
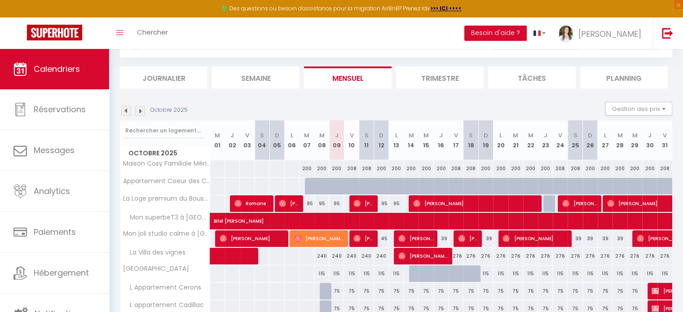
click at [479, 23] on div "Toggle menubar Chercher BUTTON Besoin d'aide ? Marion Paramètres Équipe" at bounding box center [370, 33] width 611 height 31
click at [363, 234] on span "[PERSON_NAME]" at bounding box center [363, 238] width 20 height 17
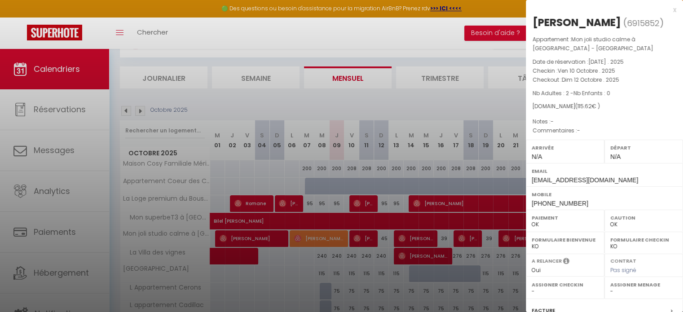
click at [361, 281] on div at bounding box center [341, 156] width 683 height 312
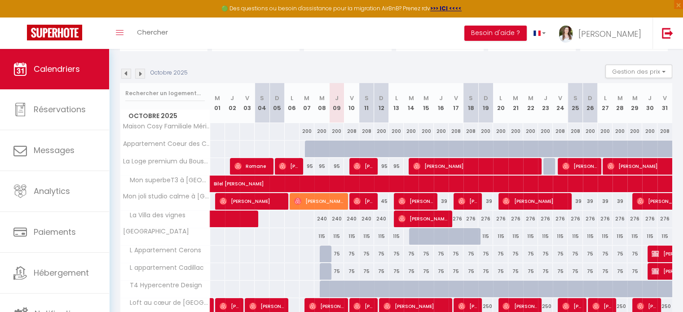
scroll to position [158, 0]
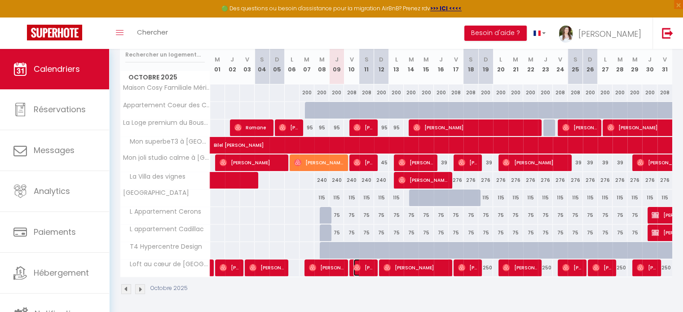
click at [357, 268] on img at bounding box center [356, 267] width 7 height 7
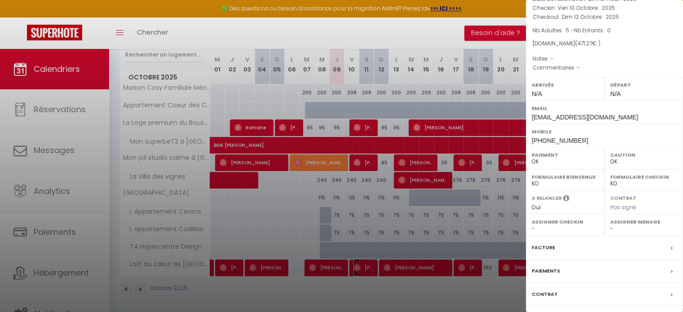
scroll to position [105, 0]
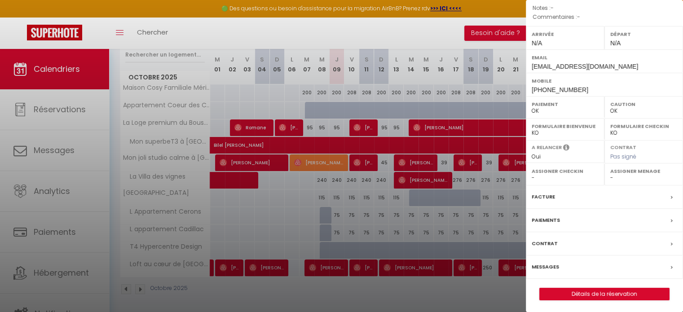
click at [559, 267] on div "Messages" at bounding box center [604, 266] width 157 height 23
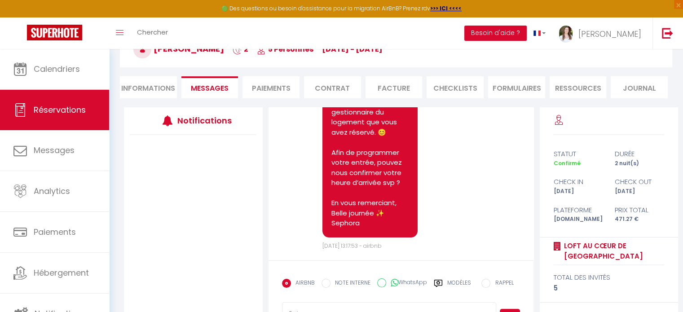
scroll to position [135, 0]
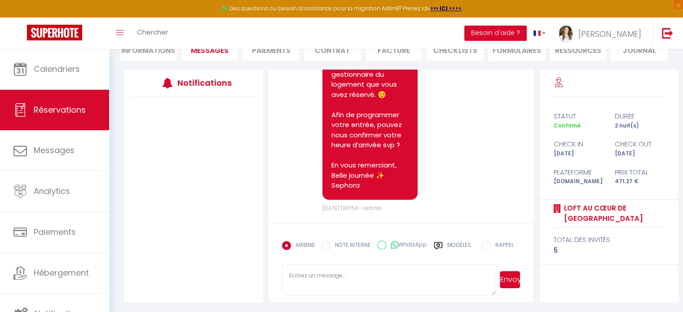
click at [352, 244] on label "NOTE INTERNE" at bounding box center [350, 246] width 40 height 10
click at [330, 244] on input "NOTE INTERNE" at bounding box center [325, 245] width 9 height 9
click at [330, 277] on textarea at bounding box center [389, 279] width 215 height 31
click at [504, 281] on button "Envoyer" at bounding box center [510, 279] width 20 height 17
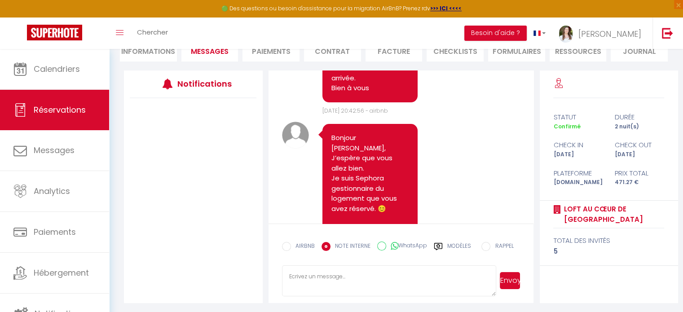
scroll to position [0, 0]
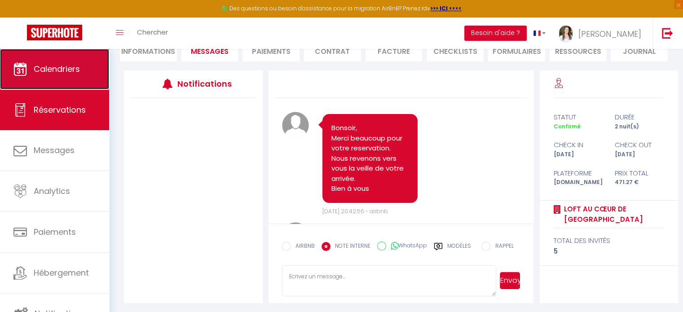
click at [0, 59] on link "Calendriers" at bounding box center [54, 69] width 109 height 40
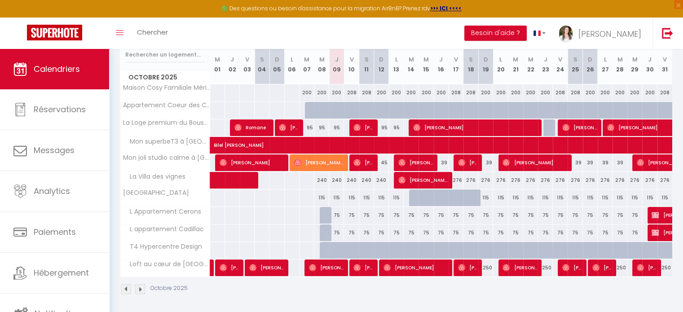
scroll to position [158, 0]
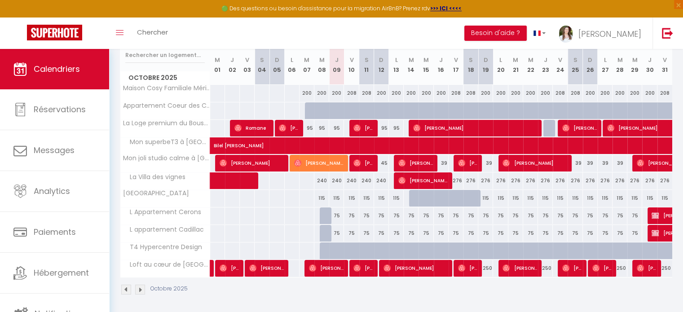
click at [144, 268] on span "Loft au cœur de [GEOGRAPHIC_DATA]" at bounding box center [167, 265] width 90 height 10
click at [127, 263] on span "Loft au cœur de [GEOGRAPHIC_DATA]" at bounding box center [167, 265] width 90 height 10
click at [520, 287] on div "Octobre 2025" at bounding box center [396, 290] width 552 height 26
click at [326, 267] on span "[PERSON_NAME]" at bounding box center [326, 267] width 35 height 17
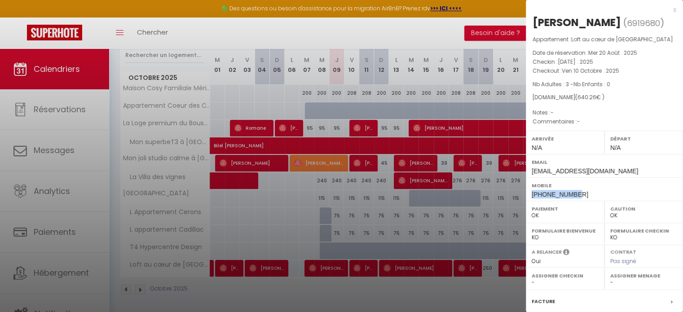
drag, startPoint x: 580, startPoint y: 198, endPoint x: 526, endPoint y: 197, distance: 54.8
click at [526, 197] on div "Mobile [PHONE_NUMBER]" at bounding box center [604, 188] width 157 height 23
copy span "[PHONE_NUMBER]"
click at [325, 125] on div at bounding box center [341, 156] width 683 height 312
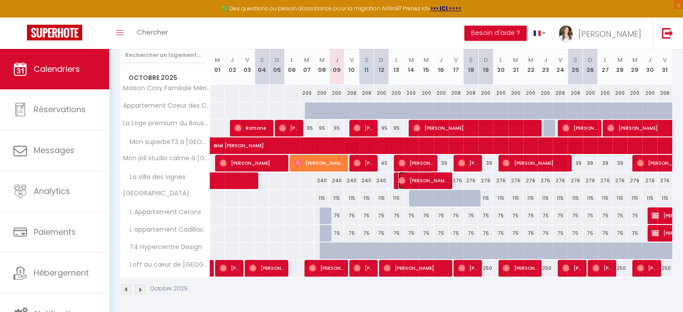
click at [420, 180] on span "[PERSON_NAME]" at bounding box center [422, 180] width 49 height 17
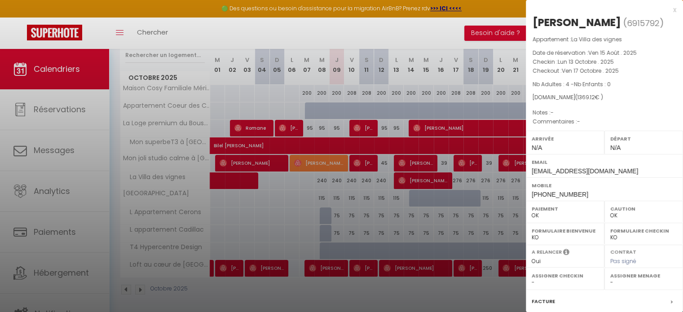
click at [604, 208] on div "Caution OK KO" at bounding box center [643, 212] width 79 height 22
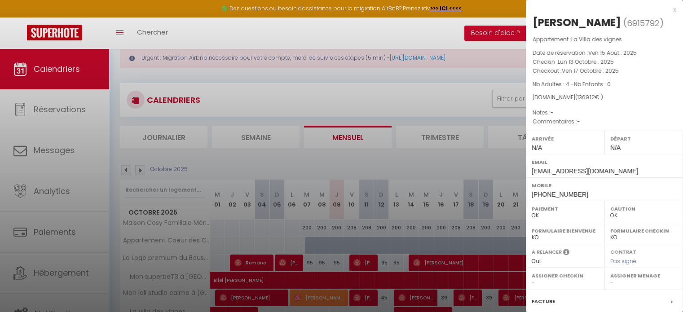
click at [670, 11] on div "x [PERSON_NAME] ( 6915792 ) Appartement : [GEOGRAPHIC_DATA] Date de réservation…" at bounding box center [604, 209] width 157 height 418
click at [670, 8] on div "x [PERSON_NAME] ( 6915792 ) Appartement : [GEOGRAPHIC_DATA] Date de réservation…" at bounding box center [604, 209] width 157 height 418
click at [667, 10] on div "x" at bounding box center [601, 9] width 150 height 11
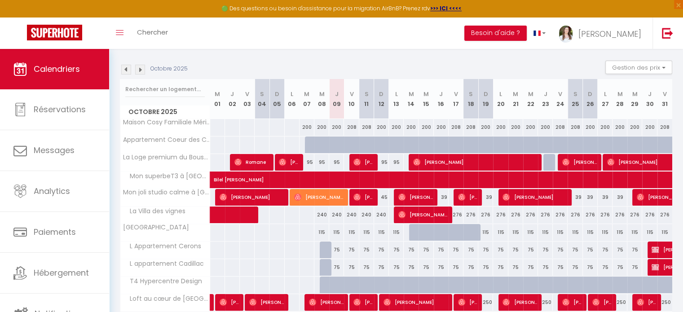
scroll to position [114, 0]
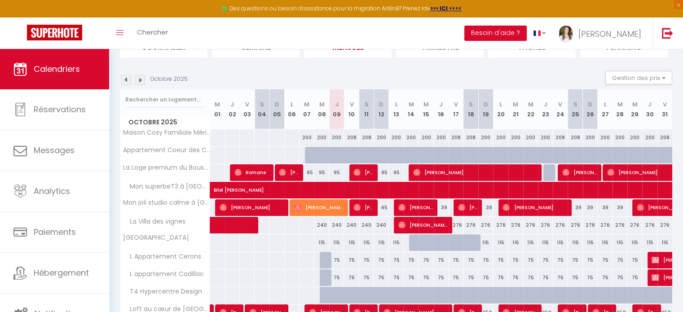
click at [185, 184] on span "Mon superbeT3 à [GEOGRAPHIC_DATA]" at bounding box center [167, 187] width 90 height 10
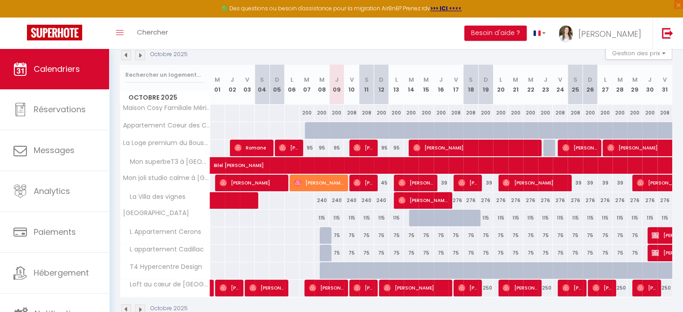
scroll to position [158, 0]
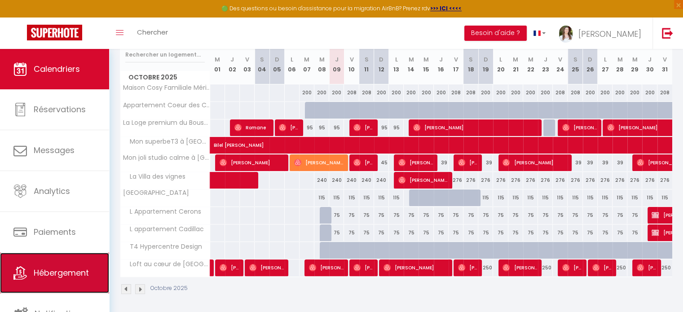
click at [50, 267] on span "Hébergement" at bounding box center [61, 272] width 55 height 11
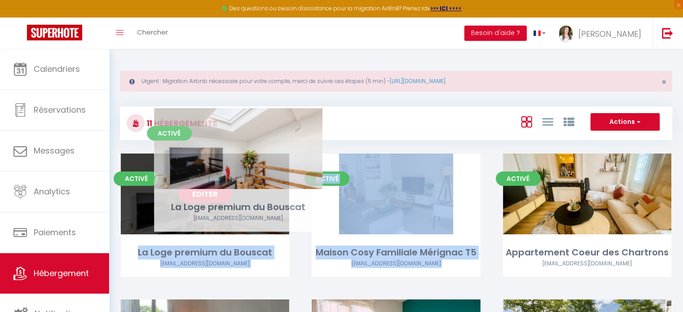
drag, startPoint x: 555, startPoint y: 182, endPoint x: 206, endPoint y: 175, distance: 348.4
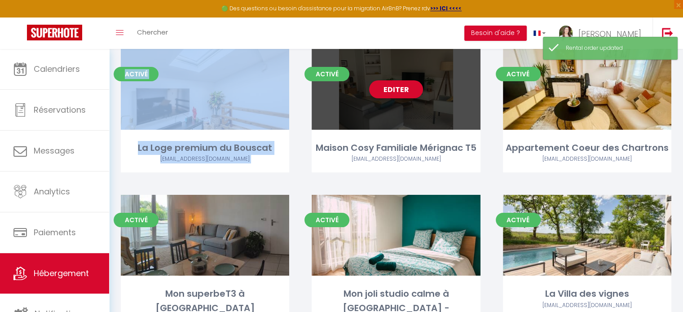
scroll to position [135, 0]
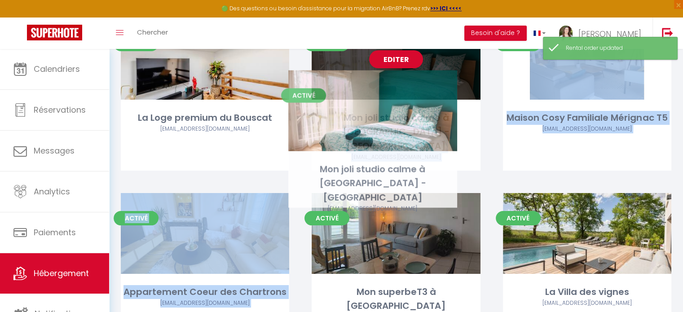
drag, startPoint x: 439, startPoint y: 215, endPoint x: 416, endPoint y: 120, distance: 97.9
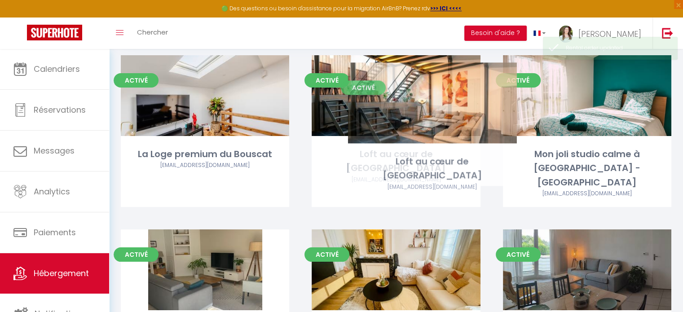
scroll to position [45, 0]
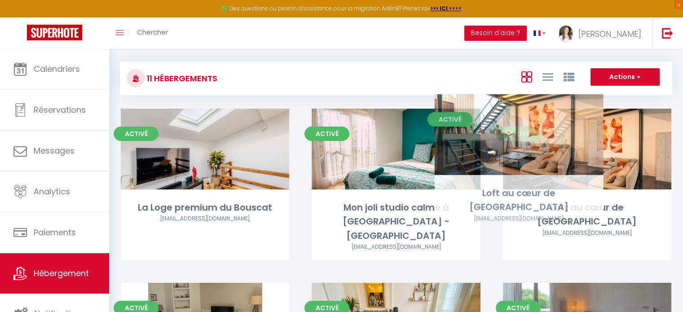
drag, startPoint x: 408, startPoint y: 237, endPoint x: 531, endPoint y: 130, distance: 163.2
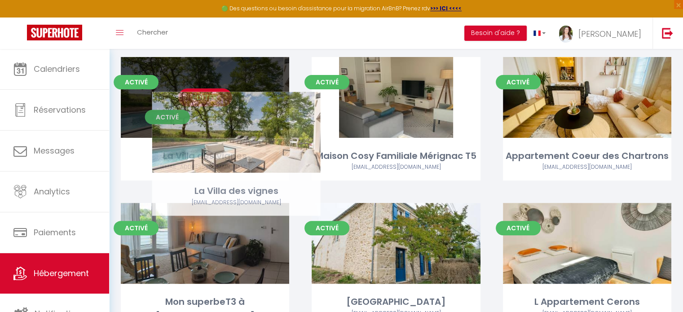
scroll to position [269, 0]
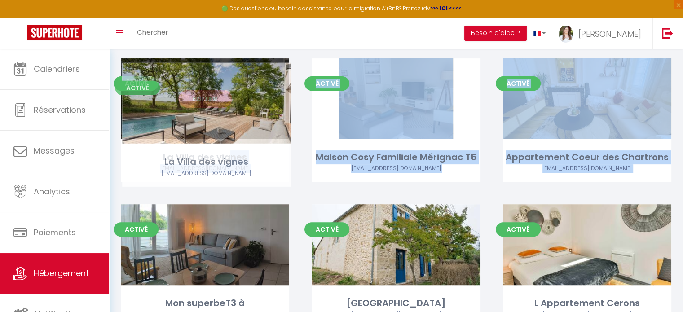
drag, startPoint x: 227, startPoint y: 173, endPoint x: 228, endPoint y: 136, distance: 37.3
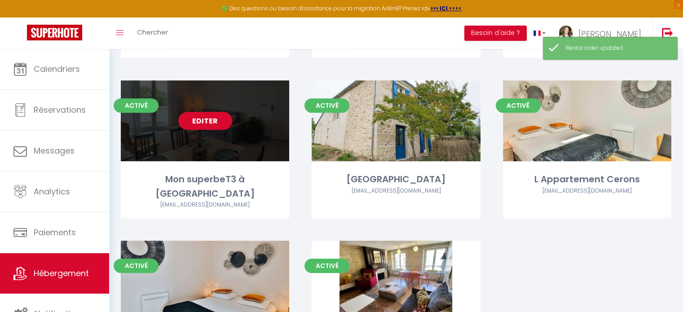
scroll to position [404, 0]
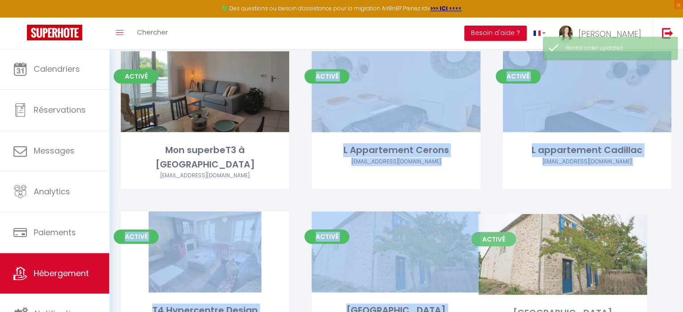
drag, startPoint x: 364, startPoint y: 142, endPoint x: 531, endPoint y: 300, distance: 229.6
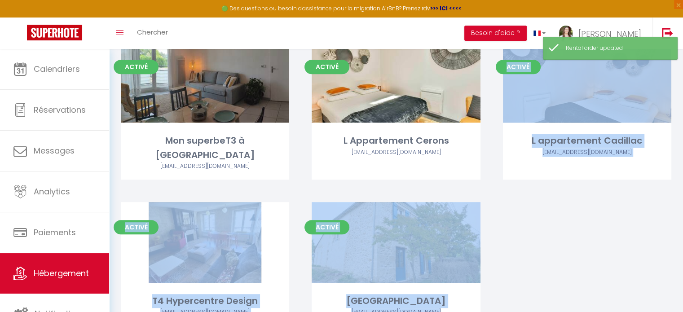
click at [578, 235] on div "Activé Editer La Loge premium du Bouscat [EMAIL_ADDRESS][DOMAIN_NAME] Activé Ed…" at bounding box center [396, 35] width 573 height 626
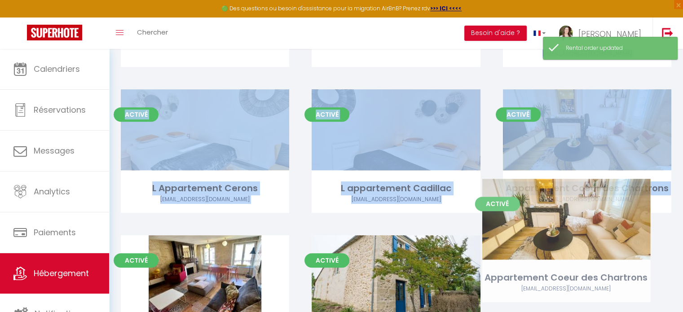
scroll to position [450, 0]
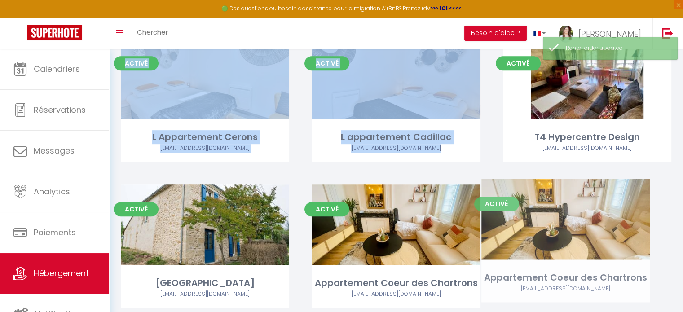
drag, startPoint x: 566, startPoint y: 120, endPoint x: 544, endPoint y: 238, distance: 120.0
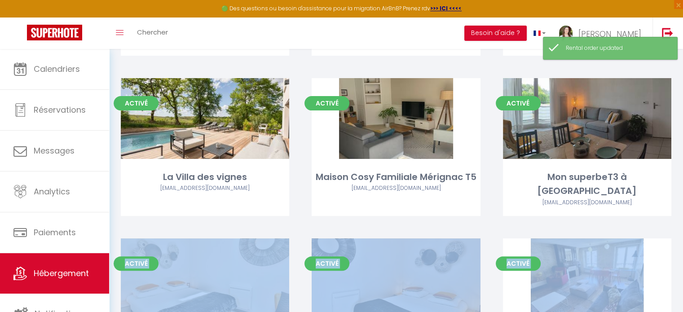
scroll to position [225, 0]
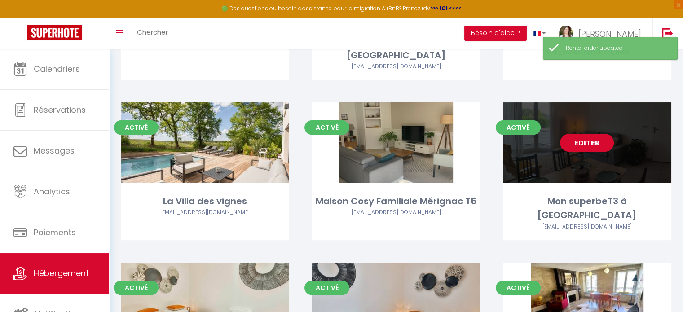
click at [585, 177] on div "Activé Editer Mon superbeT3 à [GEOGRAPHIC_DATA] [EMAIL_ADDRESS][DOMAIN_NAME]" at bounding box center [587, 171] width 168 height 138
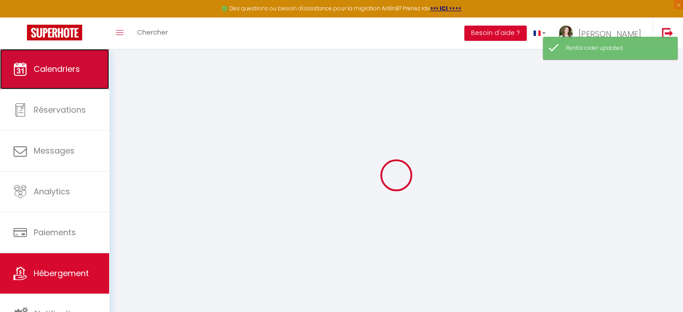
click at [43, 83] on link "Calendriers" at bounding box center [54, 69] width 109 height 40
